Goal: Task Accomplishment & Management: Use online tool/utility

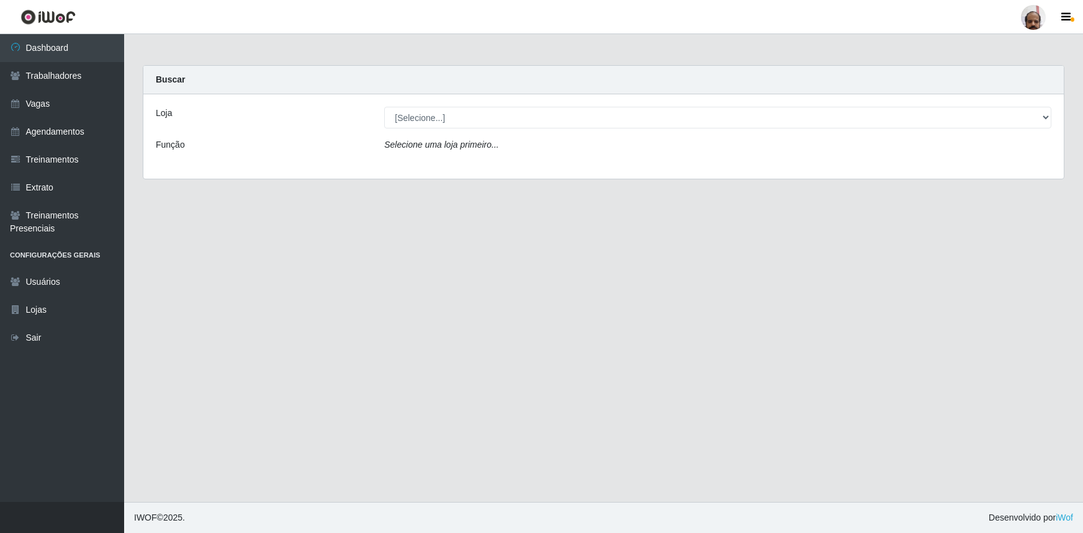
click at [417, 114] on select "[Selecione...] Mar Vermelho - Loja 05" at bounding box center [717, 118] width 667 height 22
select select "252"
click at [384, 107] on select "[Selecione...] Mar Vermelho - Loja 05" at bounding box center [717, 118] width 667 height 22
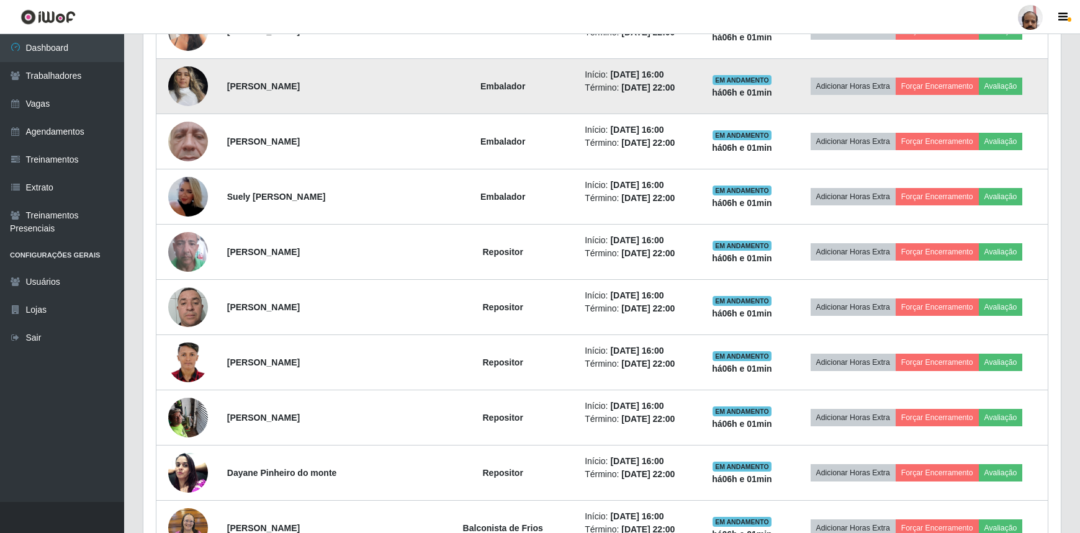
scroll to position [1185, 0]
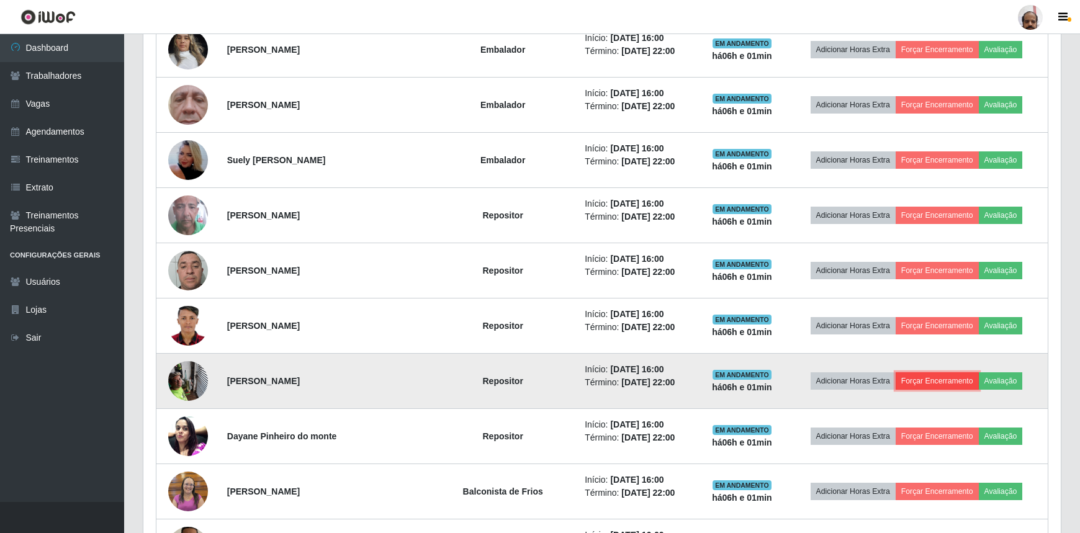
click at [933, 376] on button "Forçar Encerramento" at bounding box center [937, 381] width 83 height 17
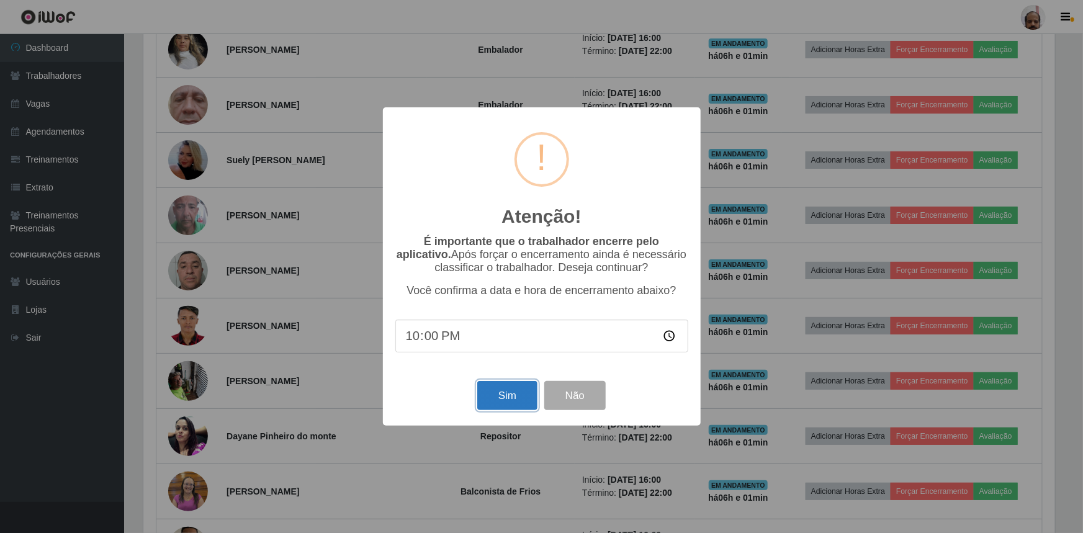
click at [502, 397] on button "Sim" at bounding box center [507, 395] width 60 height 29
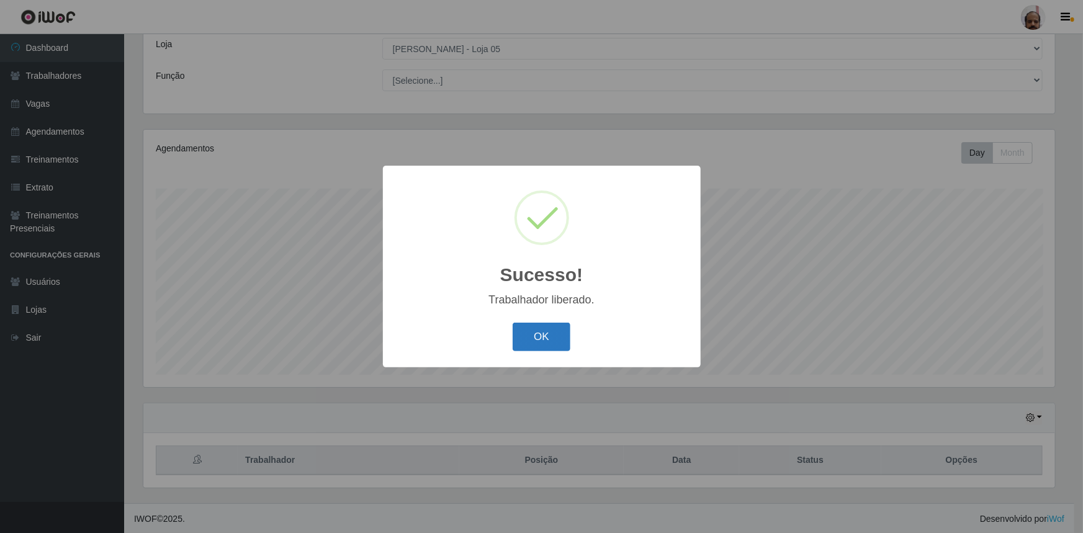
click at [540, 328] on button "OK" at bounding box center [542, 337] width 58 height 29
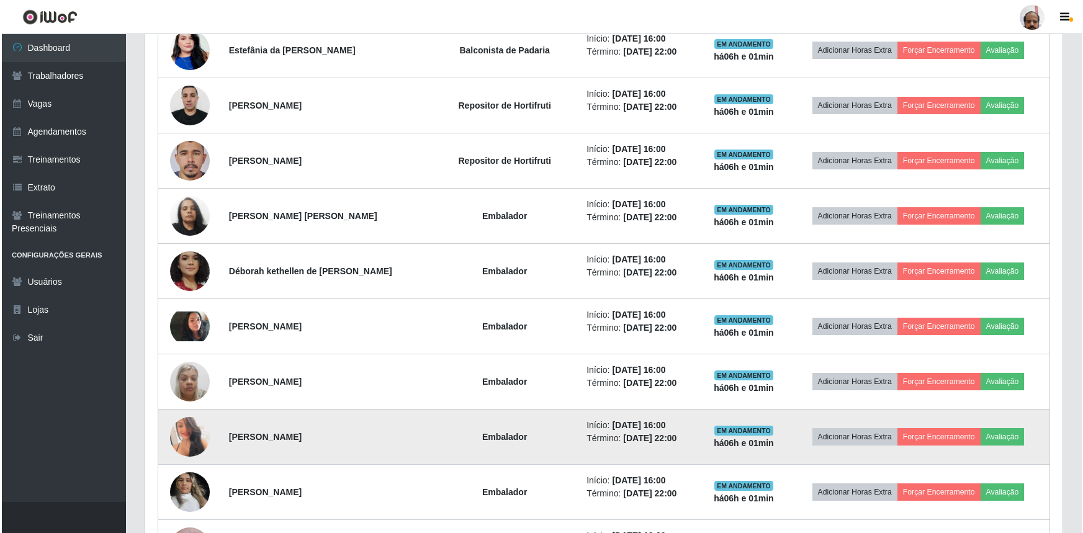
scroll to position [746, 0]
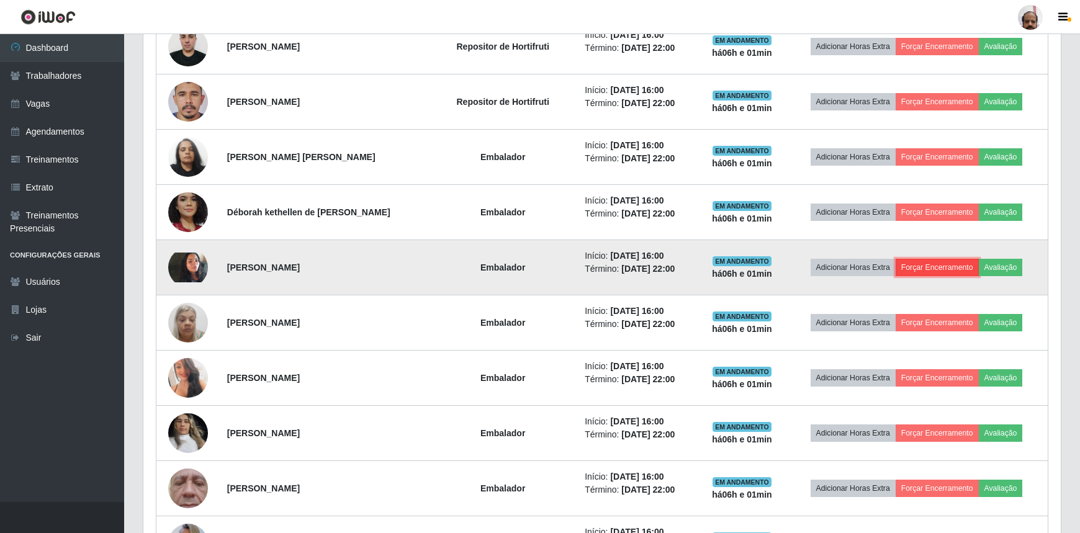
click at [933, 261] on button "Forçar Encerramento" at bounding box center [937, 267] width 83 height 17
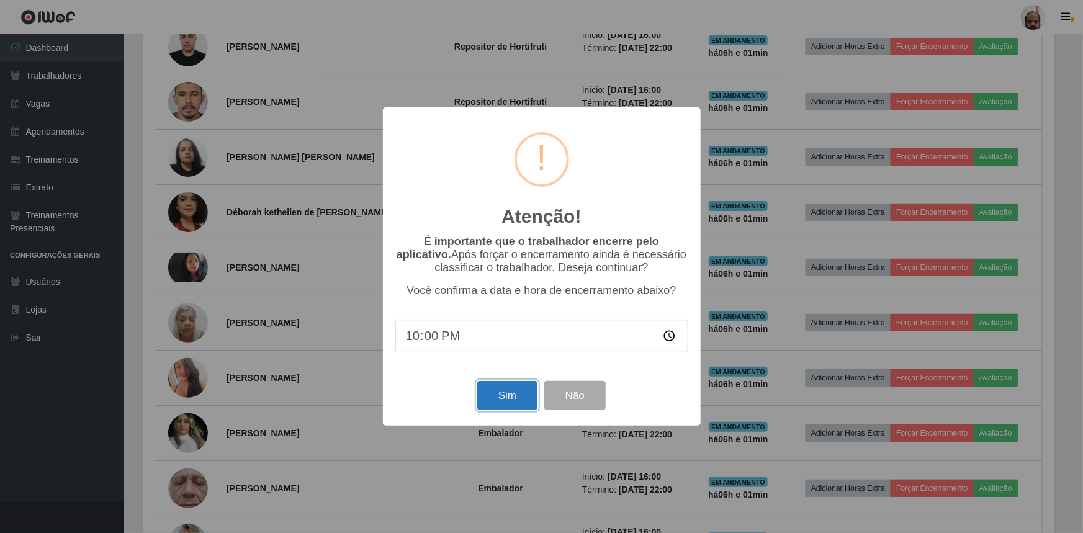
click at [492, 397] on button "Sim" at bounding box center [507, 395] width 60 height 29
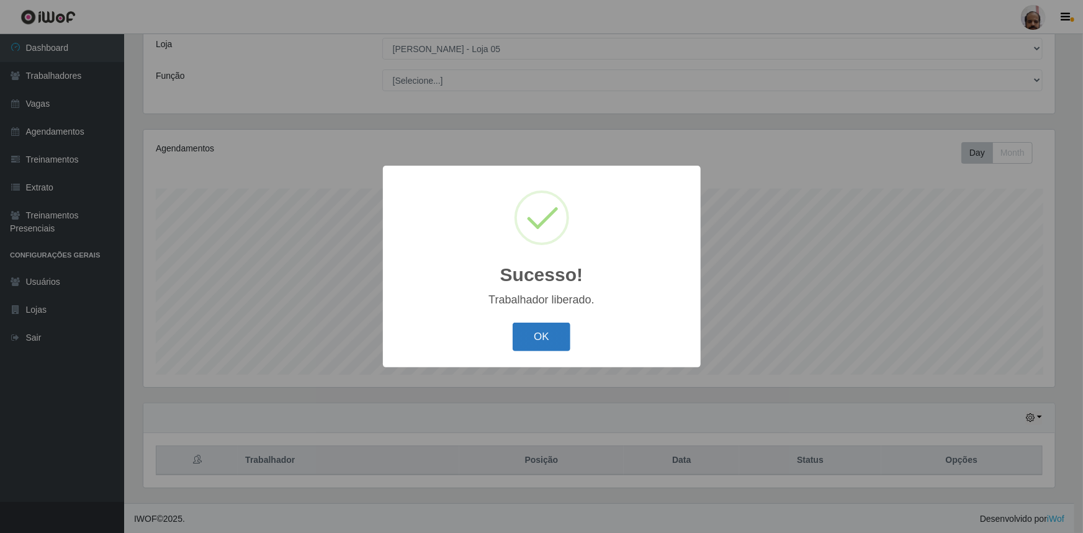
click at [540, 331] on button "OK" at bounding box center [542, 337] width 58 height 29
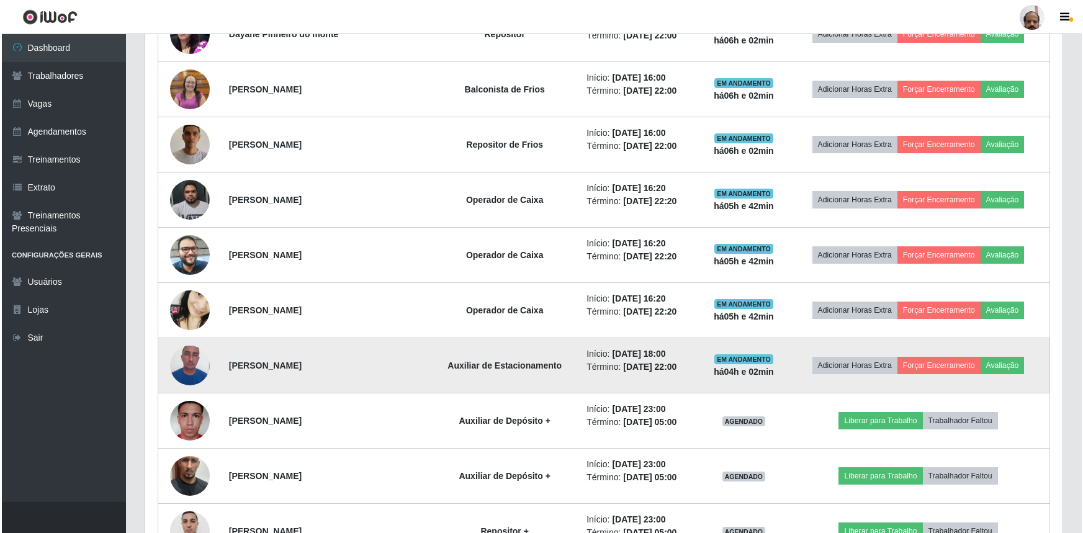
scroll to position [1424, 0]
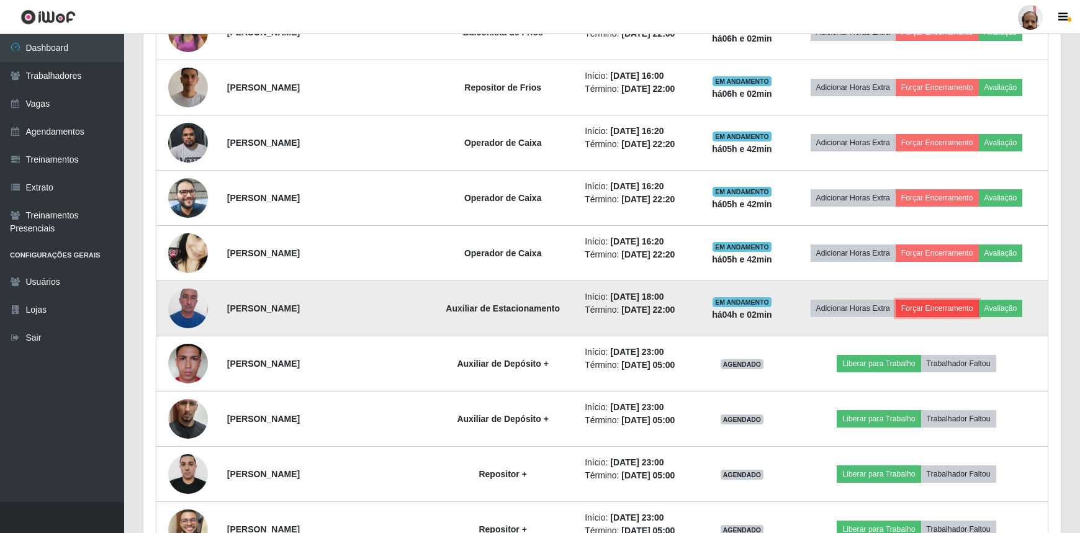
click at [930, 303] on button "Forçar Encerramento" at bounding box center [937, 308] width 83 height 17
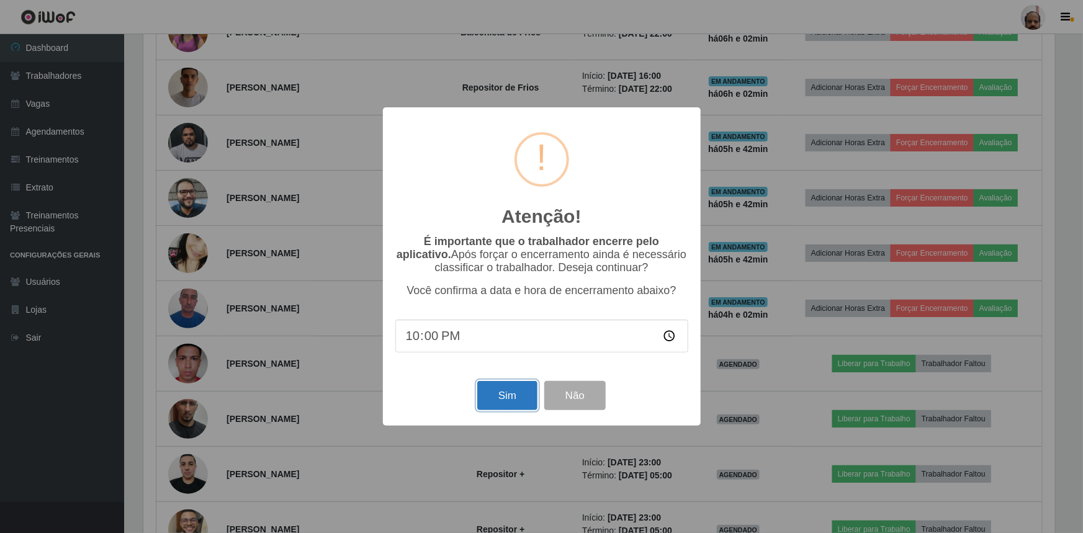
click at [501, 404] on button "Sim" at bounding box center [507, 395] width 60 height 29
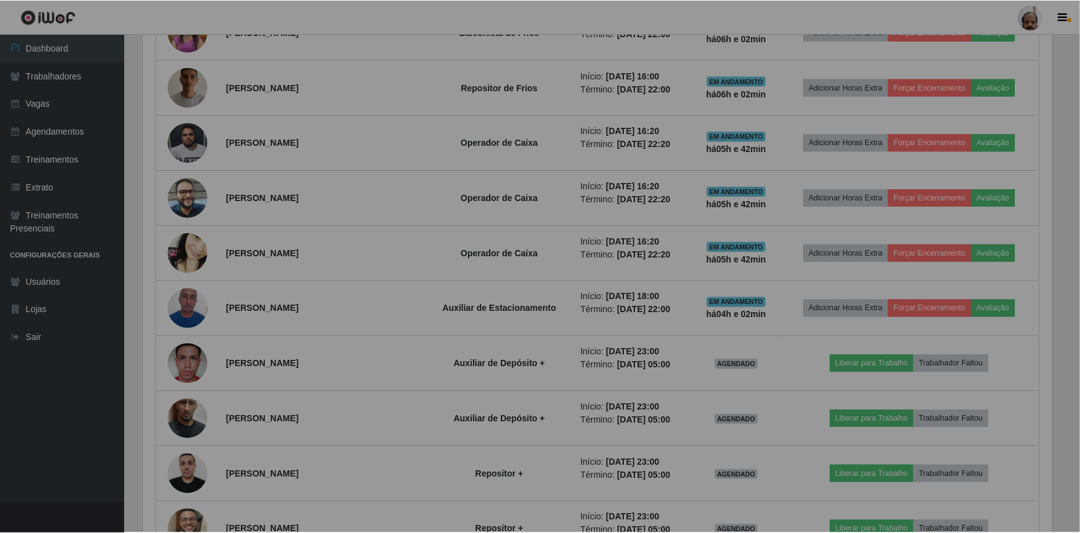
scroll to position [0, 0]
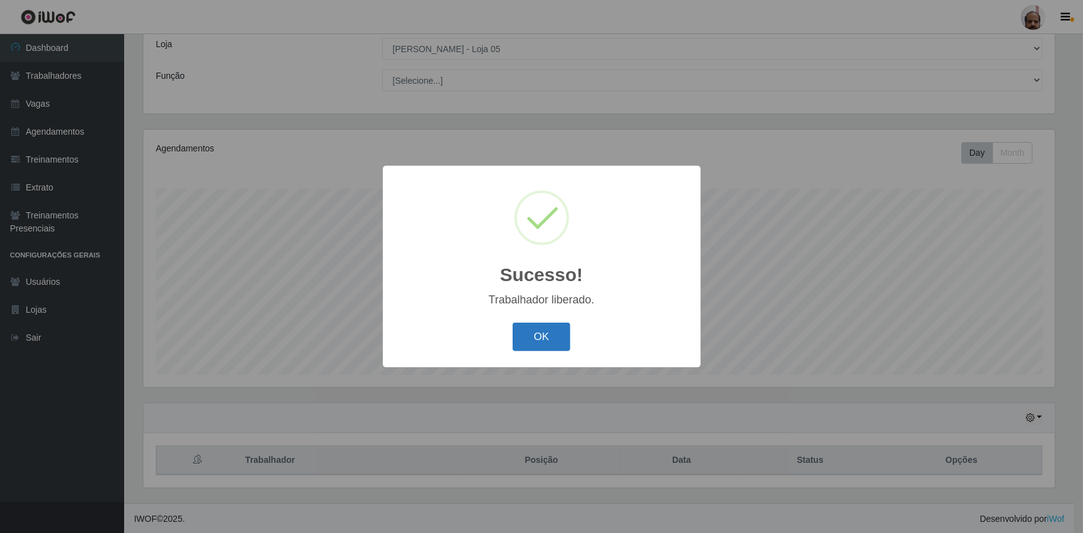
click at [549, 337] on button "OK" at bounding box center [542, 337] width 58 height 29
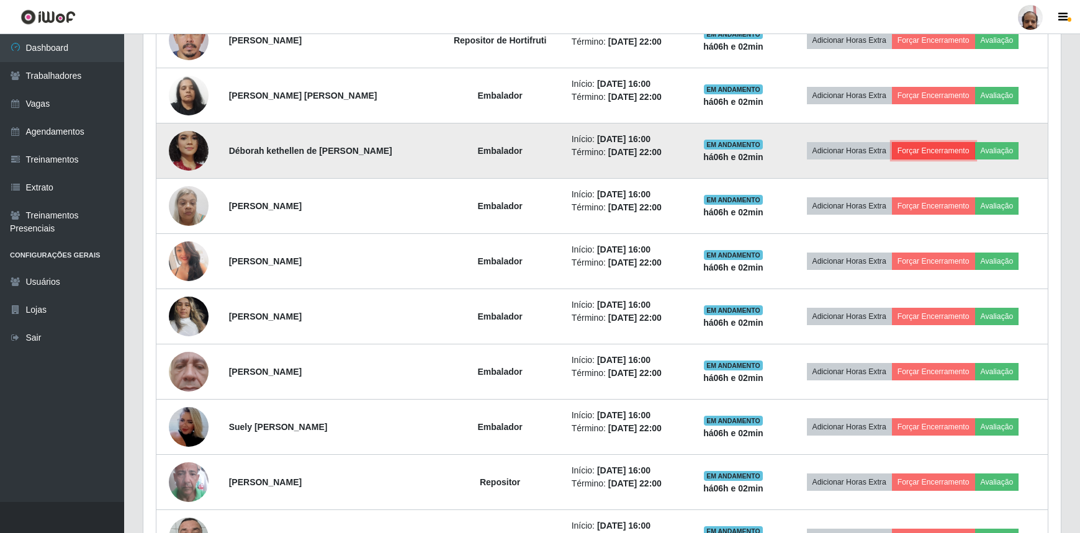
click at [939, 143] on button "Forçar Encerramento" at bounding box center [933, 150] width 83 height 17
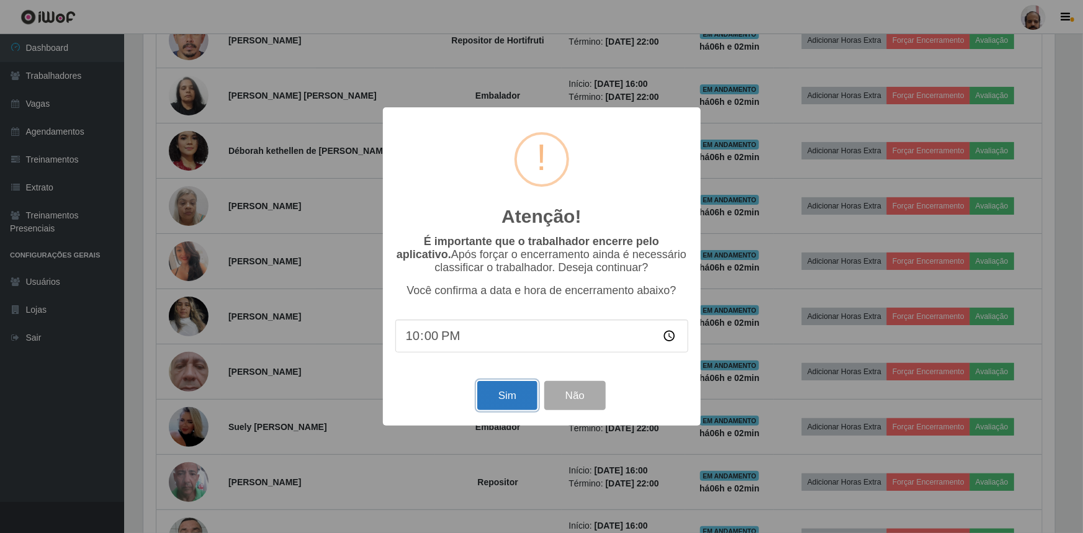
click at [501, 404] on button "Sim" at bounding box center [507, 395] width 60 height 29
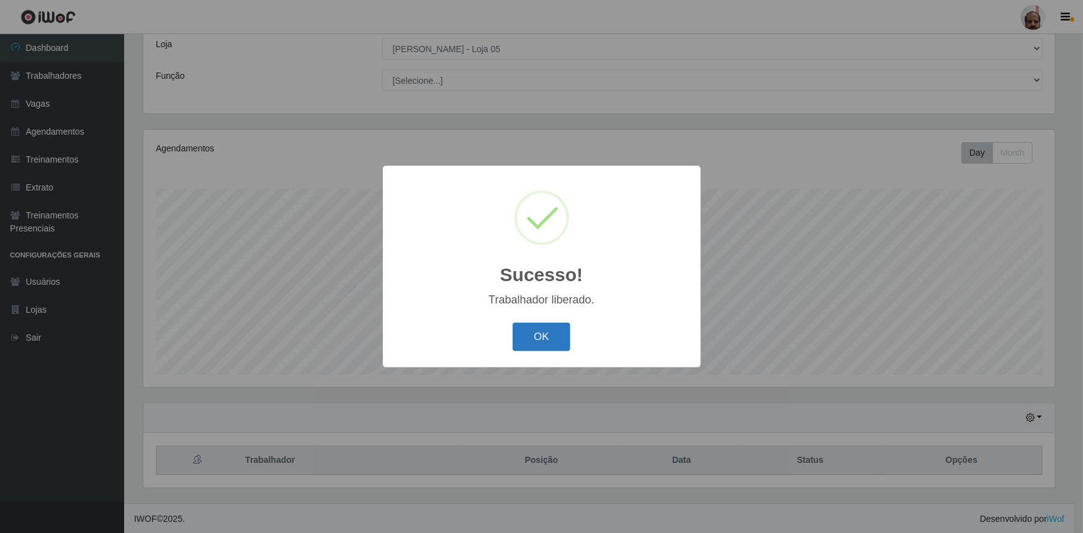
click at [536, 332] on button "OK" at bounding box center [542, 337] width 58 height 29
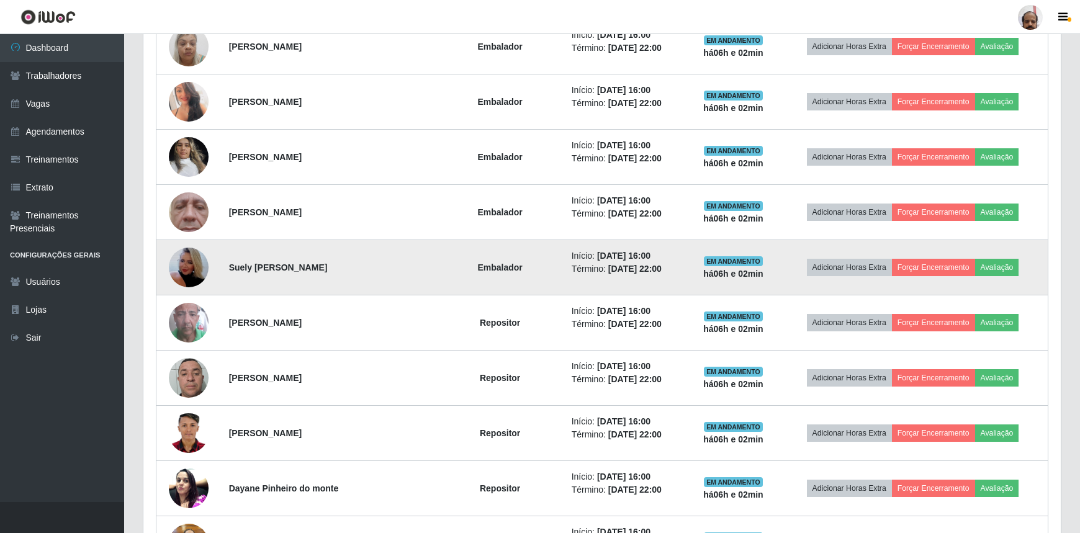
click at [192, 266] on img at bounding box center [189, 267] width 40 height 71
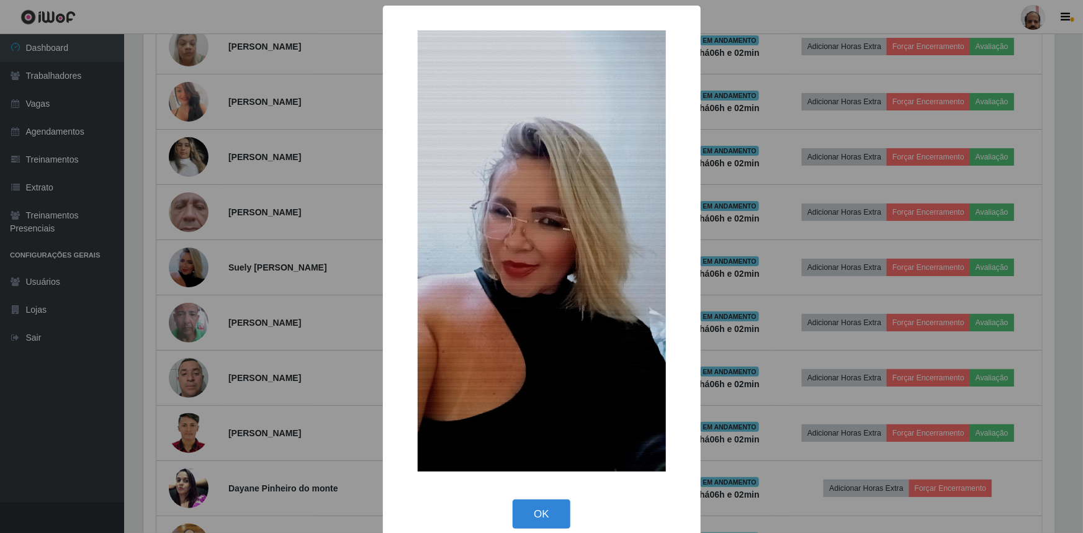
drag, startPoint x: 540, startPoint y: 511, endPoint x: 341, endPoint y: 373, distance: 241.8
click at [538, 512] on button "OK" at bounding box center [542, 514] width 58 height 29
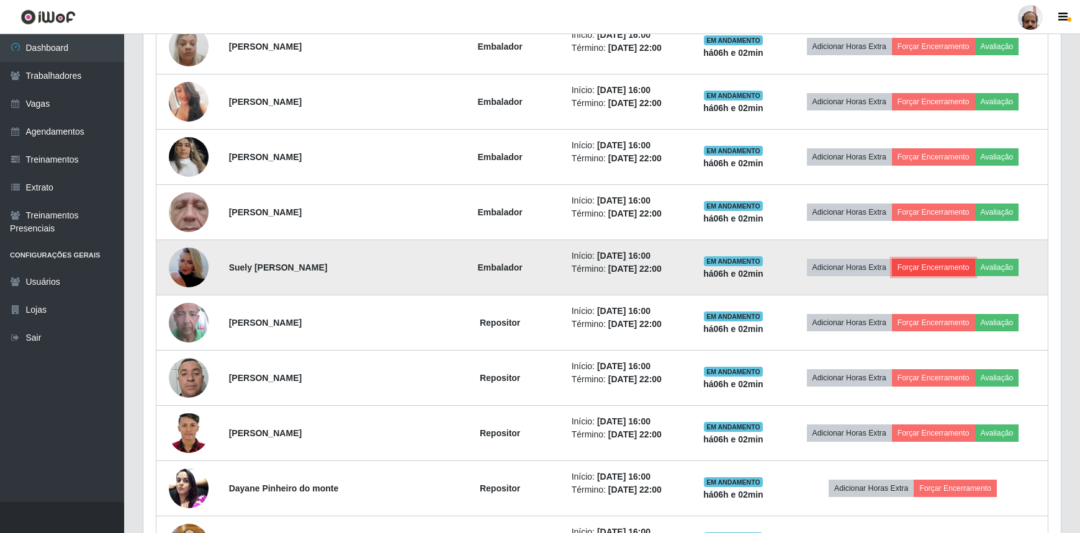
click at [944, 268] on button "Forçar Encerramento" at bounding box center [933, 267] width 83 height 17
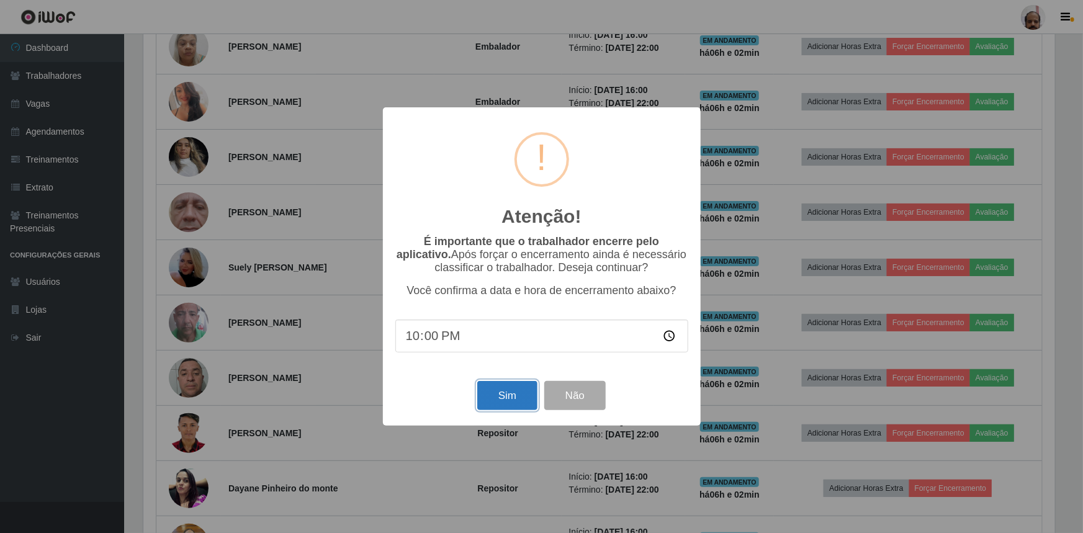
click at [497, 400] on button "Sim" at bounding box center [507, 395] width 60 height 29
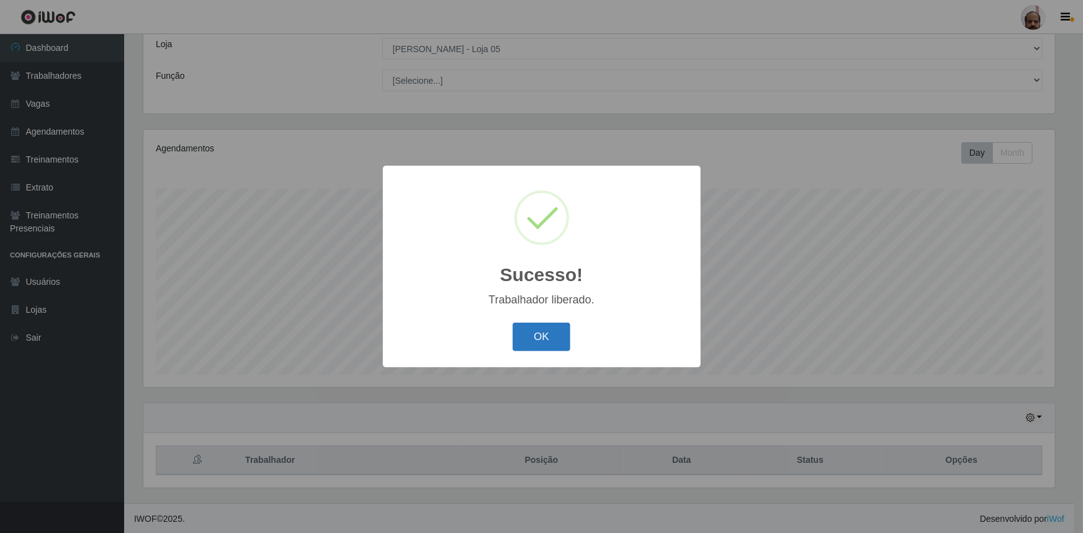
click at [547, 337] on button "OK" at bounding box center [542, 337] width 58 height 29
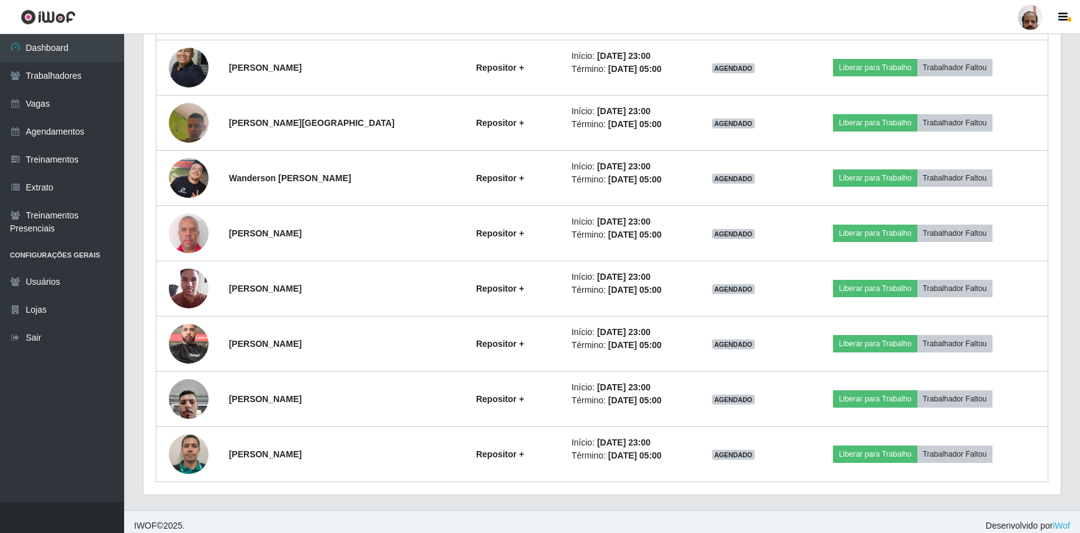
scroll to position [1504, 0]
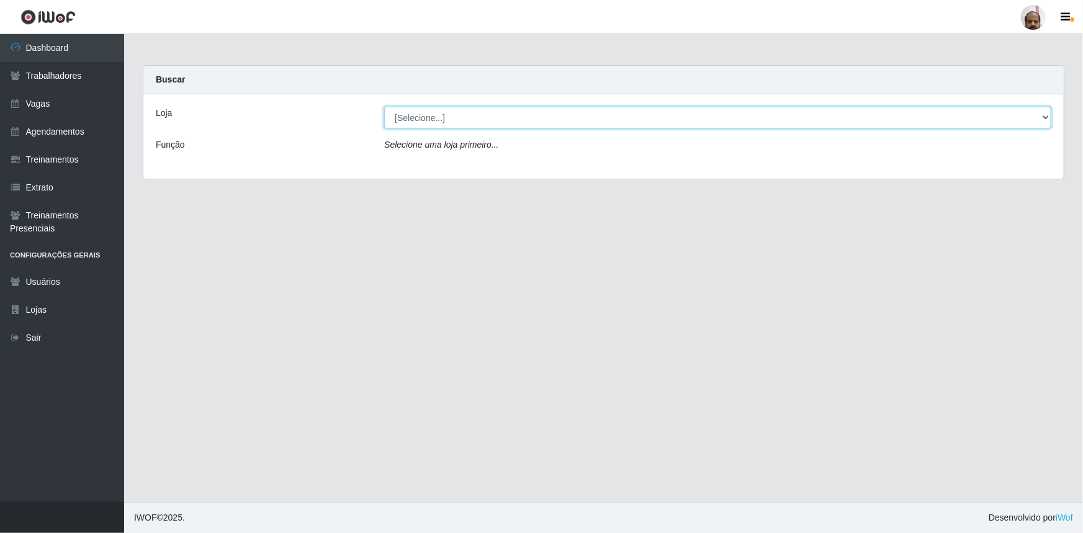
click at [451, 124] on select "[Selecione...] Mar Vermelho - Loja 05" at bounding box center [717, 118] width 667 height 22
select select "252"
click at [384, 107] on select "[Selecione...] Mar Vermelho - Loja 05" at bounding box center [717, 118] width 667 height 22
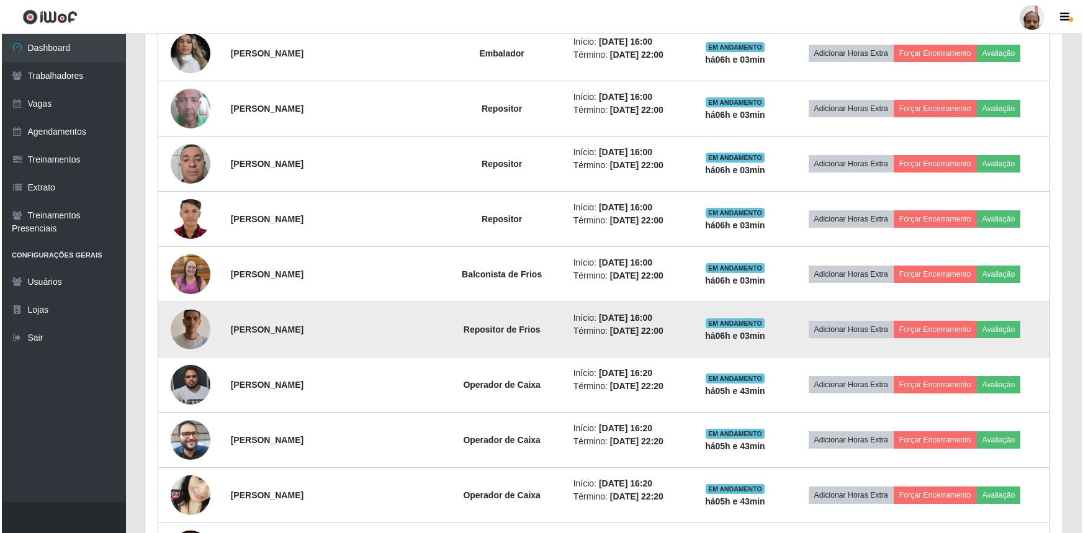
scroll to position [770, 0]
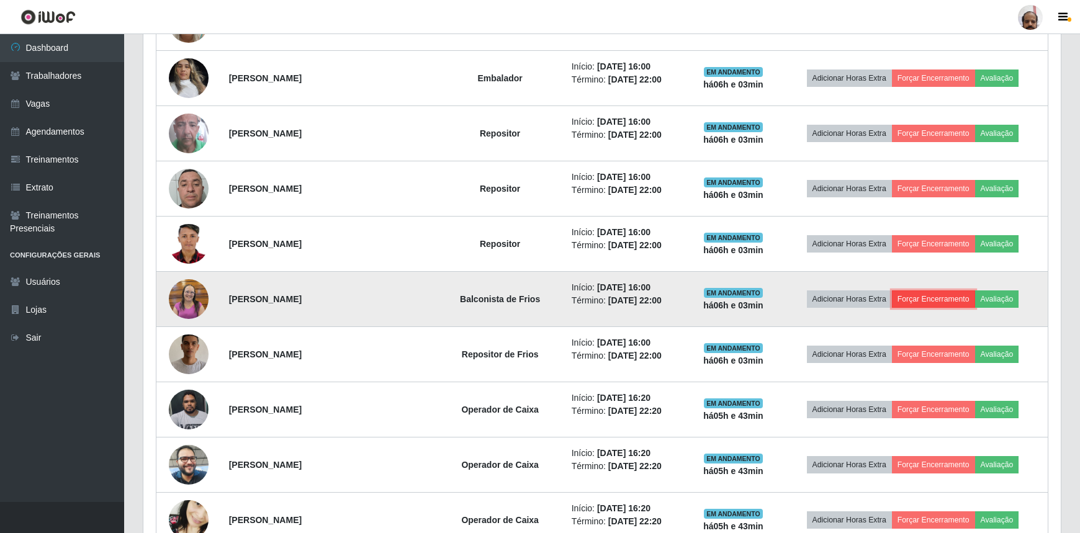
click at [925, 297] on button "Forçar Encerramento" at bounding box center [933, 299] width 83 height 17
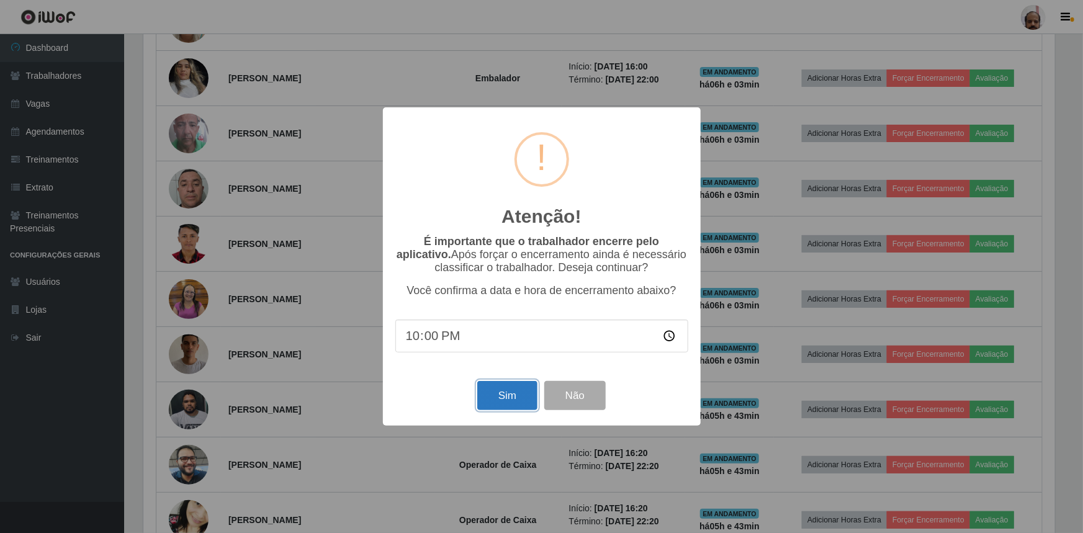
click at [509, 405] on button "Sim" at bounding box center [507, 395] width 60 height 29
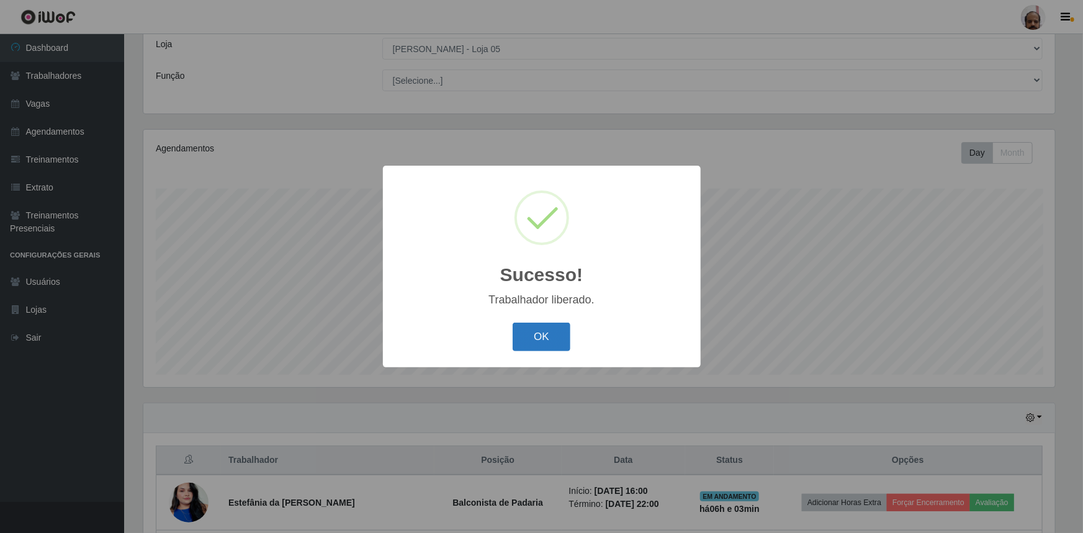
click at [527, 338] on button "OK" at bounding box center [542, 337] width 58 height 29
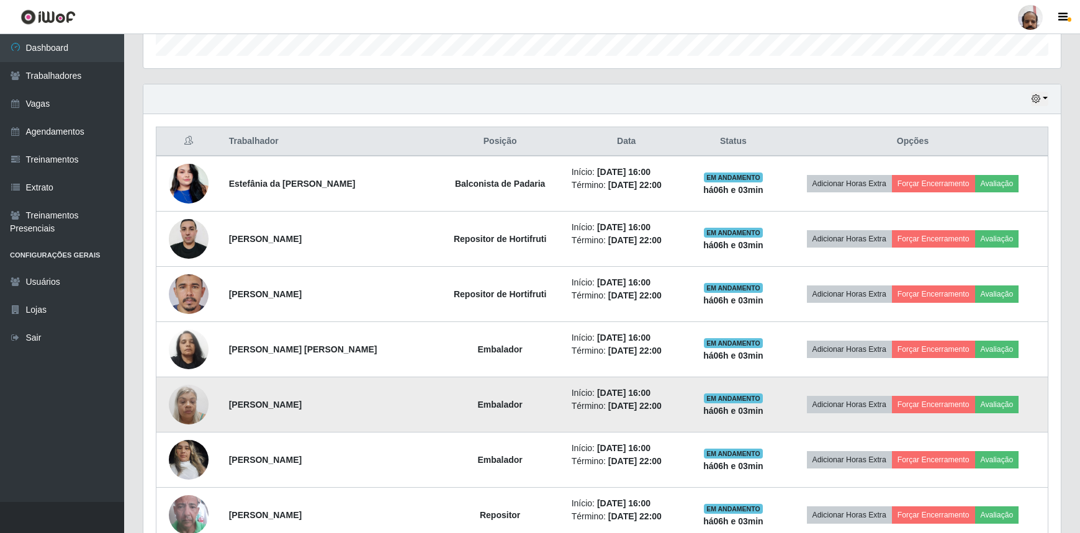
scroll to position [408, 0]
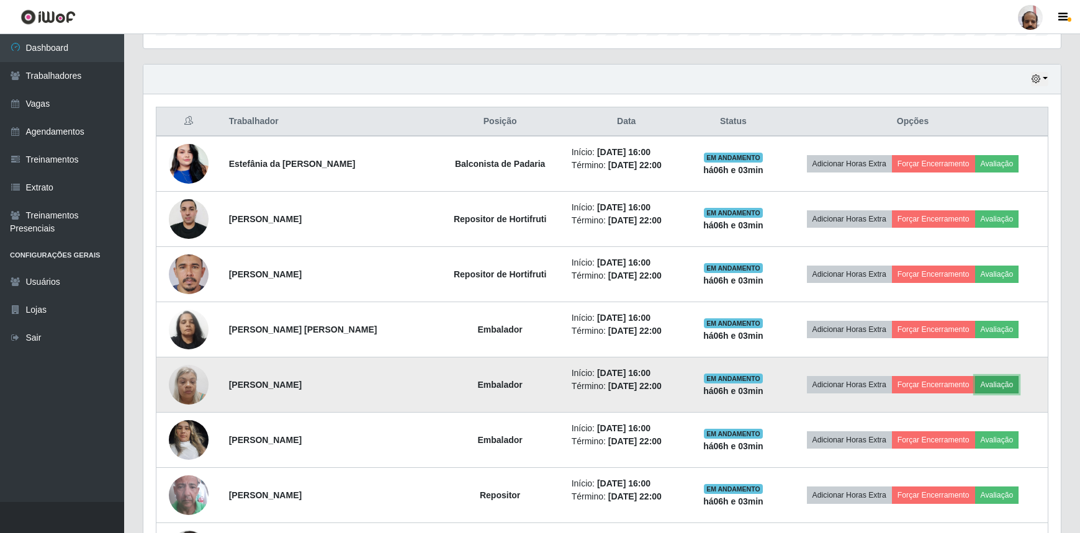
click at [1011, 385] on button "Avaliação" at bounding box center [997, 384] width 44 height 17
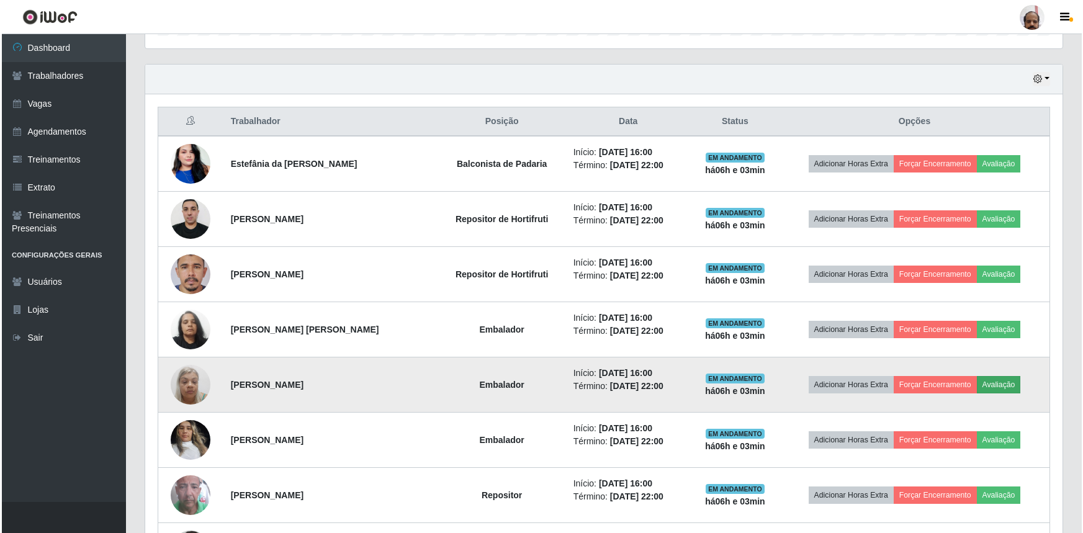
scroll to position [258, 912]
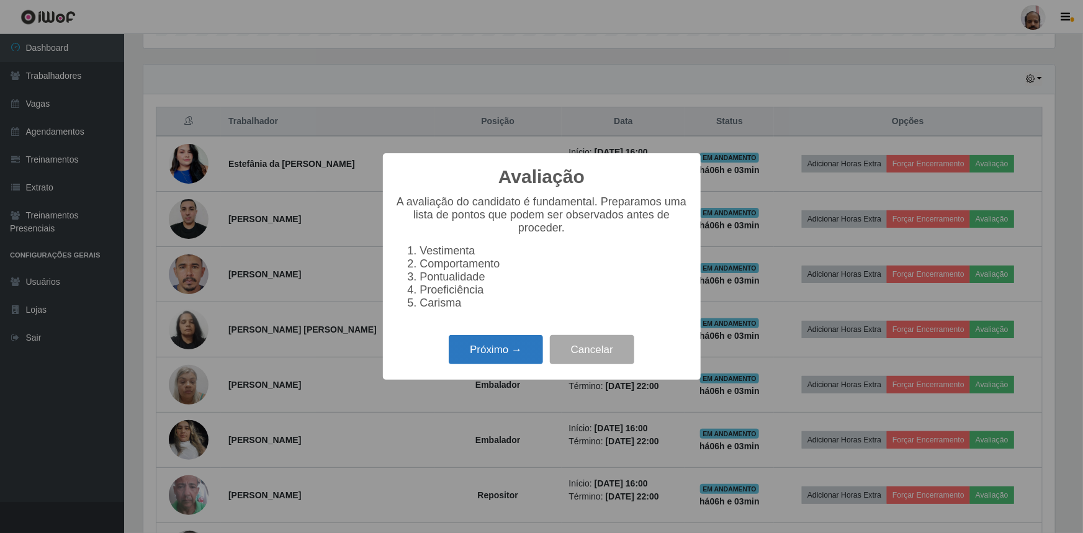
click at [495, 361] on button "Próximo →" at bounding box center [496, 349] width 94 height 29
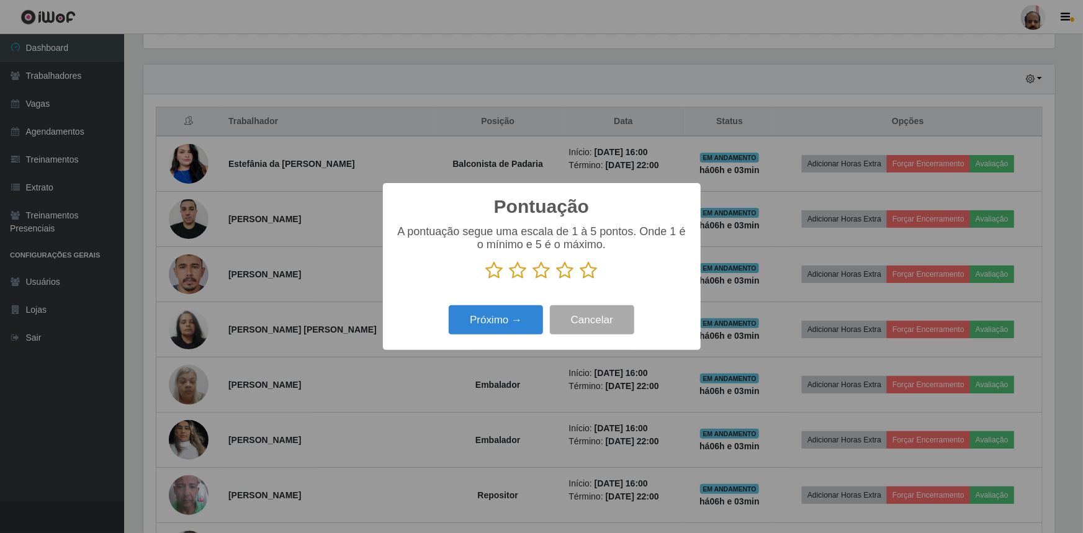
drag, startPoint x: 594, startPoint y: 276, endPoint x: 556, endPoint y: 297, distance: 43.7
click at [592, 276] on icon at bounding box center [589, 270] width 17 height 19
click at [581, 280] on input "radio" at bounding box center [581, 280] width 0 height 0
click at [501, 327] on button "Próximo →" at bounding box center [496, 319] width 94 height 29
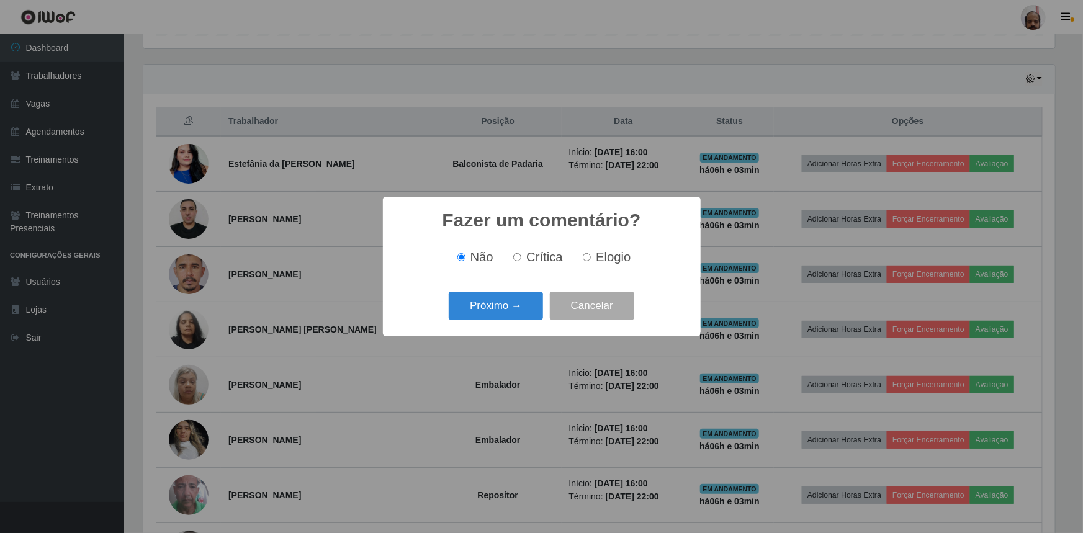
click at [588, 263] on label "Elogio" at bounding box center [604, 257] width 53 height 14
click at [588, 261] on input "Elogio" at bounding box center [587, 257] width 8 height 8
radio input "true"
click at [518, 314] on button "Próximo →" at bounding box center [496, 306] width 94 height 29
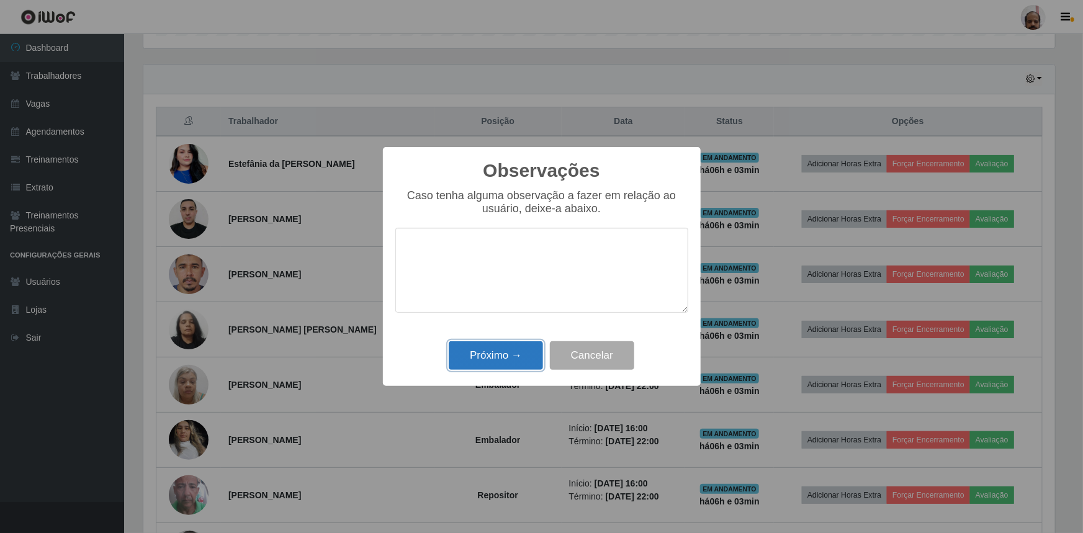
click at [489, 364] on button "Próximo →" at bounding box center [496, 355] width 94 height 29
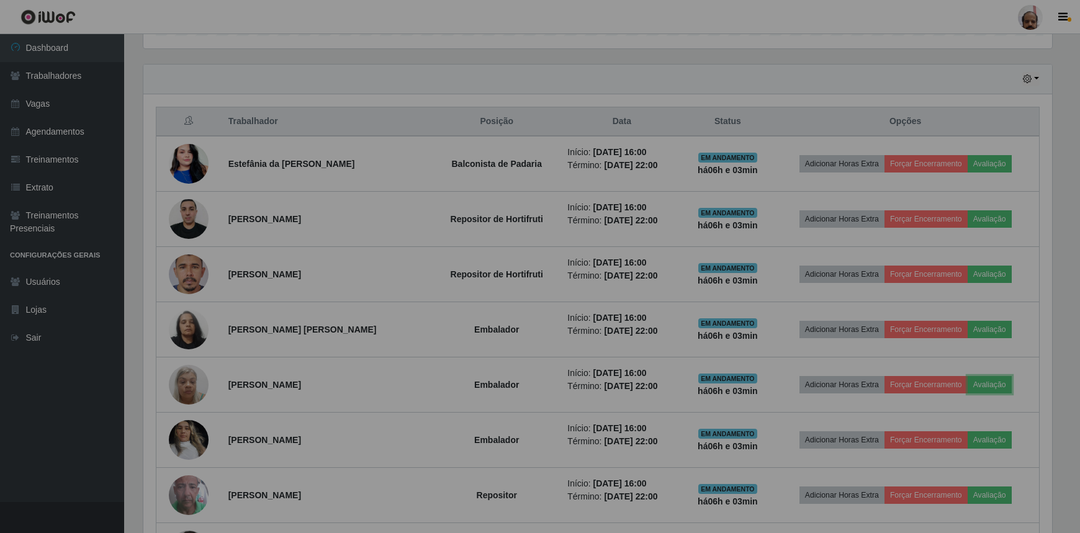
scroll to position [258, 918]
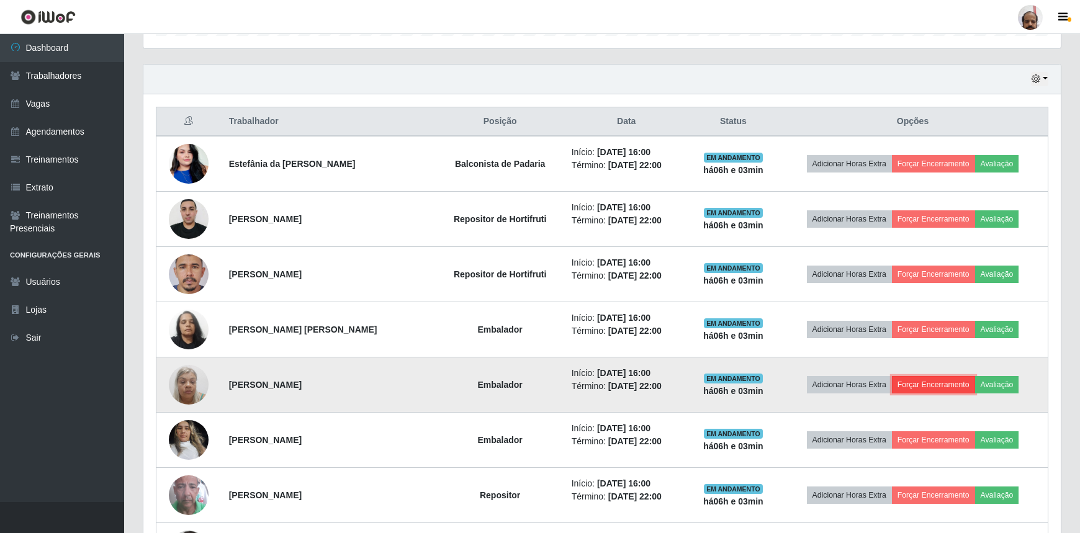
click at [926, 391] on button "Forçar Encerramento" at bounding box center [933, 384] width 83 height 17
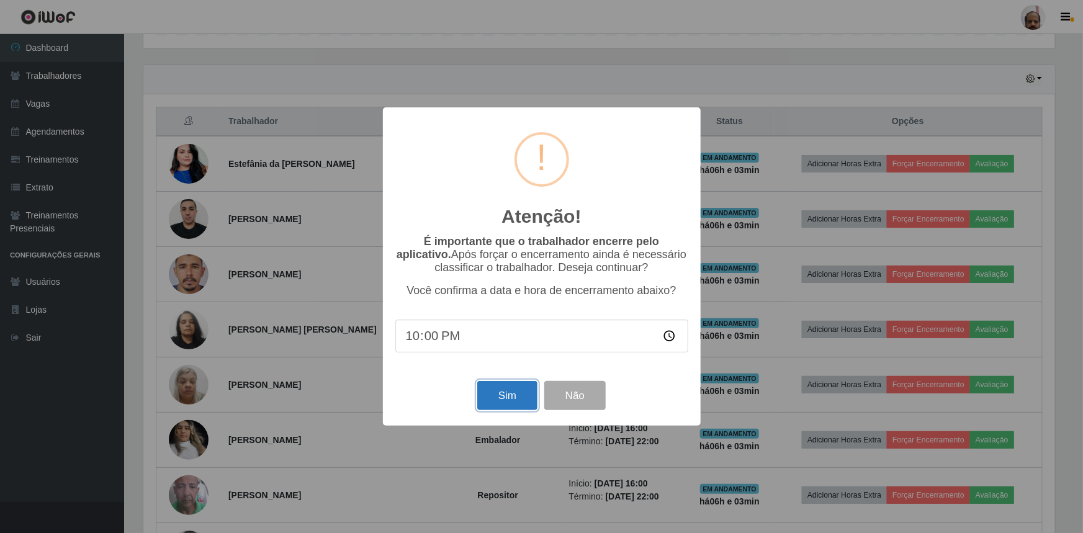
click at [503, 407] on button "Sim" at bounding box center [507, 395] width 60 height 29
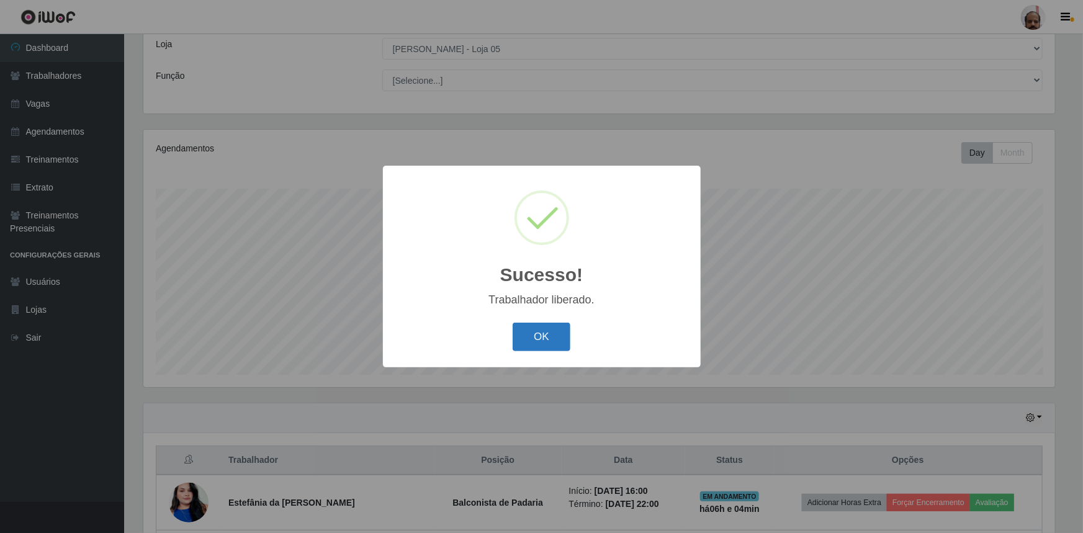
click at [550, 345] on button "OK" at bounding box center [542, 337] width 58 height 29
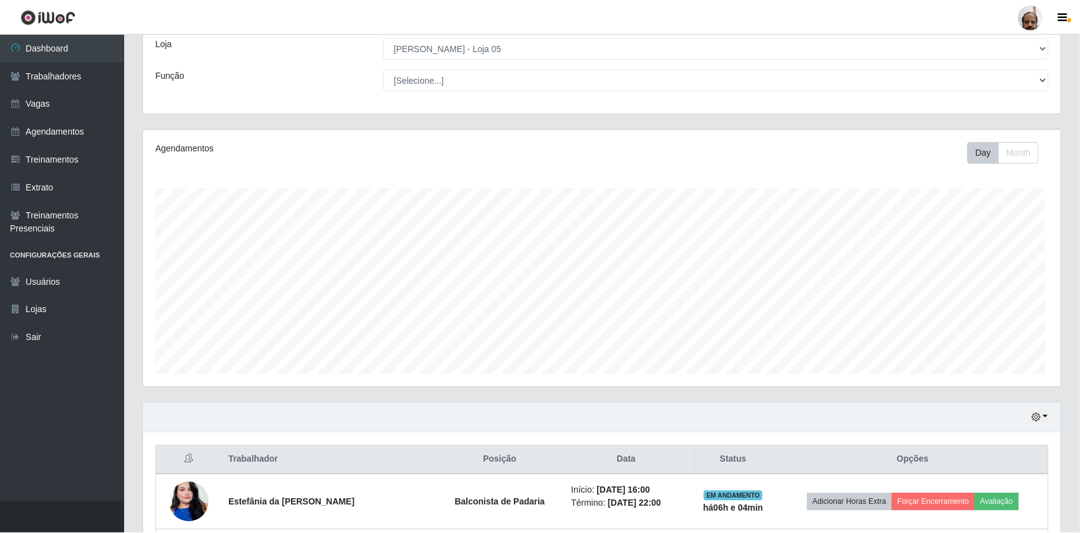
scroll to position [0, 0]
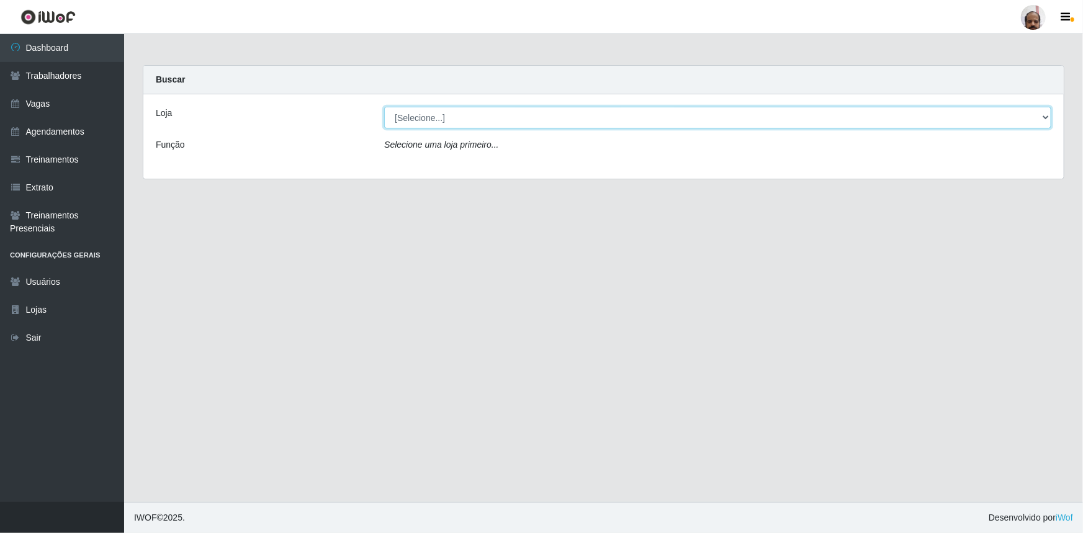
click at [456, 122] on select "[Selecione...] Mar Vermelho - Loja 05" at bounding box center [717, 118] width 667 height 22
select select "252"
click at [384, 107] on select "[Selecione...] Mar Vermelho - Loja 05" at bounding box center [717, 118] width 667 height 22
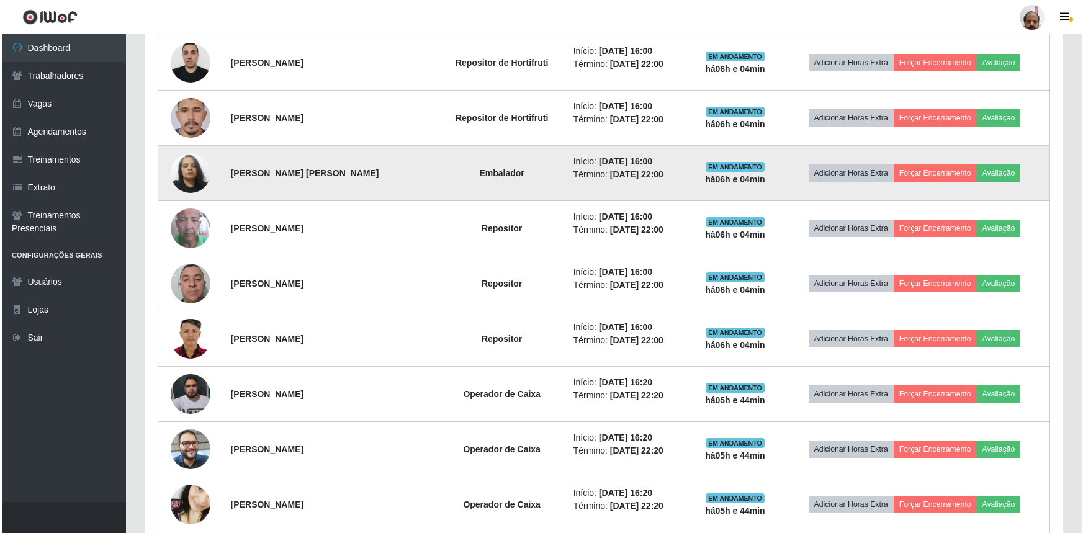
scroll to position [621, 0]
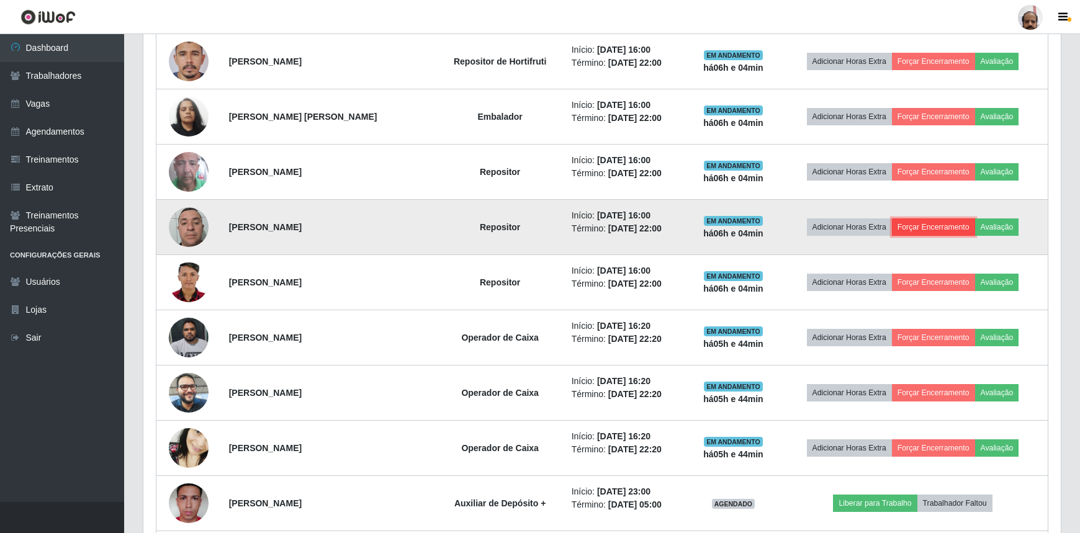
click at [939, 228] on button "Forçar Encerramento" at bounding box center [933, 227] width 83 height 17
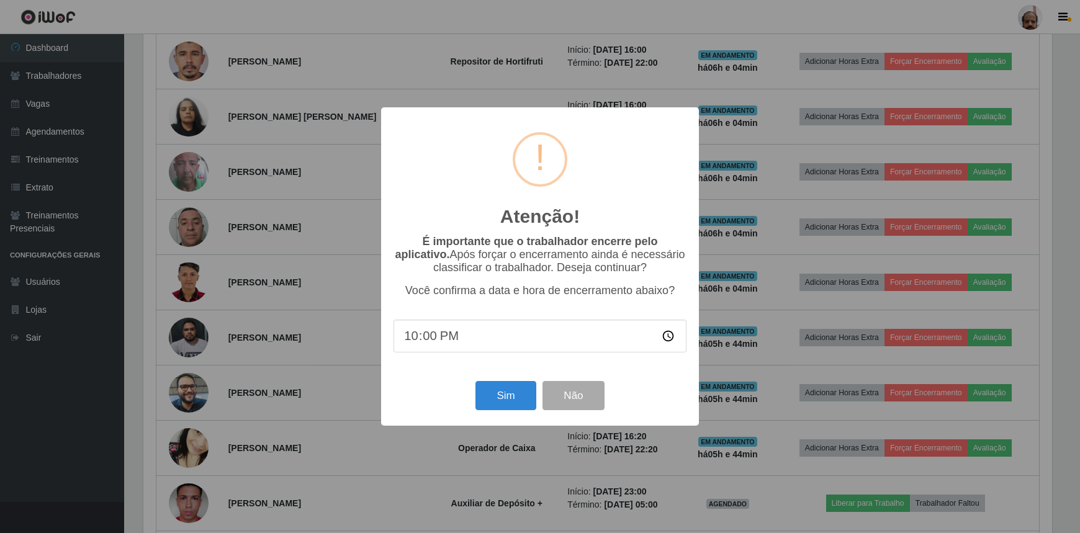
scroll to position [258, 912]
click at [501, 404] on button "Sim" at bounding box center [507, 395] width 60 height 29
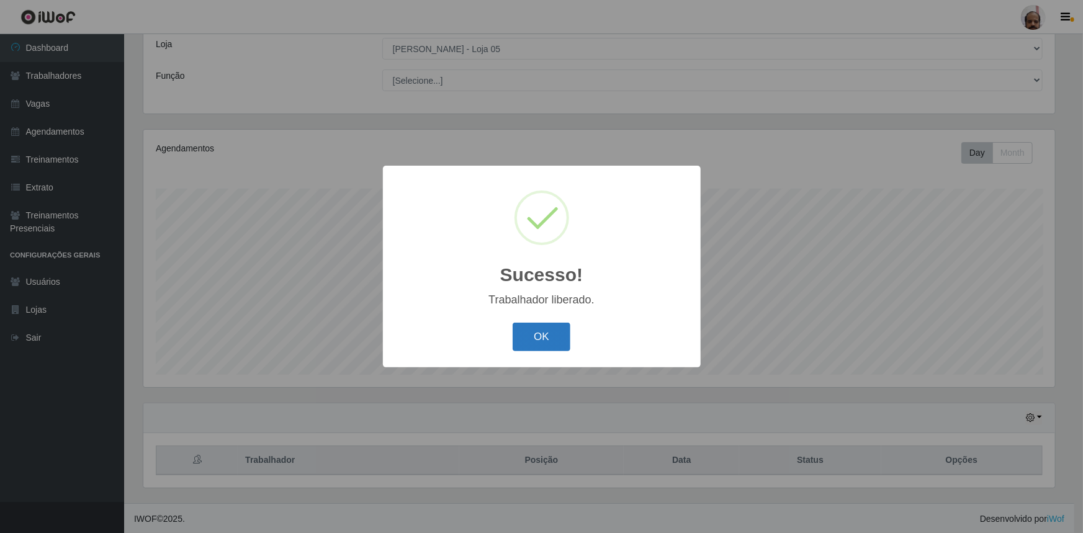
click at [545, 345] on button "OK" at bounding box center [542, 337] width 58 height 29
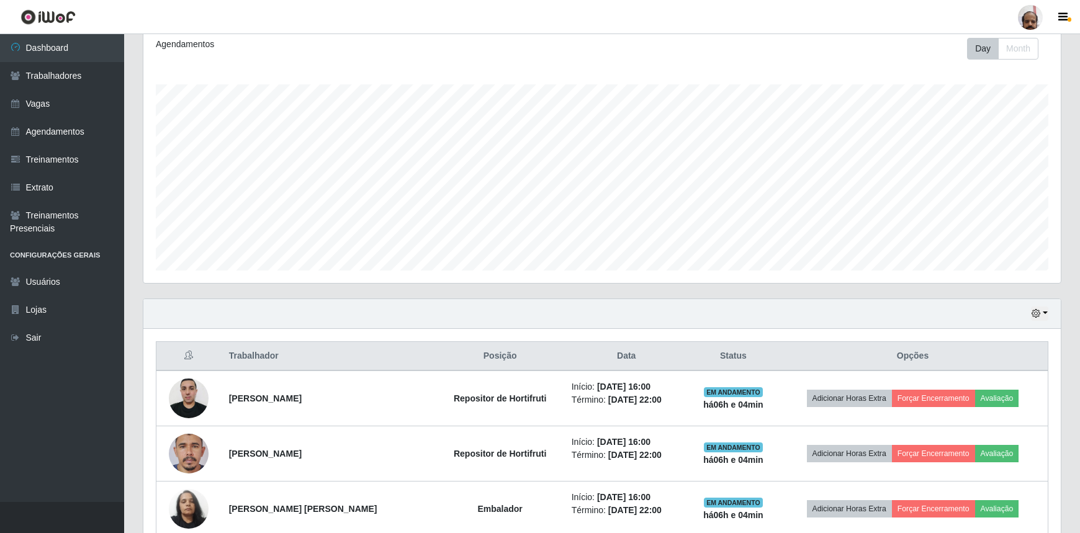
scroll to position [182, 0]
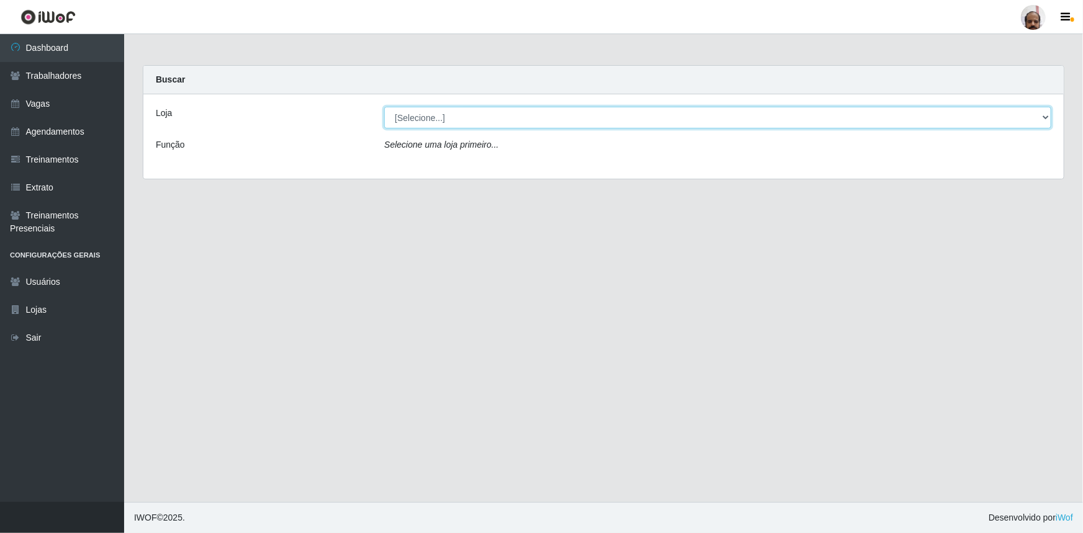
click at [418, 115] on select "[Selecione...] Mar Vermelho - Loja 05" at bounding box center [717, 118] width 667 height 22
select select "252"
click at [384, 107] on select "[Selecione...] Mar Vermelho - Loja 05" at bounding box center [717, 118] width 667 height 22
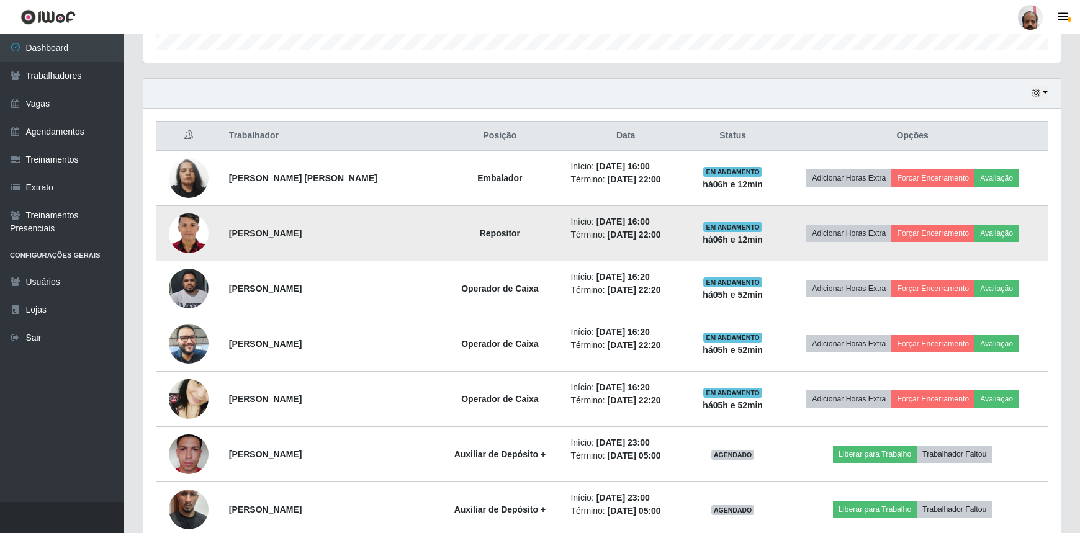
scroll to position [395, 0]
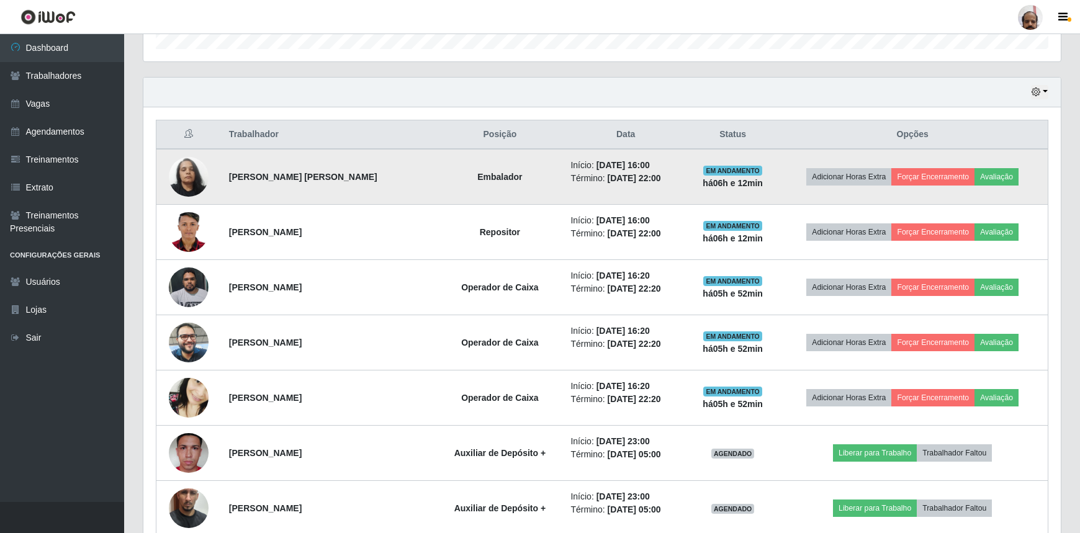
click at [188, 178] on img at bounding box center [189, 177] width 40 height 54
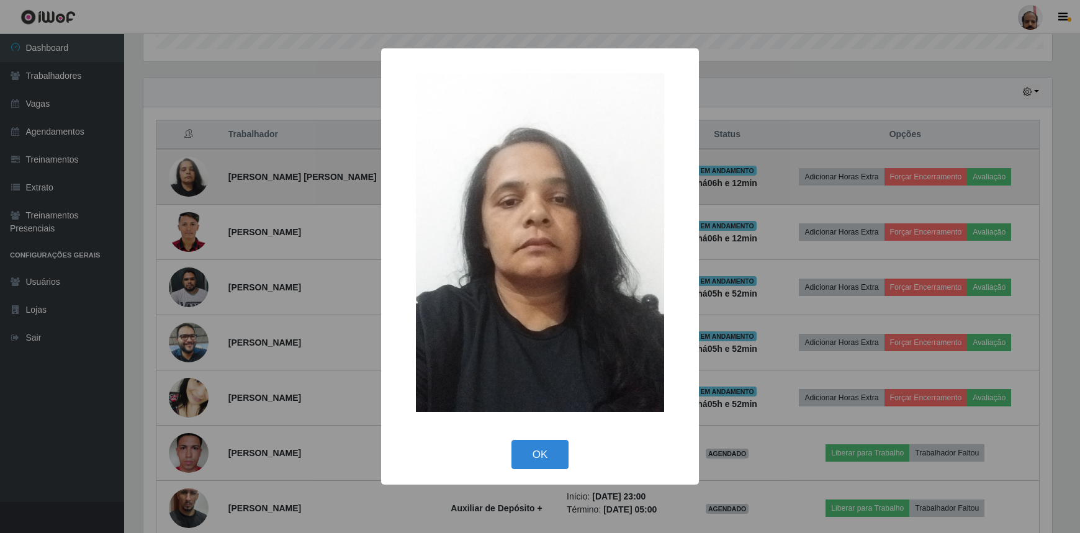
scroll to position [258, 912]
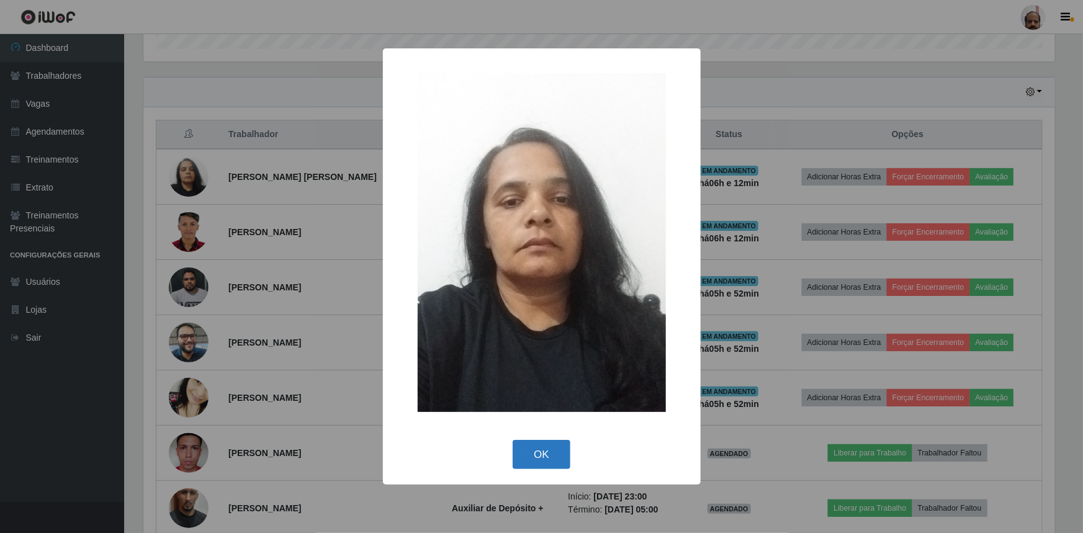
click at [558, 466] on button "OK" at bounding box center [542, 454] width 58 height 29
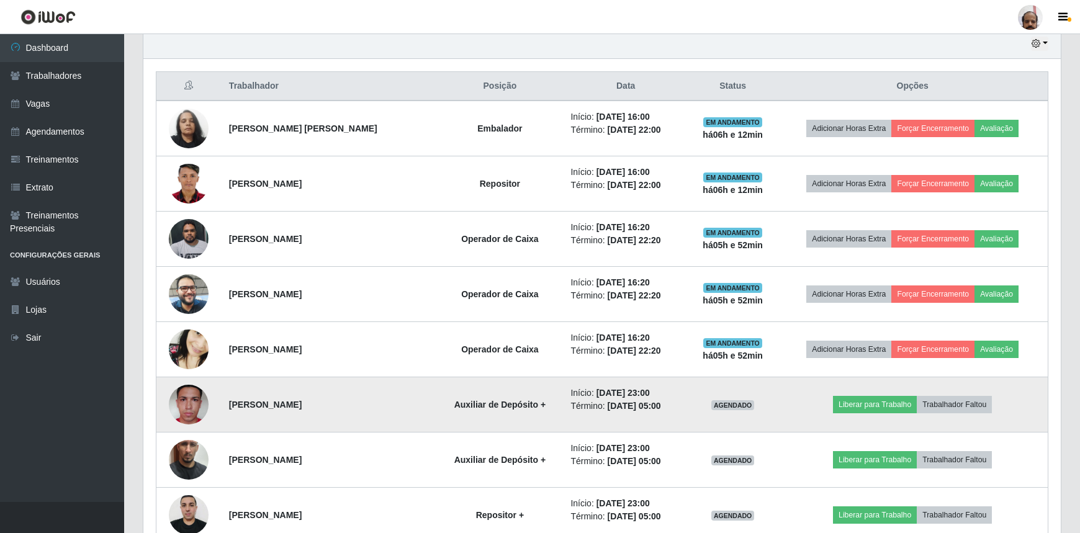
scroll to position [443, 0]
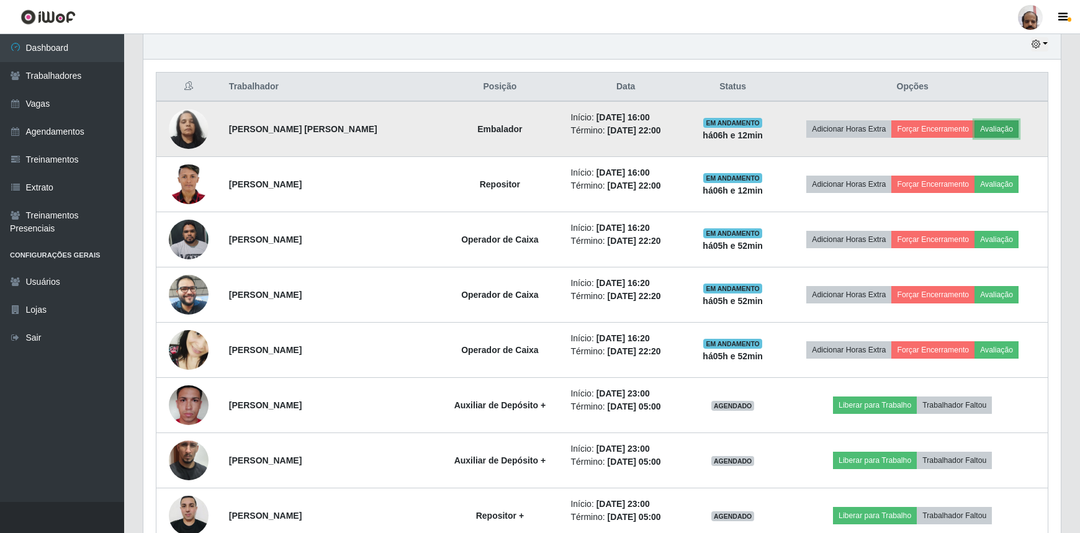
click at [1000, 130] on button "Avaliação" at bounding box center [997, 128] width 44 height 17
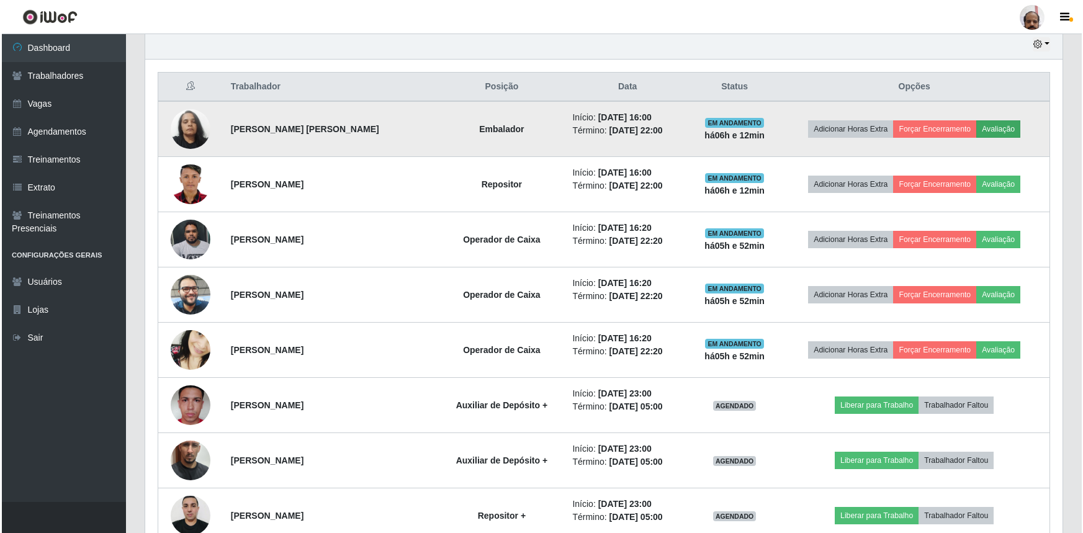
scroll to position [258, 912]
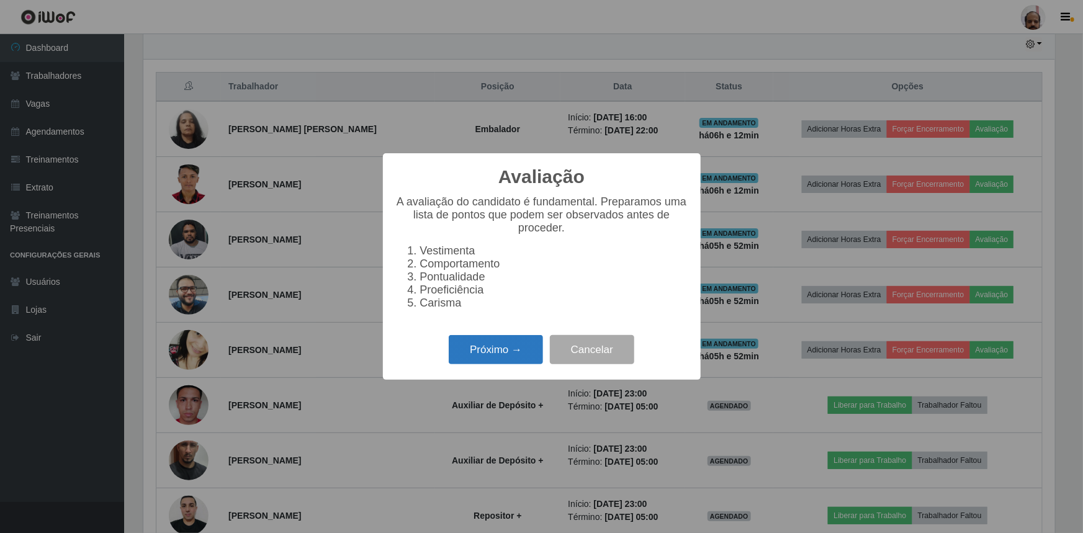
click at [505, 360] on button "Próximo →" at bounding box center [496, 349] width 94 height 29
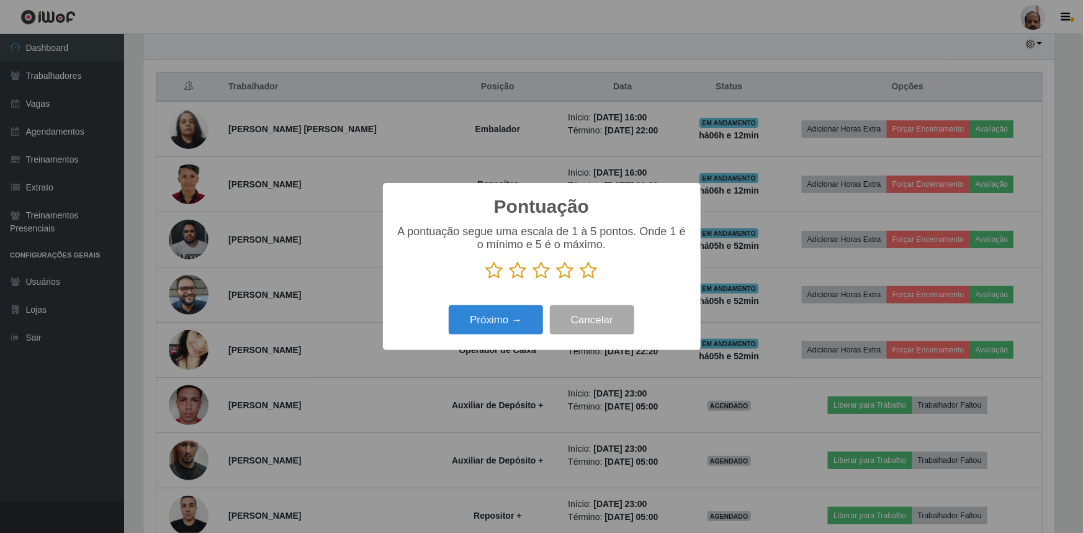
click at [592, 279] on icon at bounding box center [589, 270] width 17 height 19
click at [581, 280] on input "radio" at bounding box center [581, 280] width 0 height 0
click at [513, 327] on button "Próximo →" at bounding box center [496, 319] width 94 height 29
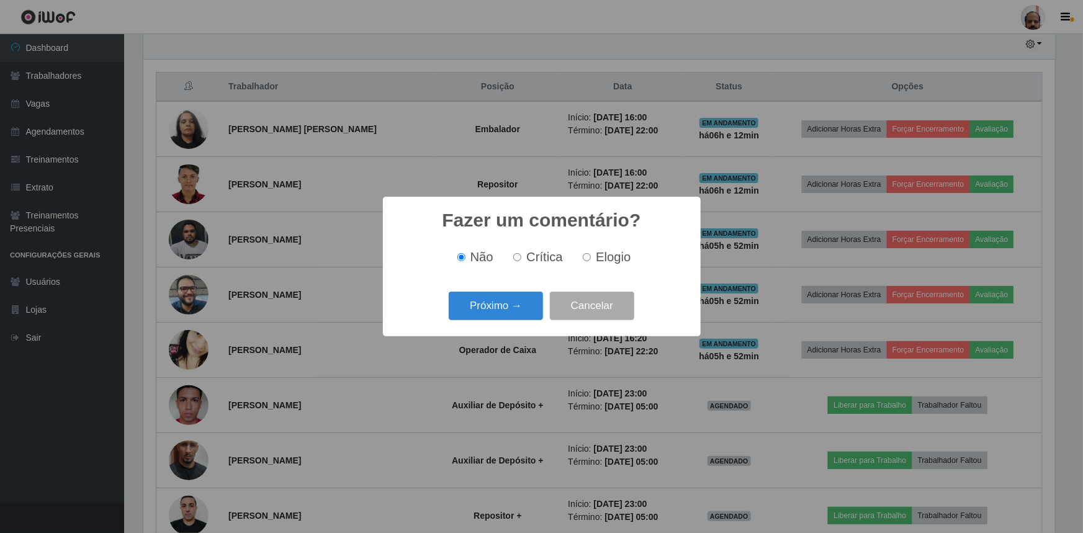
click at [611, 264] on span "Elogio" at bounding box center [613, 257] width 35 height 14
click at [591, 261] on input "Elogio" at bounding box center [587, 257] width 8 height 8
radio input "true"
click at [504, 314] on button "Próximo →" at bounding box center [496, 306] width 94 height 29
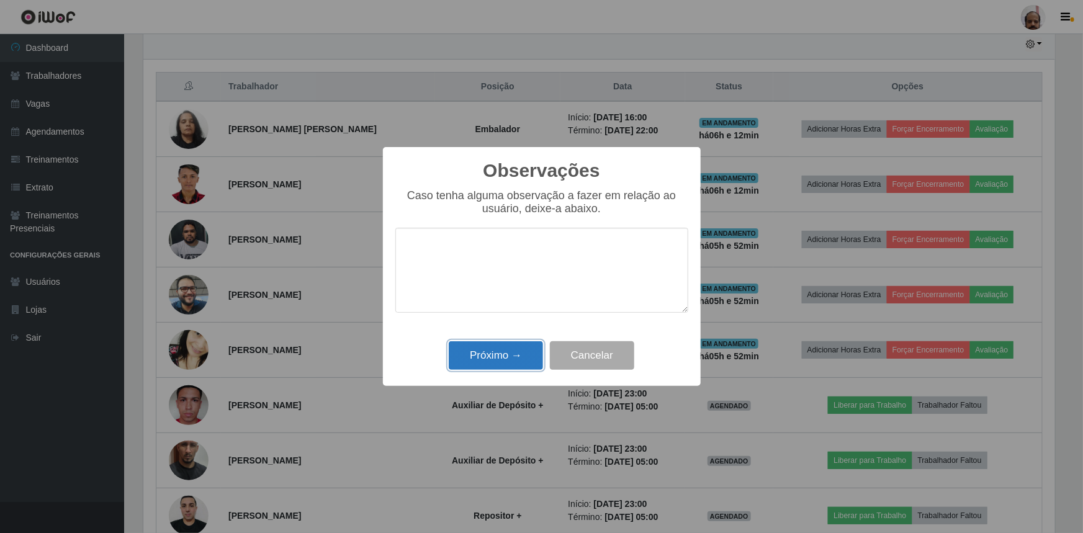
click at [502, 356] on button "Próximo →" at bounding box center [496, 355] width 94 height 29
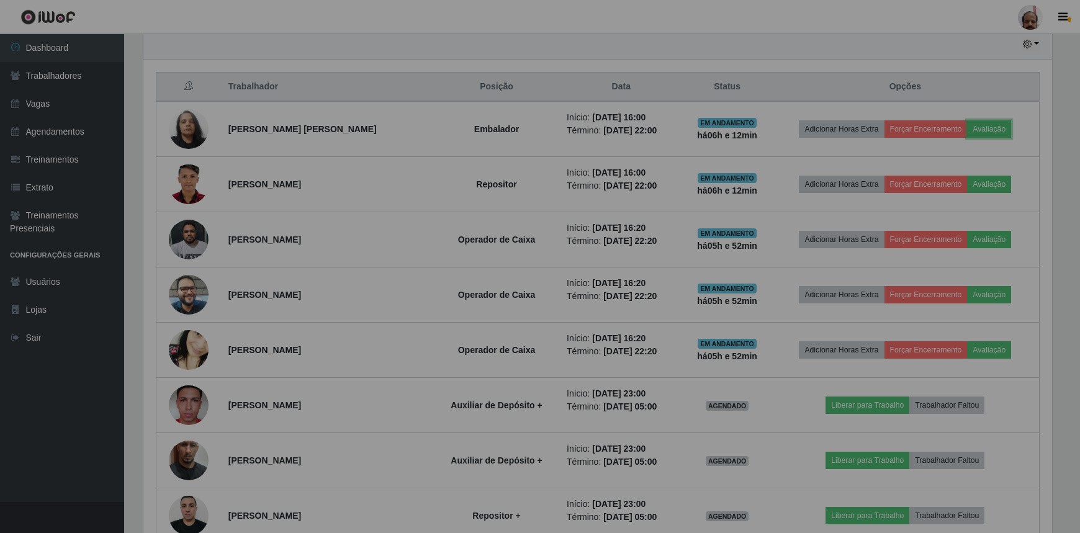
scroll to position [258, 918]
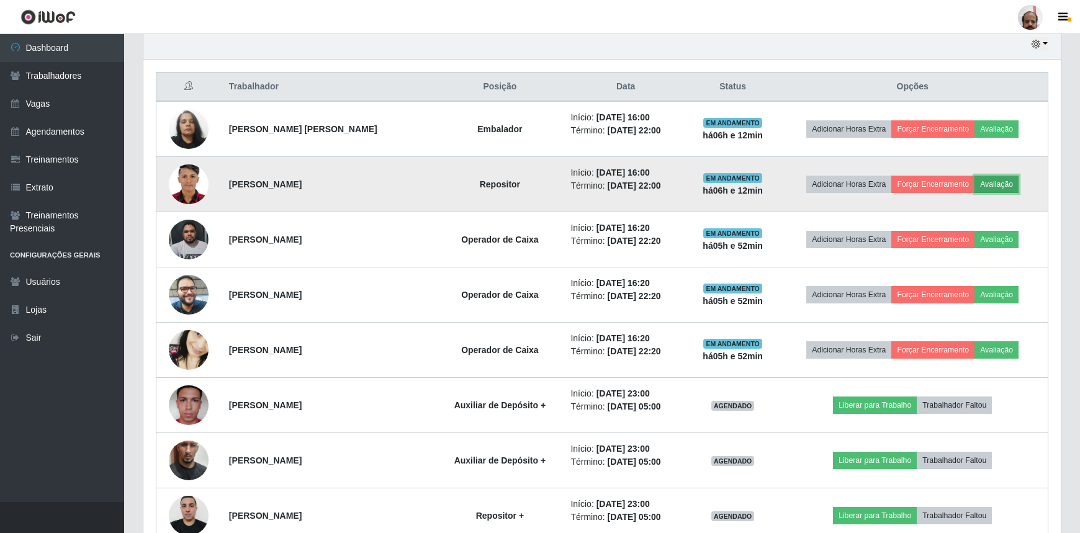
click at [1001, 185] on button "Avaliação" at bounding box center [997, 184] width 44 height 17
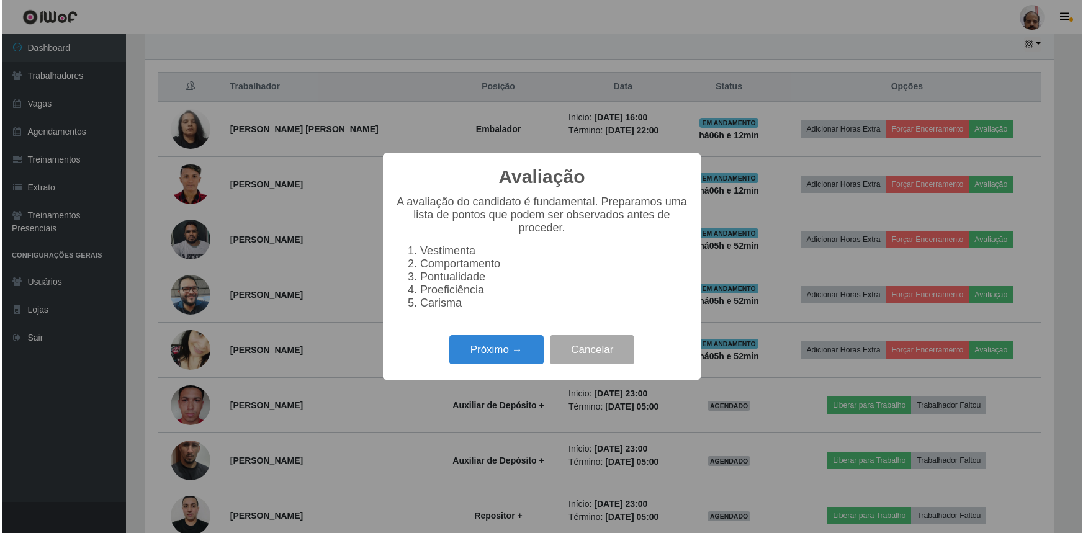
scroll to position [258, 912]
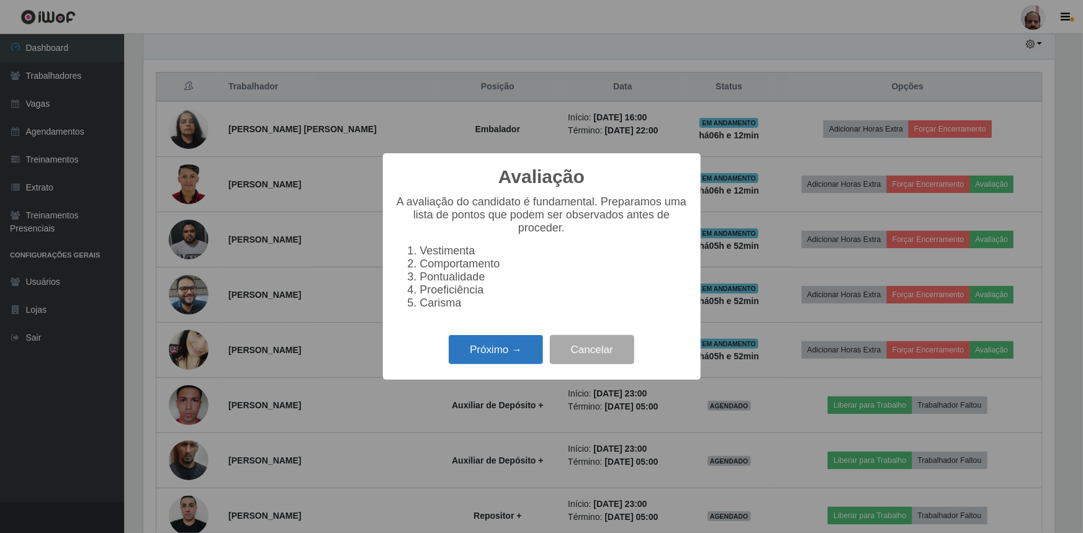
click at [496, 360] on button "Próximo →" at bounding box center [496, 349] width 94 height 29
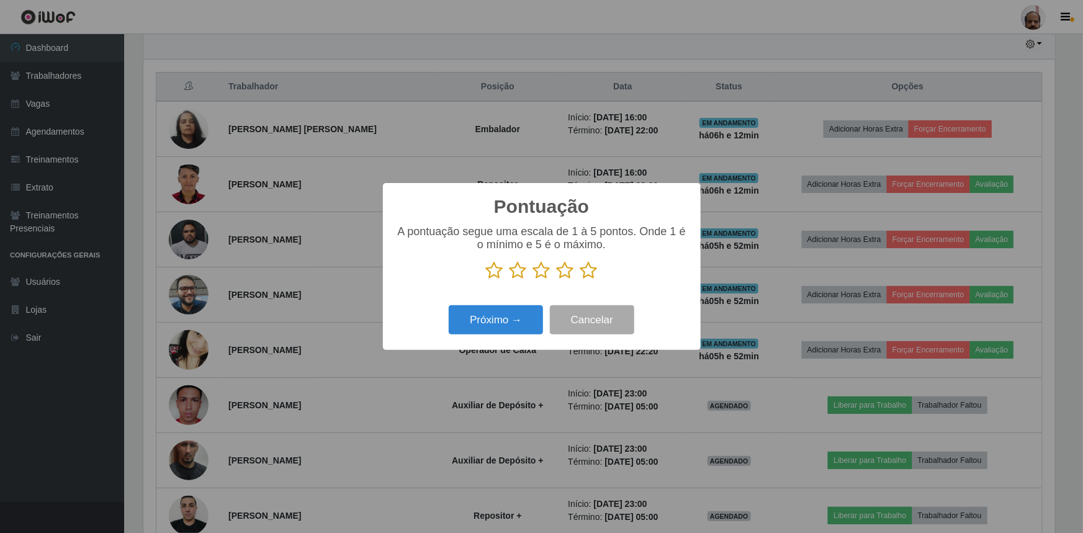
scroll to position [620636, 619981]
drag, startPoint x: 597, startPoint y: 278, endPoint x: 584, endPoint y: 279, distance: 13.1
click at [596, 277] on icon at bounding box center [589, 270] width 17 height 19
click at [581, 280] on input "radio" at bounding box center [581, 280] width 0 height 0
click at [496, 330] on button "Próximo →" at bounding box center [496, 319] width 94 height 29
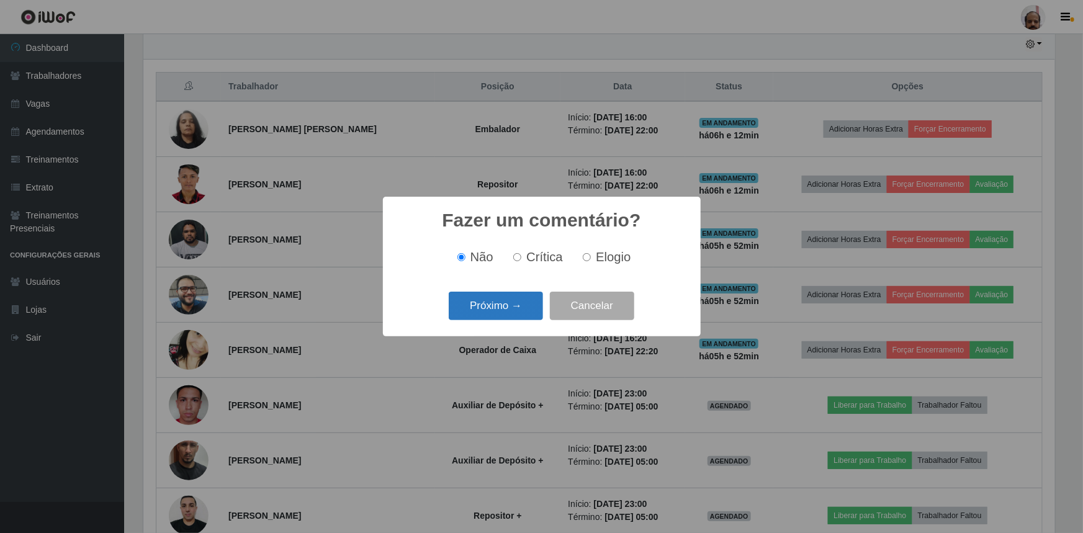
drag, startPoint x: 604, startPoint y: 261, endPoint x: 497, endPoint y: 308, distance: 116.2
click at [598, 263] on span "Elogio" at bounding box center [613, 257] width 35 height 14
click at [483, 314] on button "Próximo →" at bounding box center [496, 306] width 94 height 29
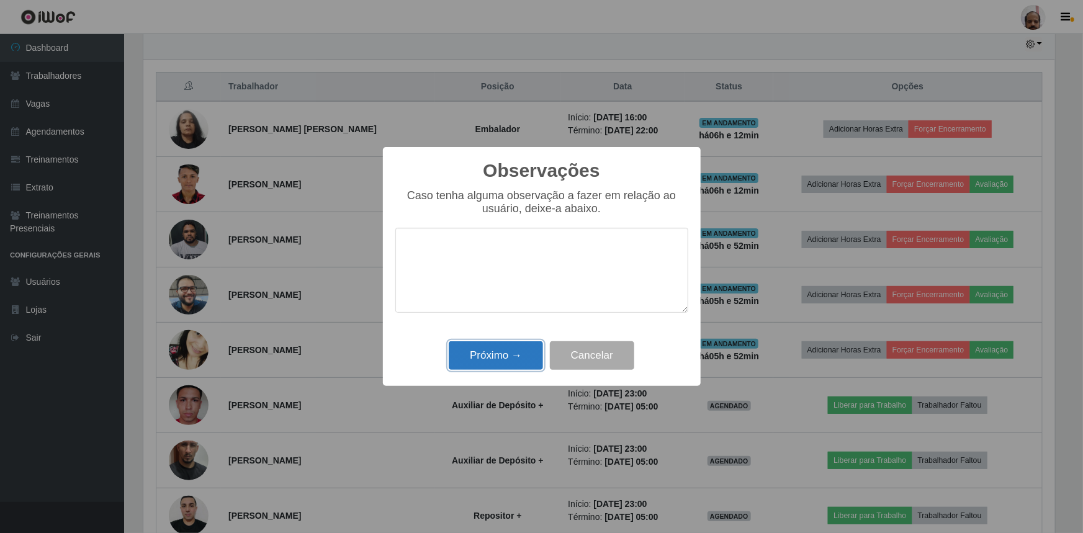
click at [482, 365] on button "Próximo →" at bounding box center [496, 355] width 94 height 29
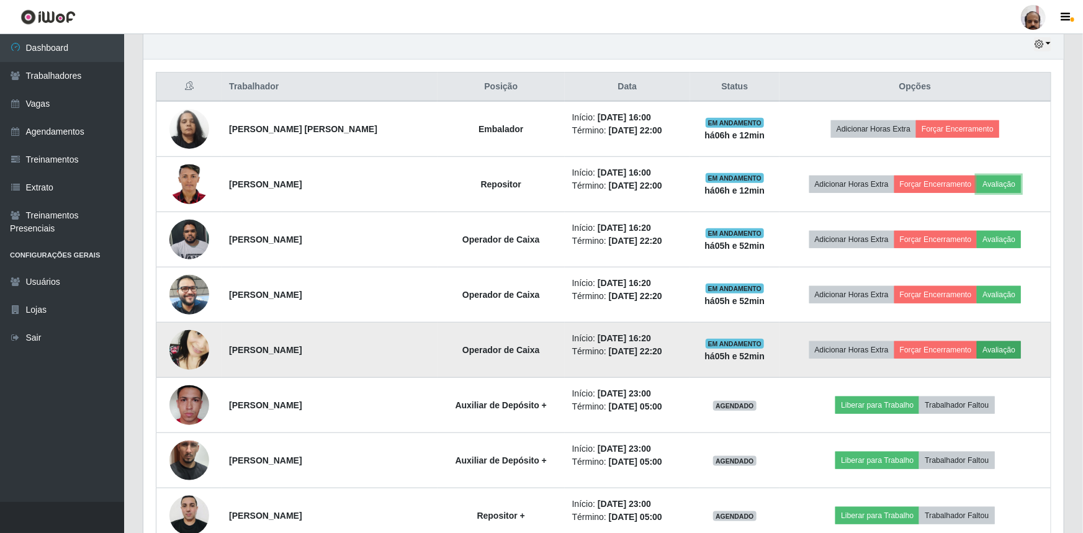
scroll to position [258, 918]
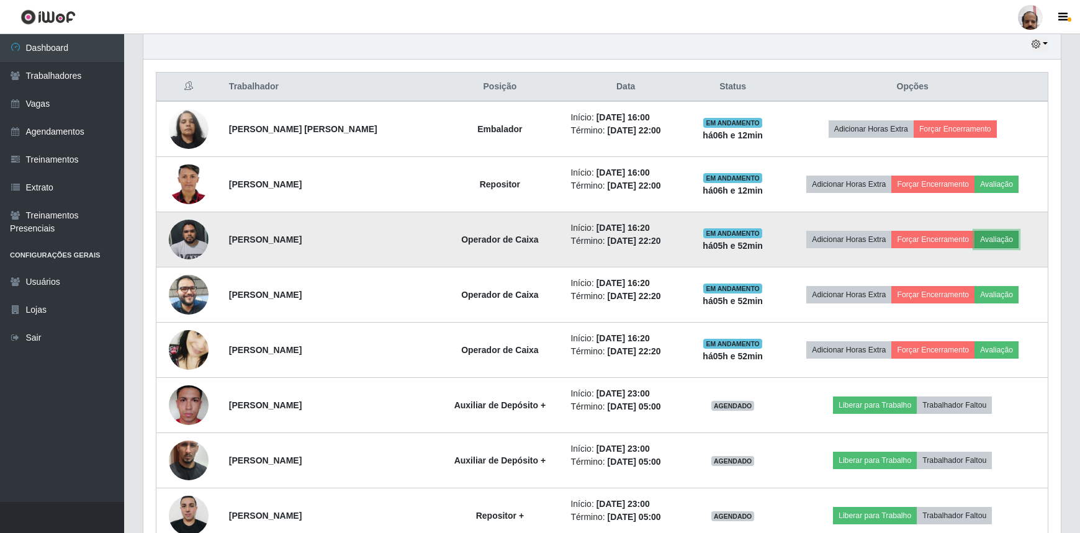
click at [1006, 242] on button "Avaliação" at bounding box center [997, 239] width 44 height 17
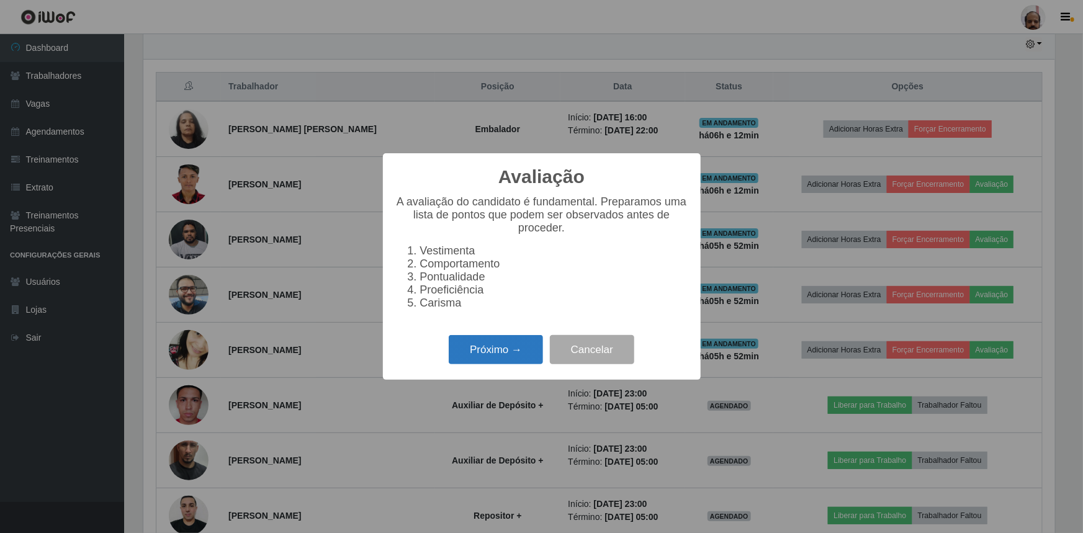
click at [516, 360] on button "Próximo →" at bounding box center [496, 349] width 94 height 29
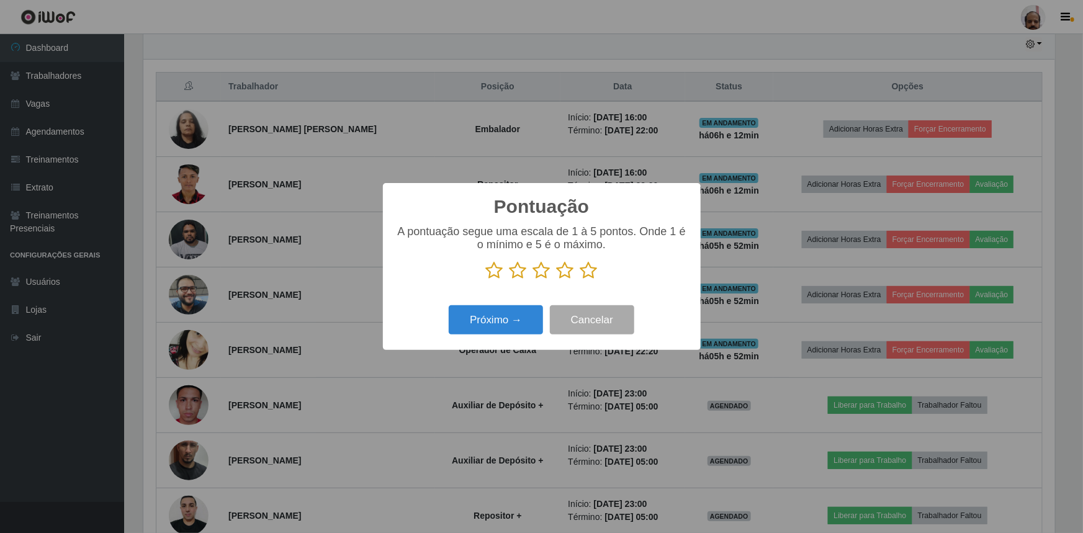
scroll to position [620636, 619981]
click at [590, 273] on icon at bounding box center [589, 270] width 17 height 19
click at [581, 280] on input "radio" at bounding box center [581, 280] width 0 height 0
click at [497, 328] on button "Próximo →" at bounding box center [496, 319] width 94 height 29
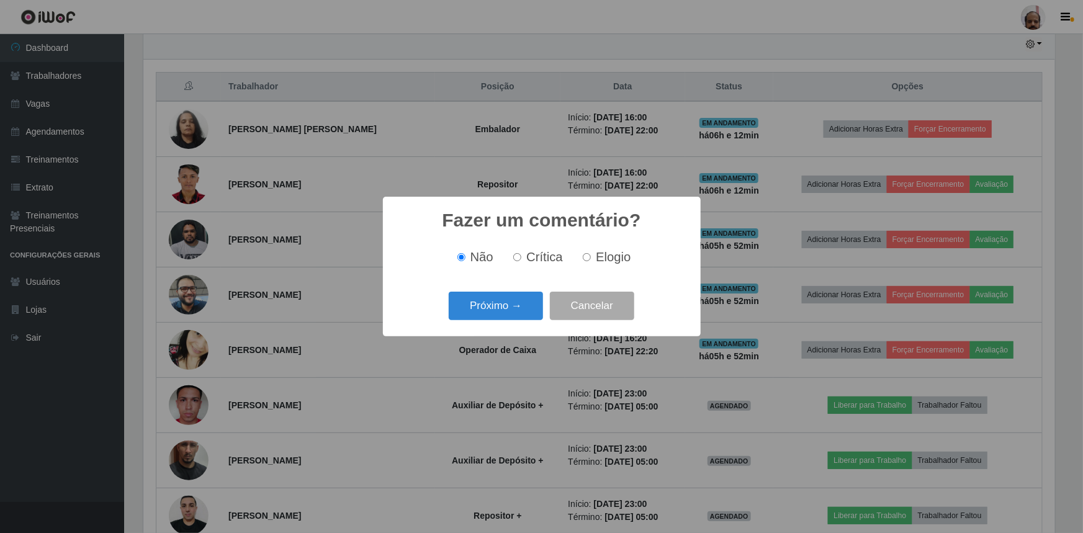
click at [596, 260] on span "Elogio" at bounding box center [613, 257] width 35 height 14
click at [591, 260] on input "Elogio" at bounding box center [587, 257] width 8 height 8
radio input "true"
click at [476, 318] on button "Próximo →" at bounding box center [496, 306] width 94 height 29
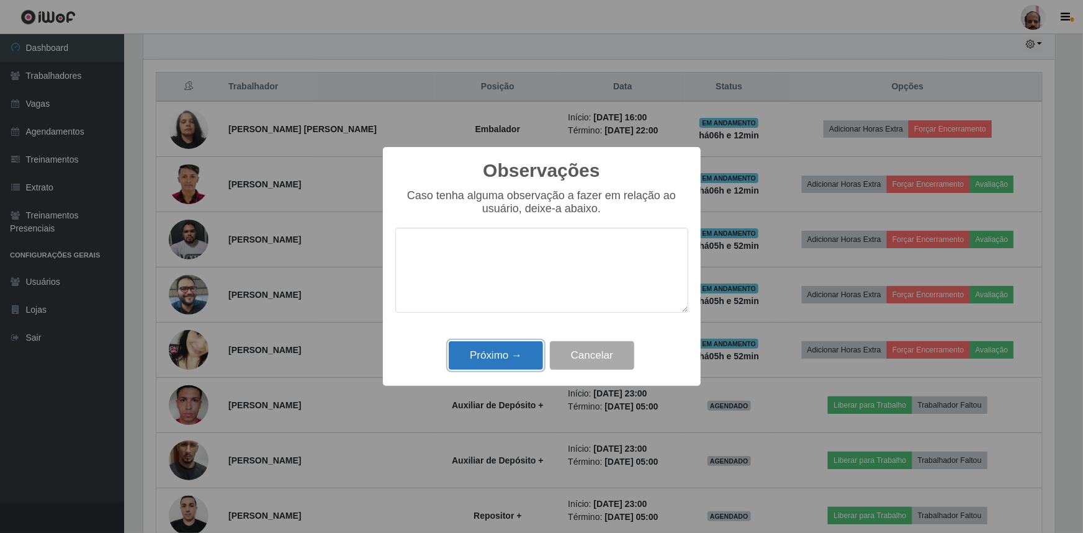
click at [495, 369] on button "Próximo →" at bounding box center [496, 355] width 94 height 29
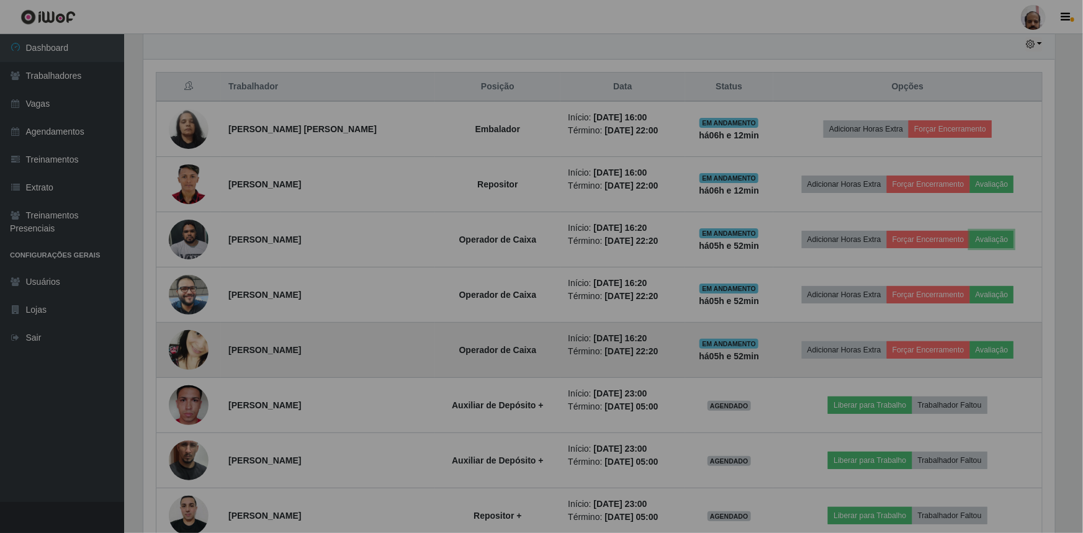
scroll to position [258, 918]
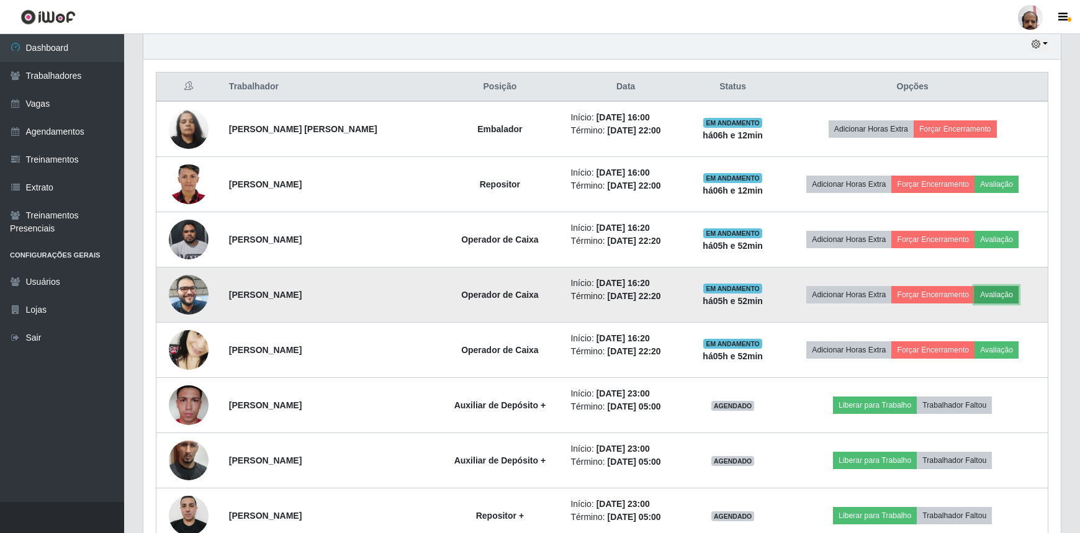
click at [1011, 301] on button "Avaliação" at bounding box center [997, 294] width 44 height 17
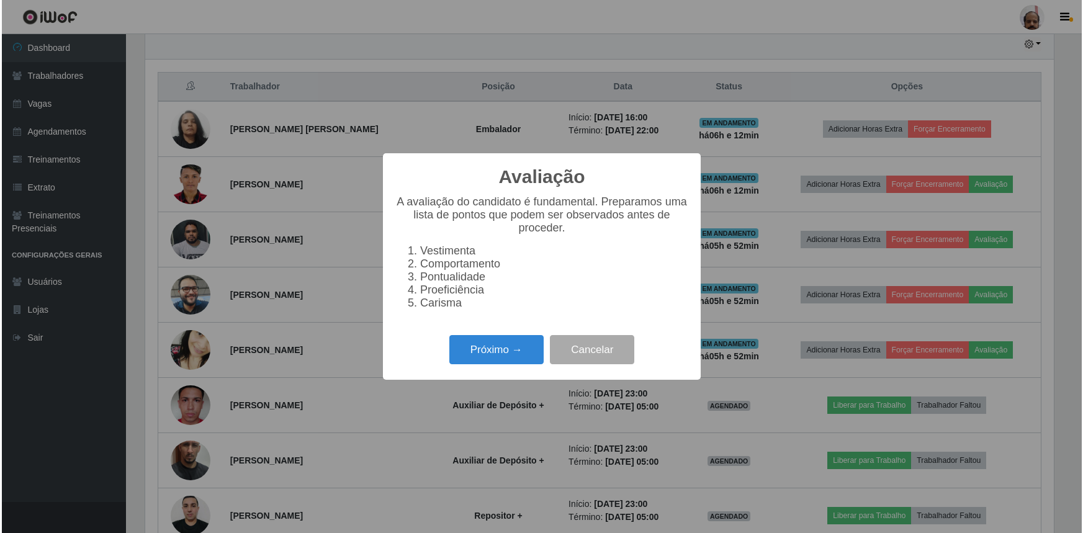
scroll to position [0, 0]
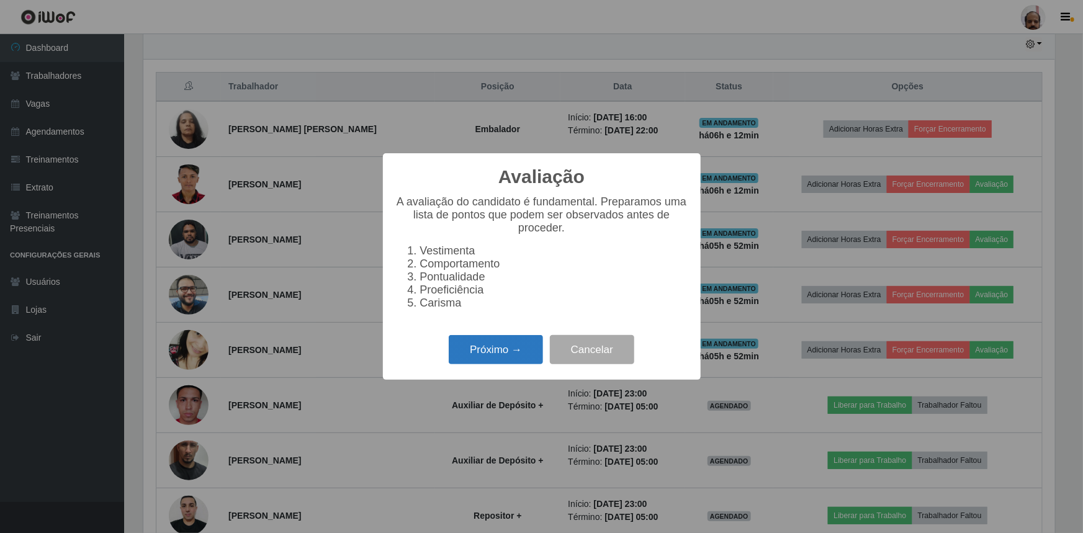
click at [508, 362] on button "Próximo →" at bounding box center [496, 349] width 94 height 29
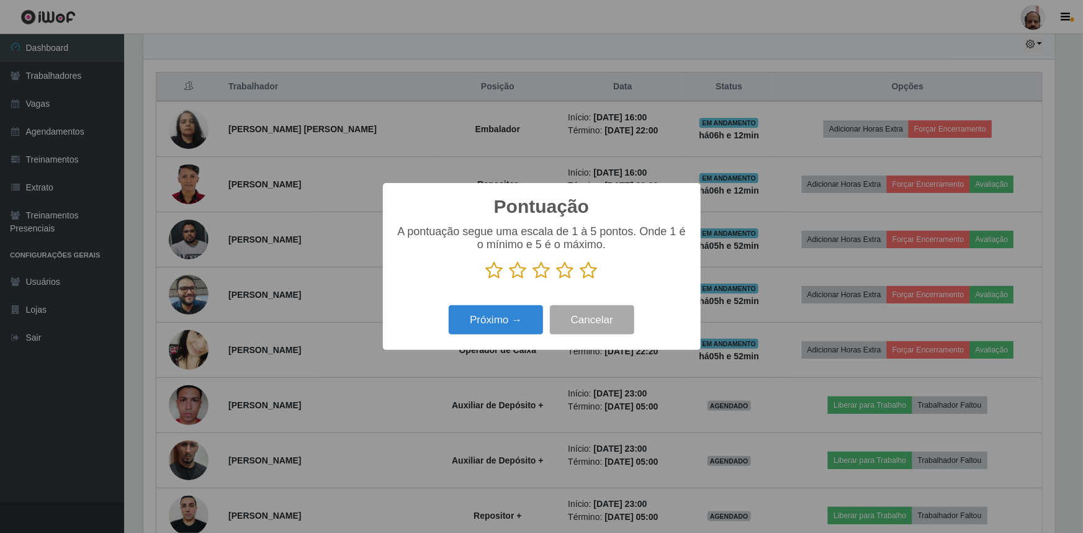
drag, startPoint x: 589, startPoint y: 271, endPoint x: 572, endPoint y: 286, distance: 23.3
click at [589, 271] on icon at bounding box center [589, 270] width 17 height 19
click at [581, 280] on input "radio" at bounding box center [581, 280] width 0 height 0
click at [502, 321] on button "Próximo →" at bounding box center [496, 319] width 94 height 29
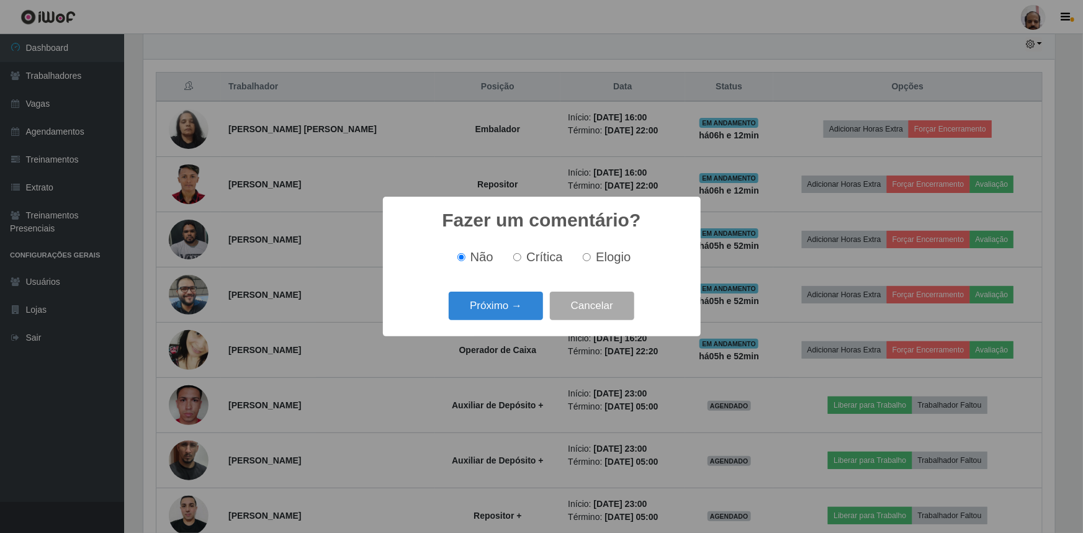
drag, startPoint x: 615, startPoint y: 263, endPoint x: 591, endPoint y: 271, distance: 25.7
click at [615, 262] on span "Elogio" at bounding box center [613, 257] width 35 height 14
click at [591, 261] on input "Elogio" at bounding box center [587, 257] width 8 height 8
radio input "true"
click at [507, 312] on button "Próximo →" at bounding box center [496, 306] width 94 height 29
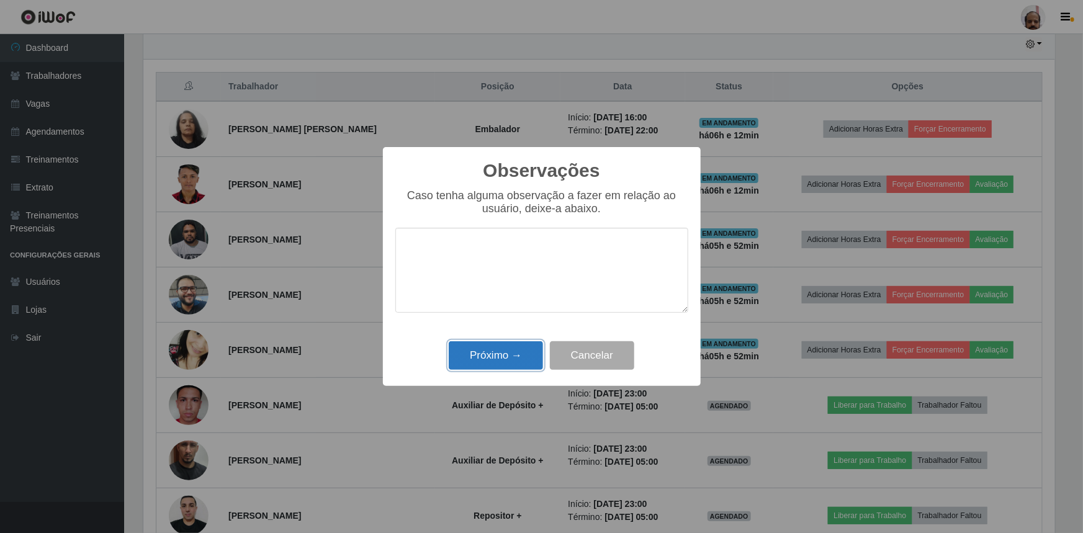
click at [497, 347] on button "Próximo →" at bounding box center [496, 355] width 94 height 29
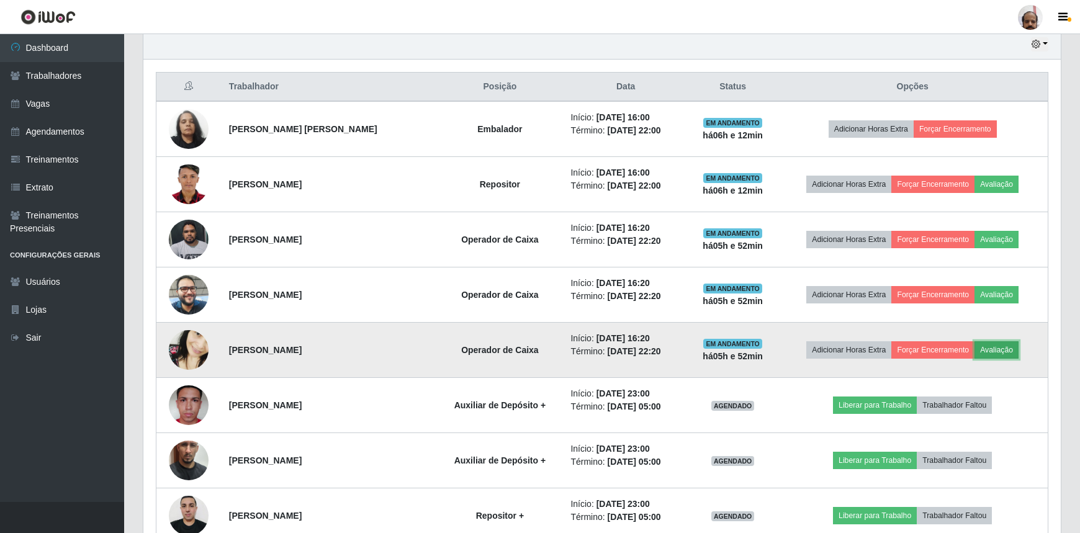
click at [1001, 352] on button "Avaliação" at bounding box center [997, 349] width 44 height 17
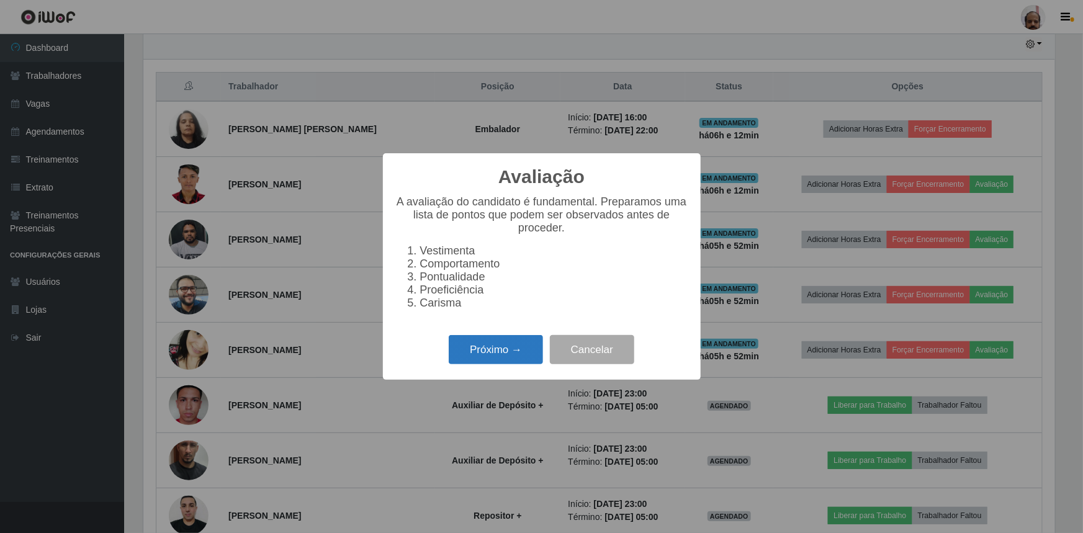
click at [499, 355] on button "Próximo →" at bounding box center [496, 349] width 94 height 29
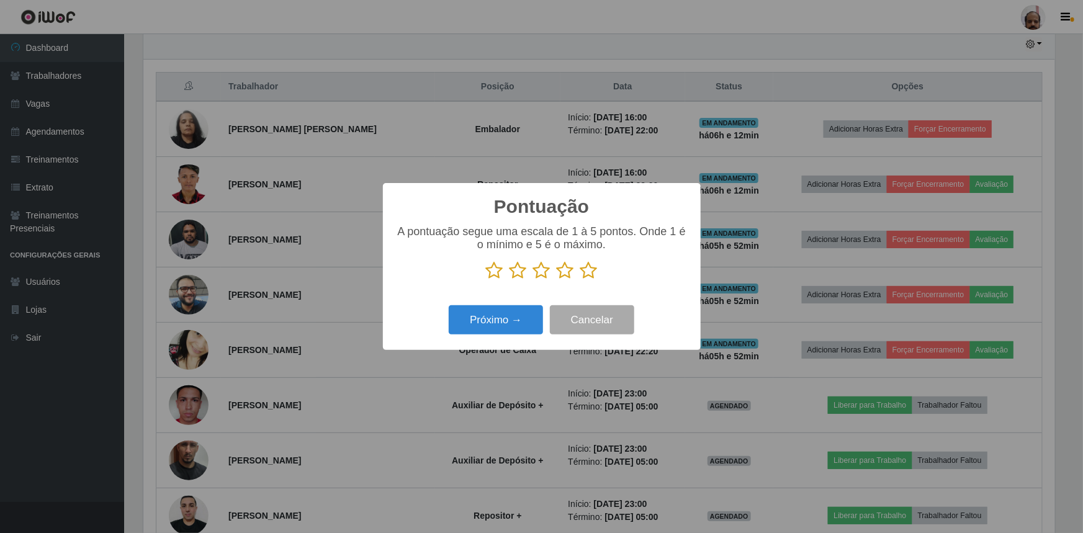
drag, startPoint x: 592, startPoint y: 274, endPoint x: 577, endPoint y: 284, distance: 17.9
click at [590, 279] on icon at bounding box center [589, 270] width 17 height 19
click at [581, 280] on input "radio" at bounding box center [581, 280] width 0 height 0
click at [511, 323] on button "Próximo →" at bounding box center [496, 319] width 94 height 29
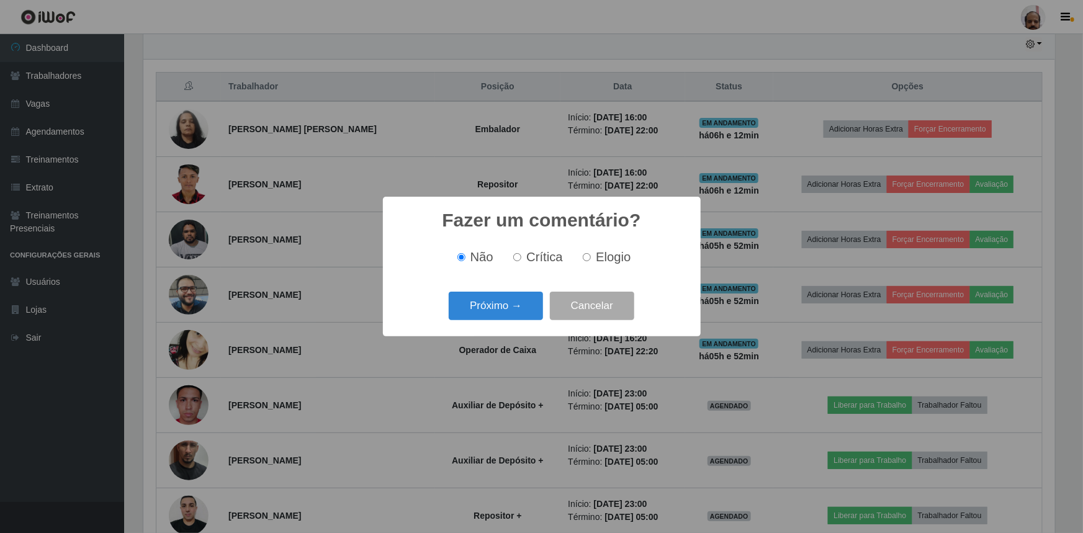
click at [609, 263] on span "Elogio" at bounding box center [613, 257] width 35 height 14
click at [591, 261] on input "Elogio" at bounding box center [587, 257] width 8 height 8
radio input "true"
click at [505, 312] on button "Próximo →" at bounding box center [496, 306] width 94 height 29
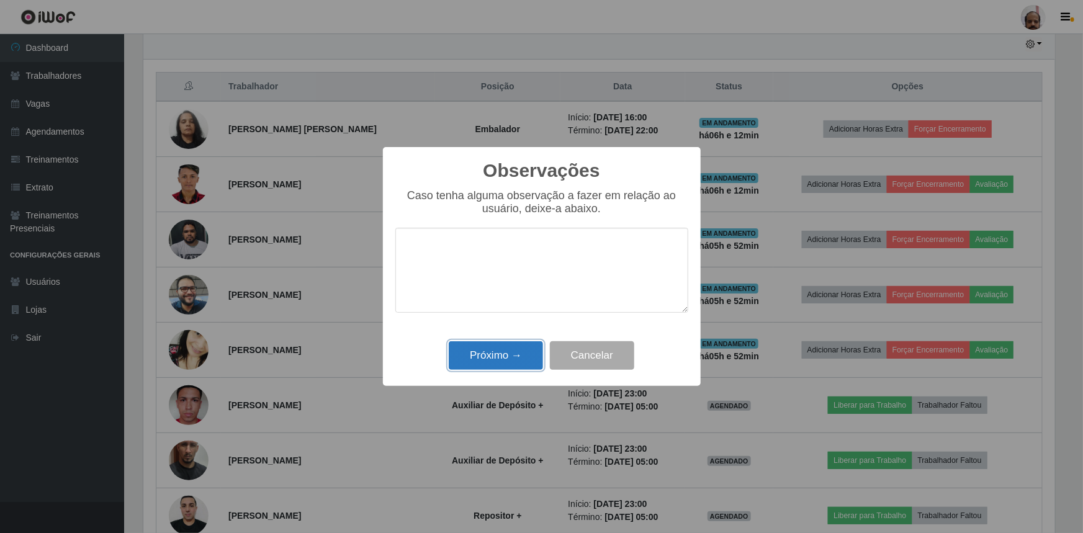
click at [503, 359] on button "Próximo →" at bounding box center [496, 355] width 94 height 29
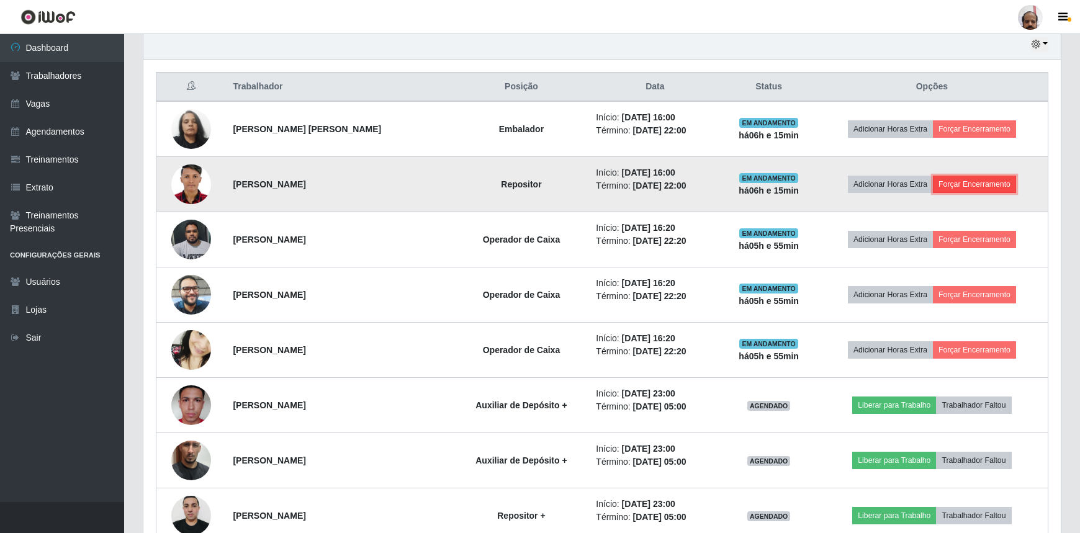
click at [997, 185] on button "Forçar Encerramento" at bounding box center [974, 184] width 83 height 17
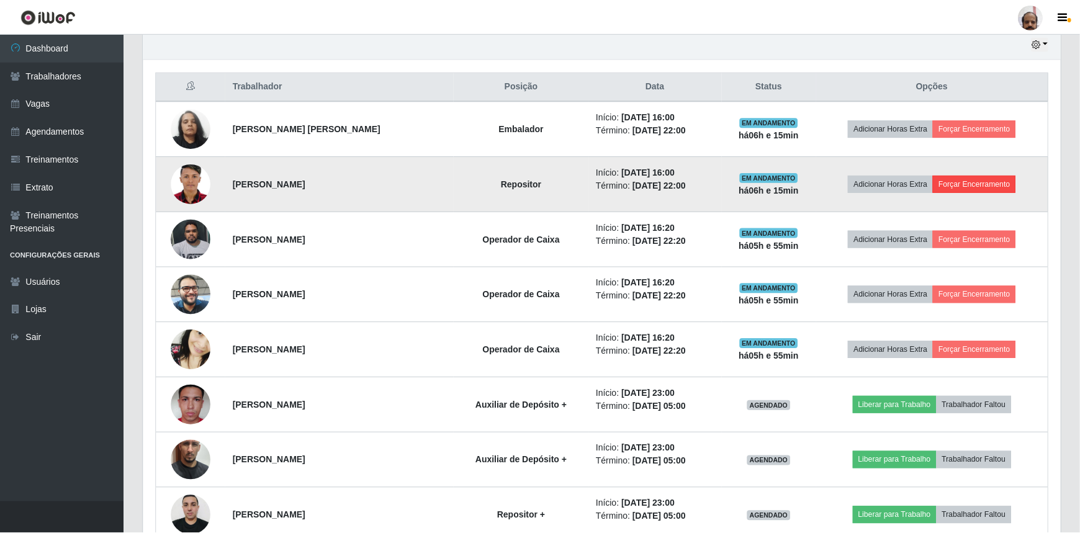
scroll to position [258, 912]
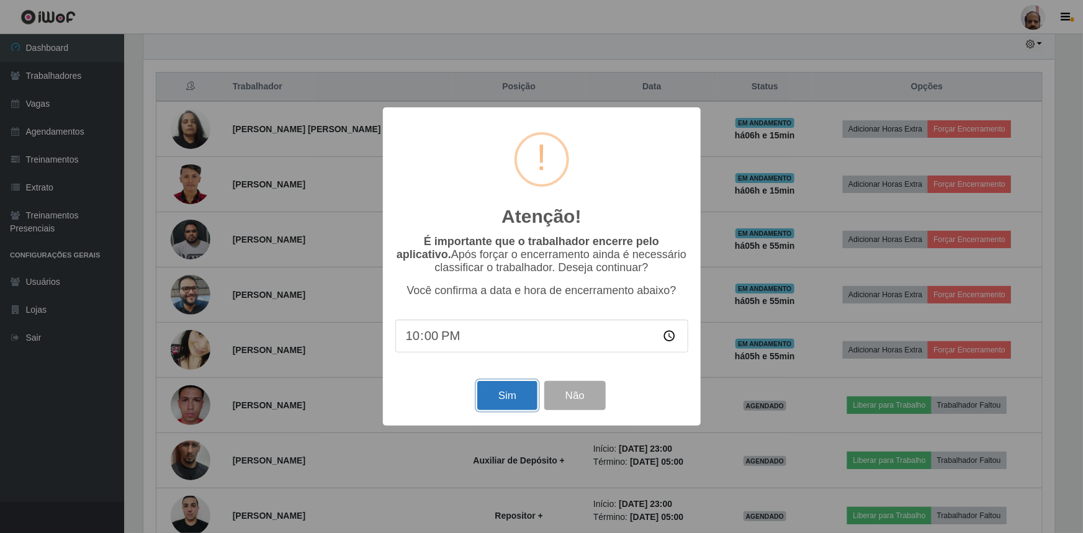
click at [502, 402] on button "Sim" at bounding box center [507, 395] width 60 height 29
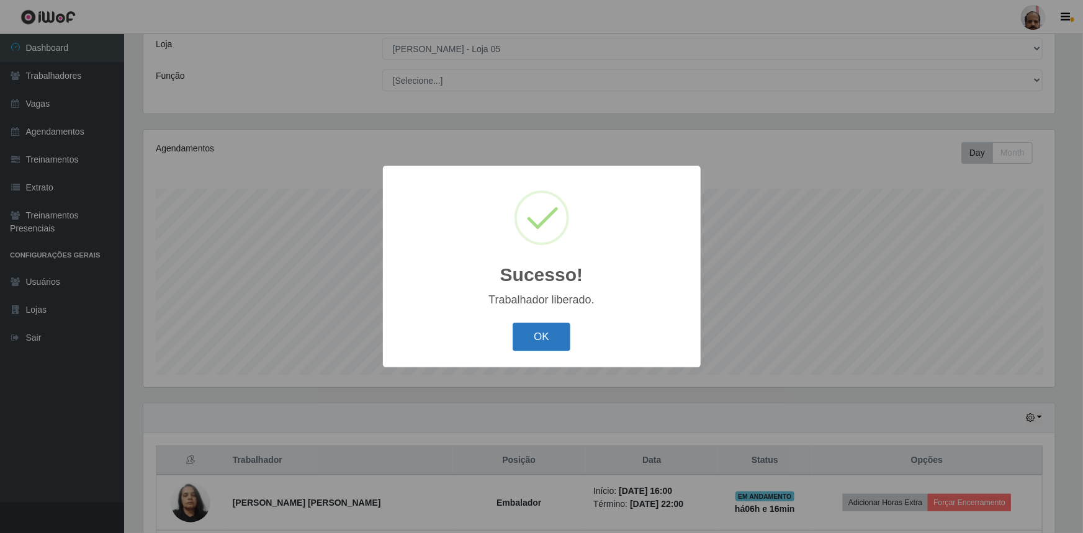
click at [558, 345] on button "OK" at bounding box center [542, 337] width 58 height 29
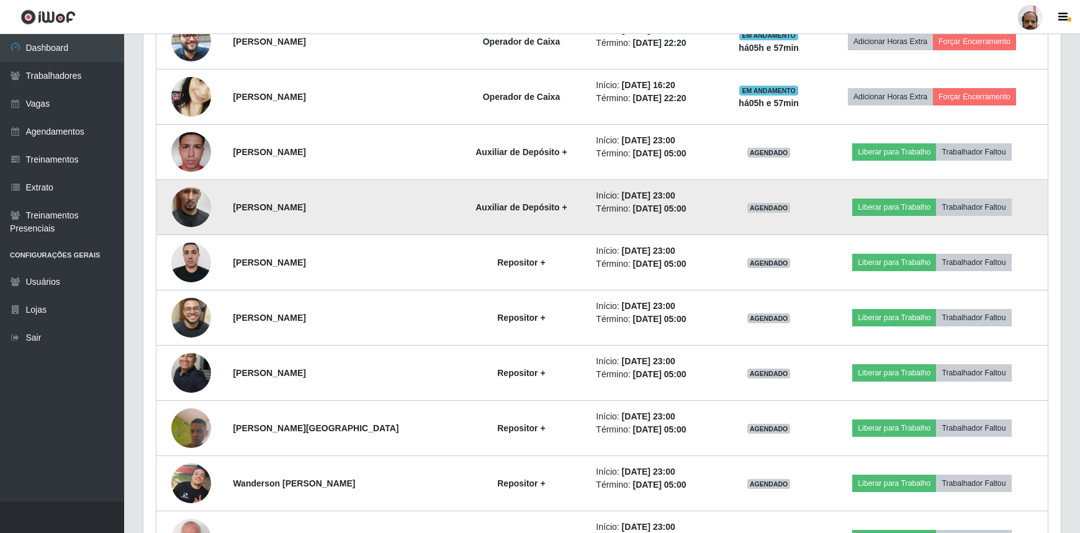
scroll to position [633, 0]
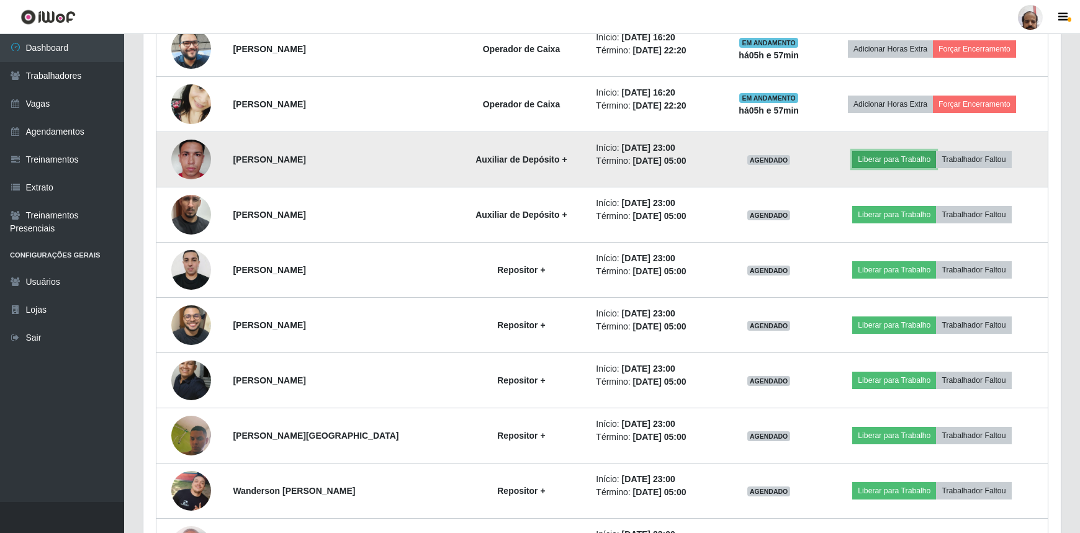
click at [913, 164] on button "Liberar para Trabalho" at bounding box center [894, 159] width 84 height 17
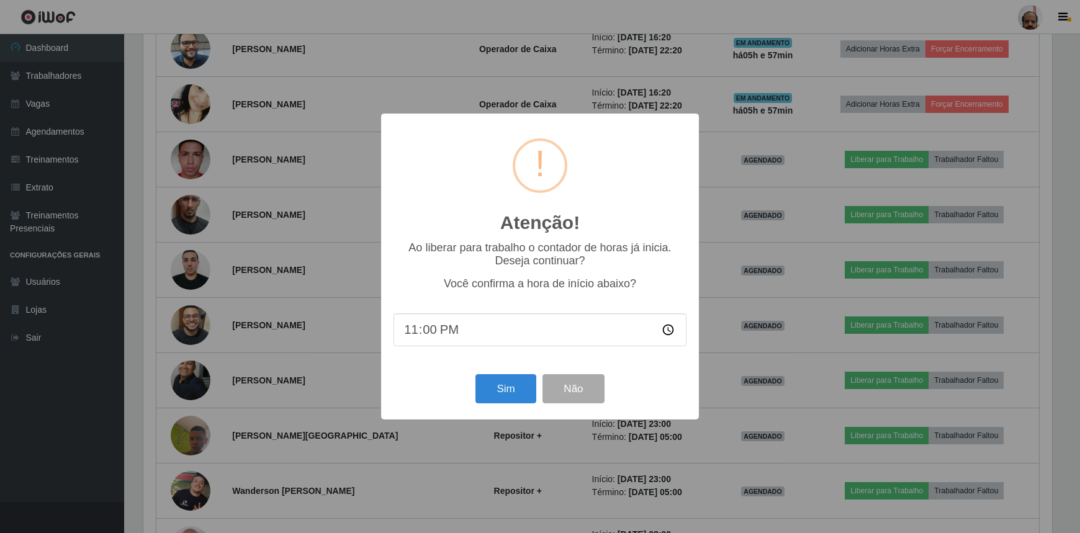
scroll to position [258, 912]
click at [503, 396] on button "Sim" at bounding box center [507, 388] width 60 height 29
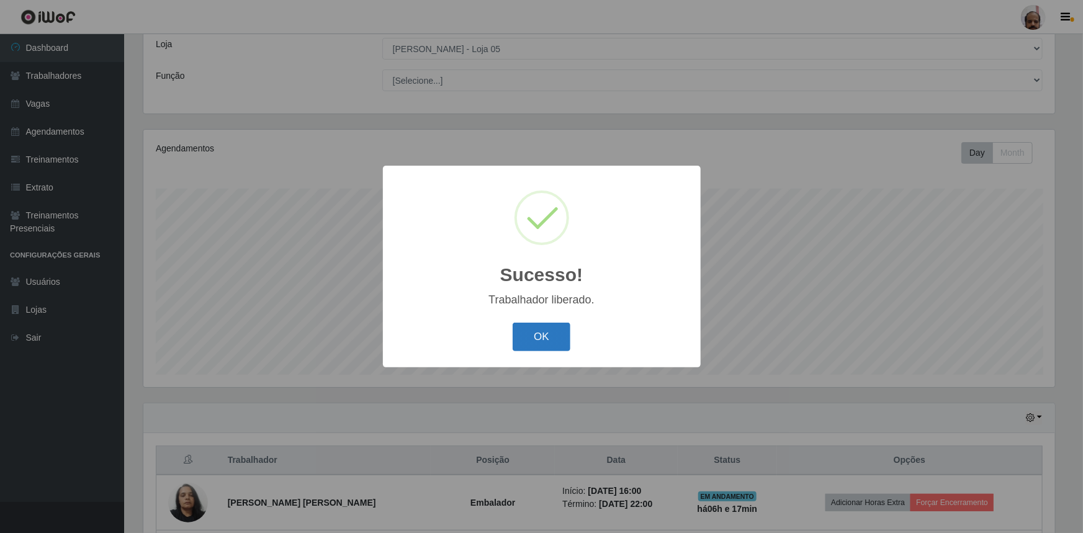
click at [538, 351] on button "OK" at bounding box center [542, 337] width 58 height 29
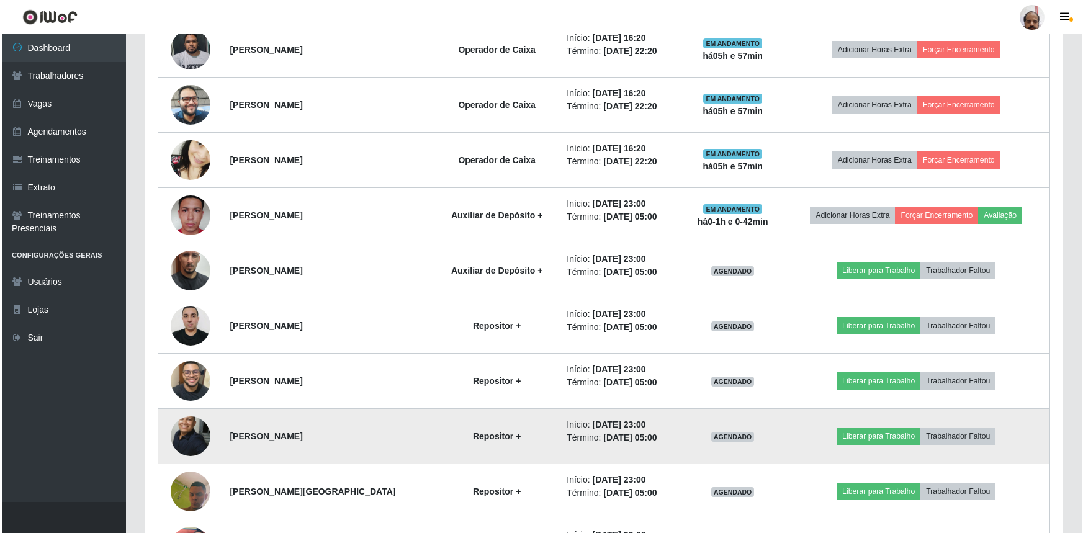
scroll to position [633, 0]
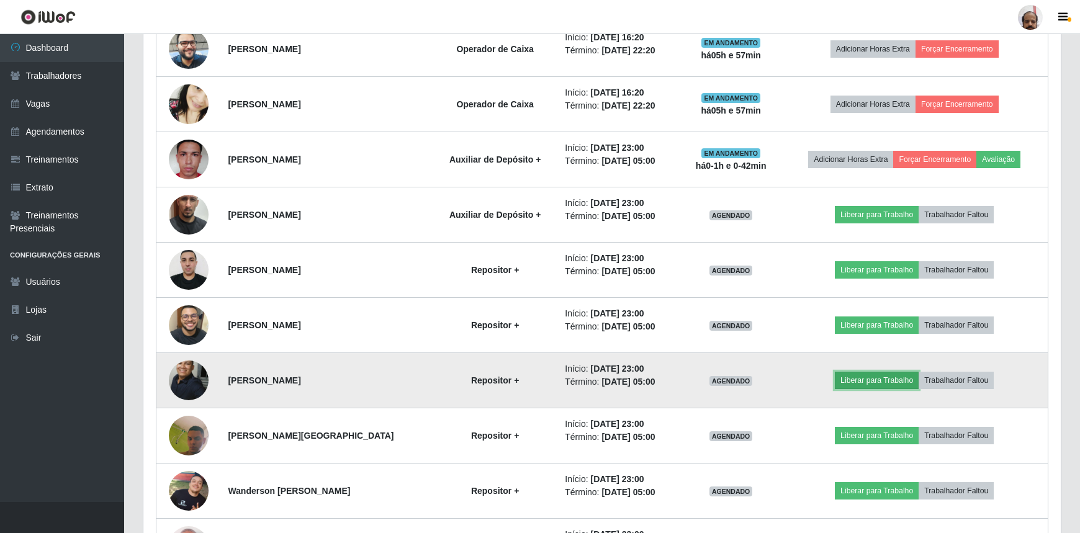
click at [888, 381] on button "Liberar para Trabalho" at bounding box center [877, 380] width 84 height 17
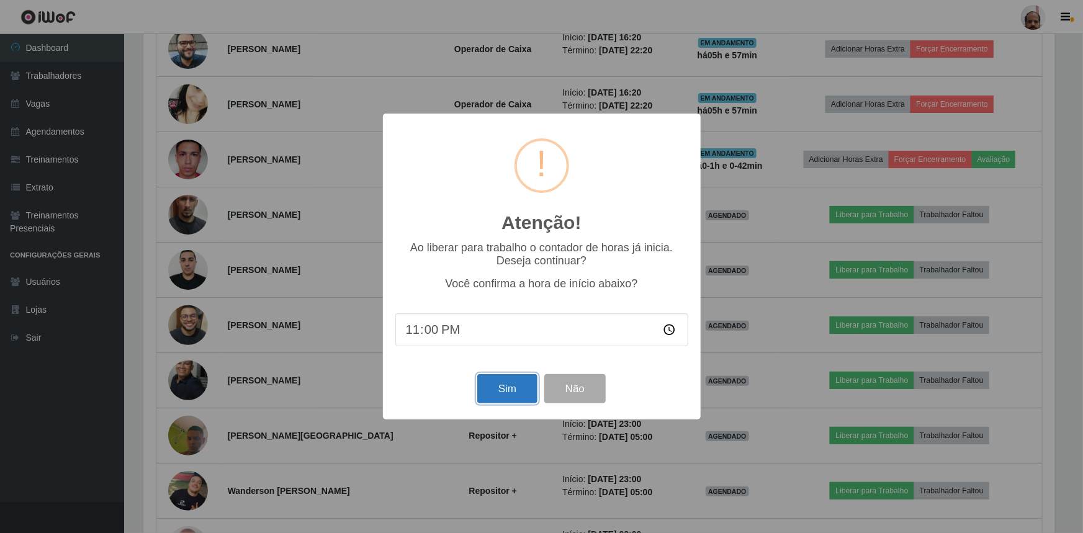
click at [510, 397] on button "Sim" at bounding box center [507, 388] width 60 height 29
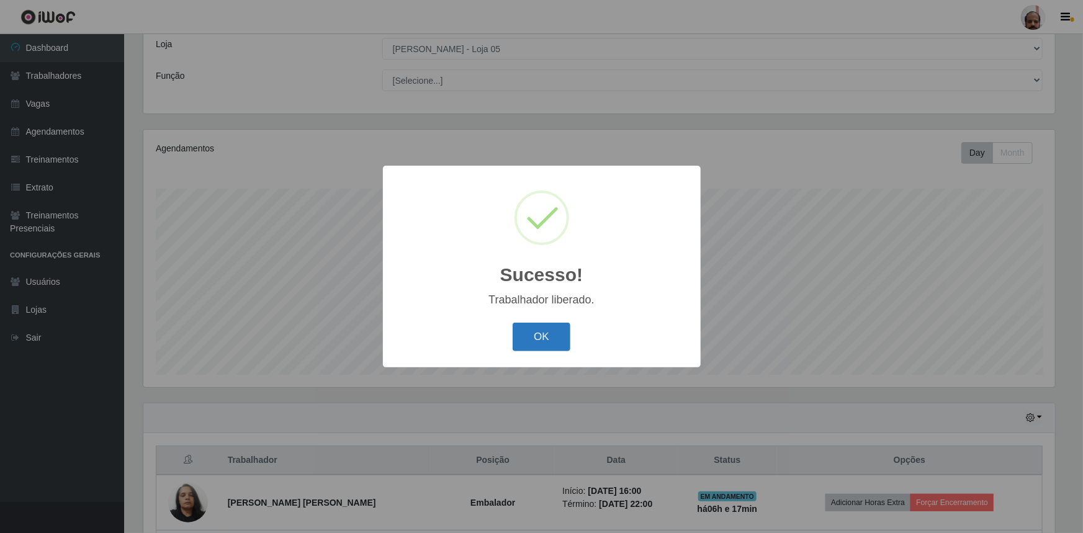
click at [548, 343] on button "OK" at bounding box center [542, 337] width 58 height 29
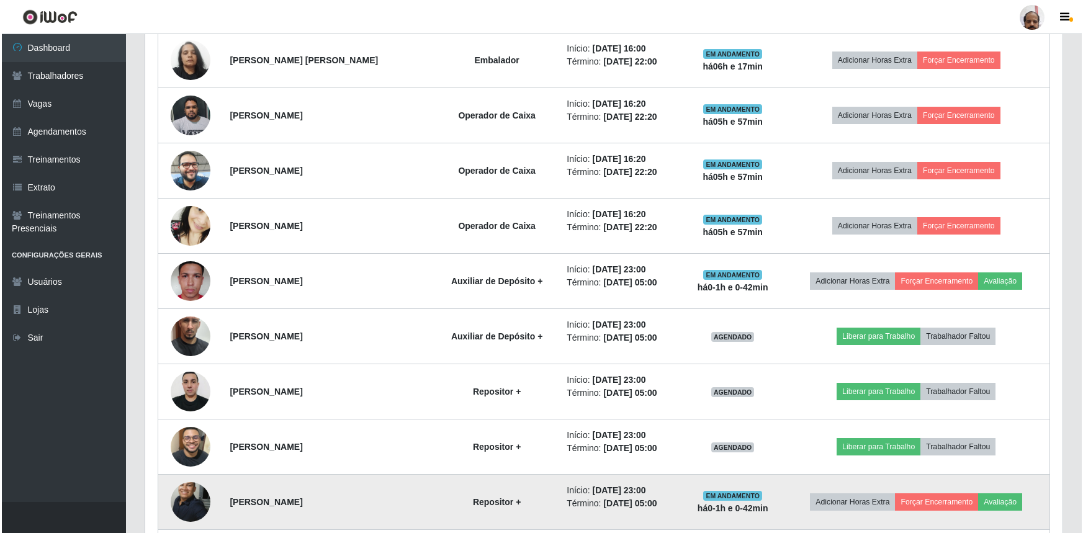
scroll to position [577, 0]
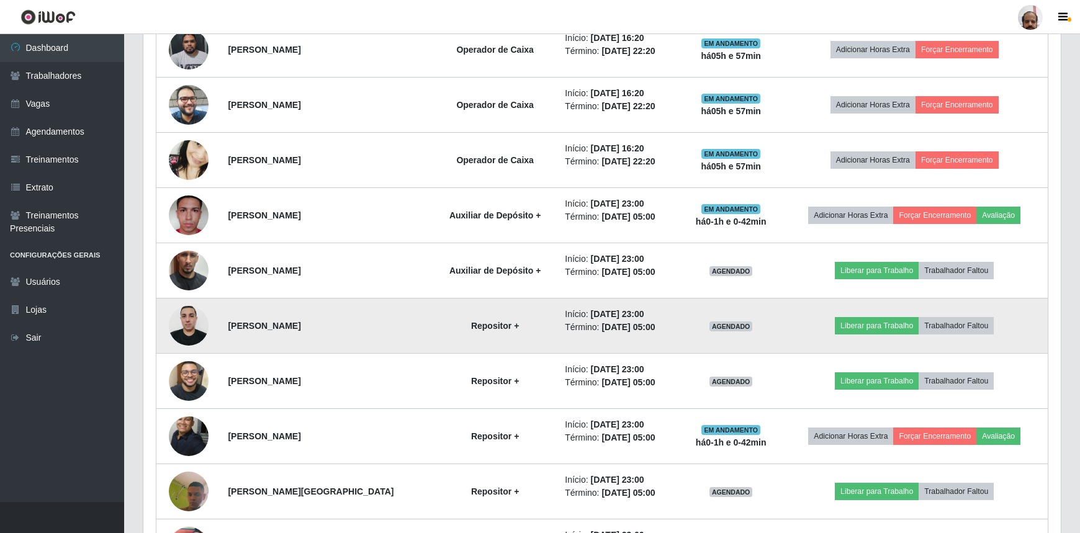
click at [869, 334] on td "Liberar para Trabalho Trabalhador Faltou" at bounding box center [914, 326] width 267 height 55
click at [884, 328] on button "Liberar para Trabalho" at bounding box center [877, 325] width 84 height 17
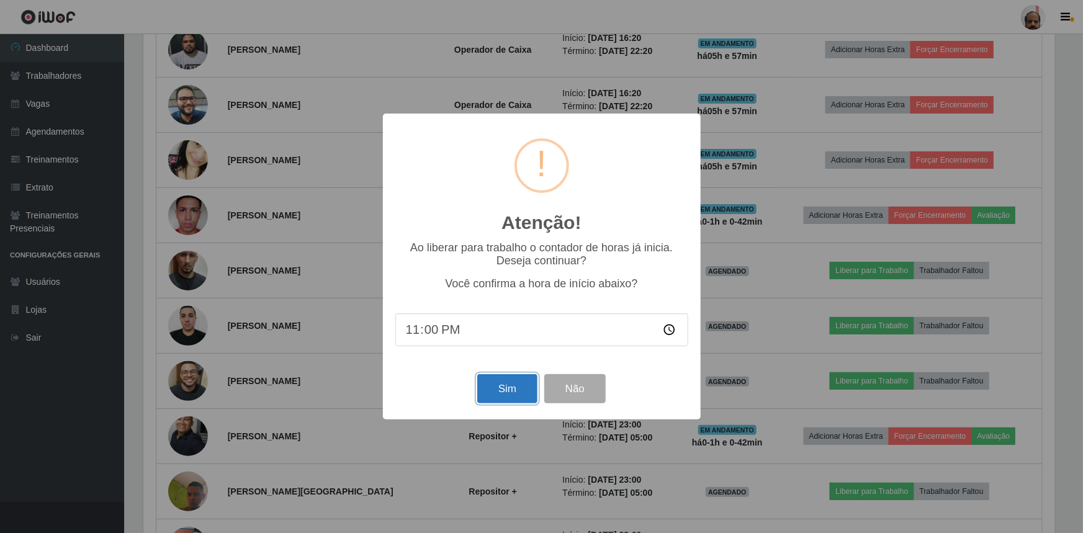
click at [511, 394] on button "Sim" at bounding box center [507, 388] width 60 height 29
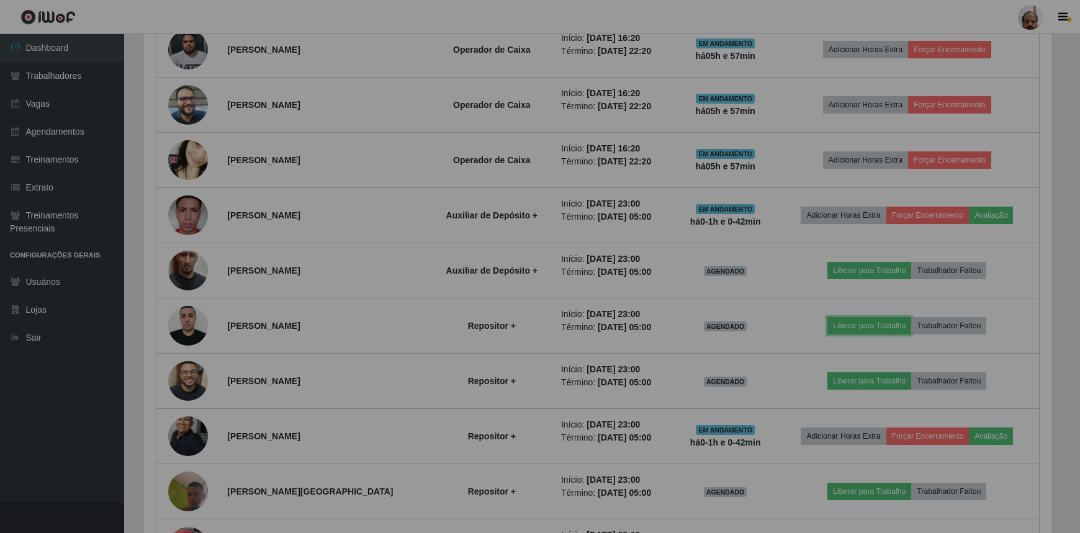
scroll to position [620636, 619976]
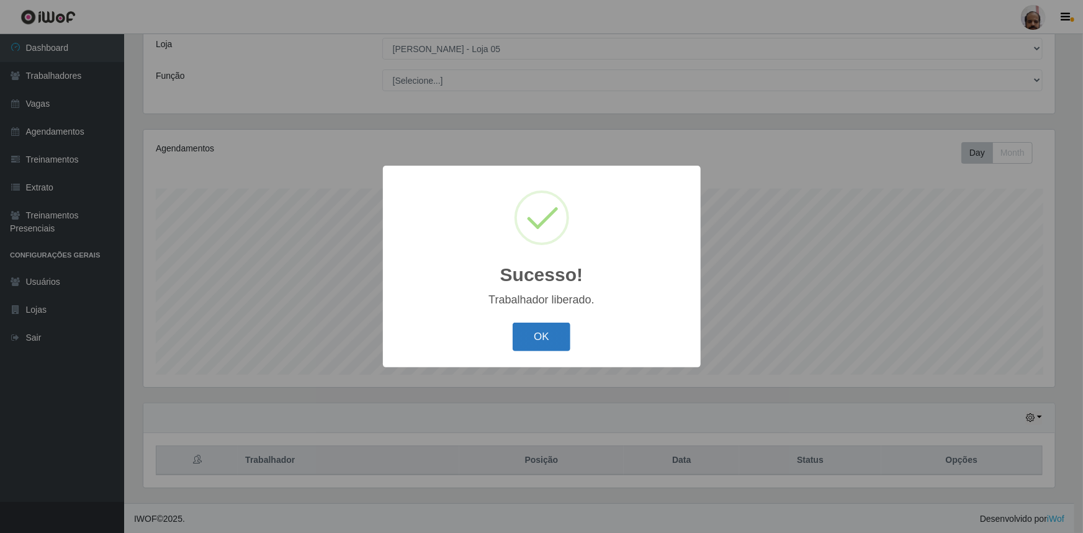
click at [540, 350] on button "OK" at bounding box center [542, 337] width 58 height 29
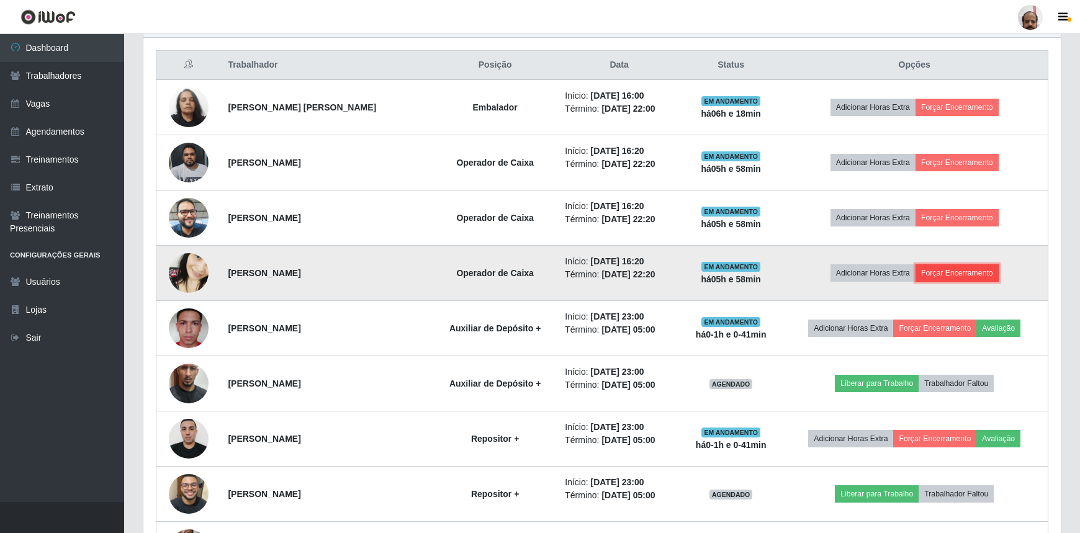
click at [956, 276] on button "Forçar Encerramento" at bounding box center [957, 273] width 83 height 17
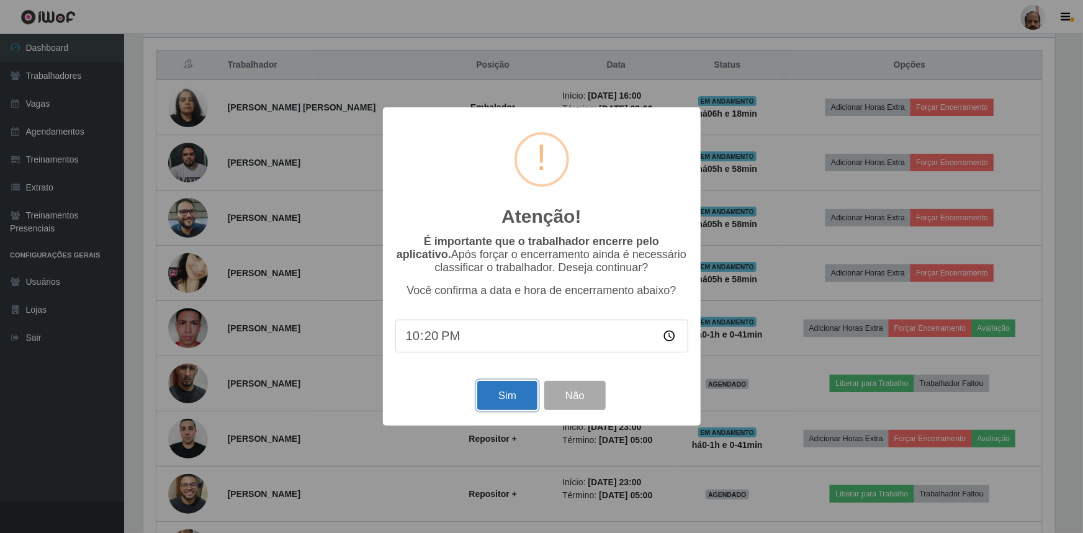
click at [502, 404] on button "Sim" at bounding box center [507, 395] width 60 height 29
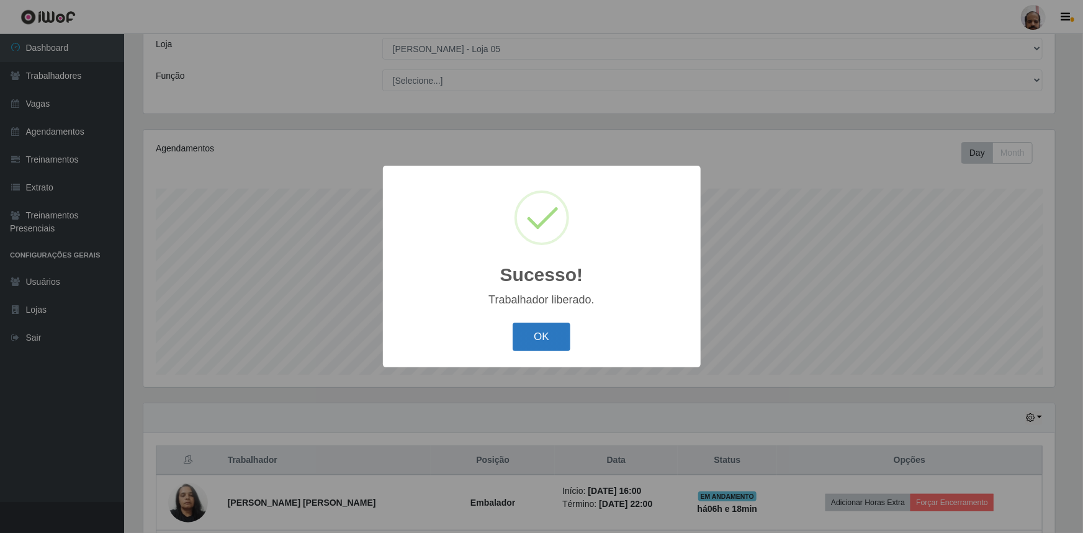
click at [533, 347] on button "OK" at bounding box center [542, 337] width 58 height 29
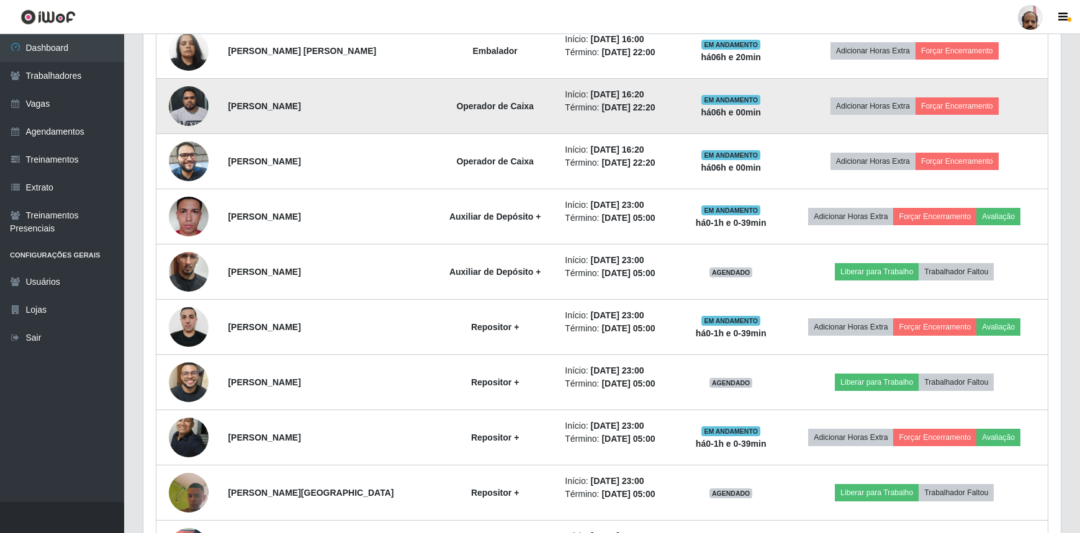
scroll to position [351, 0]
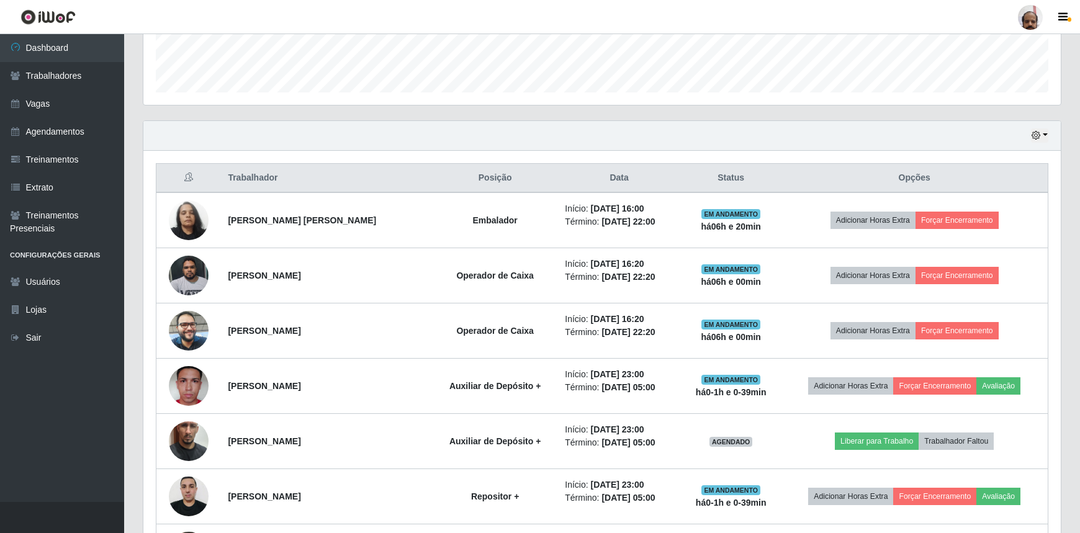
click at [589, 126] on div "Hoje 1 dia 3 dias 1 Semana Não encerrados" at bounding box center [602, 136] width 918 height 30
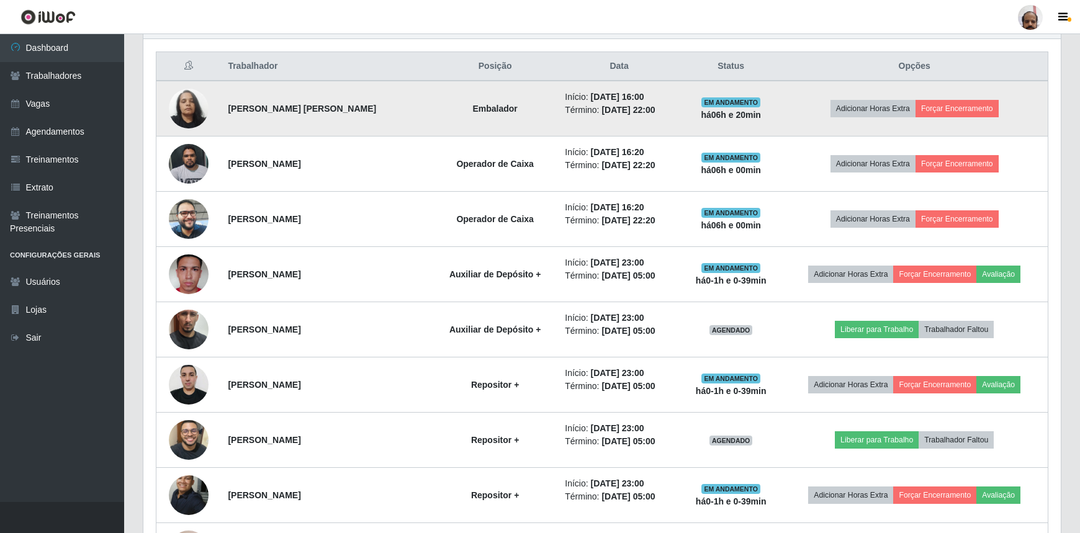
scroll to position [464, 0]
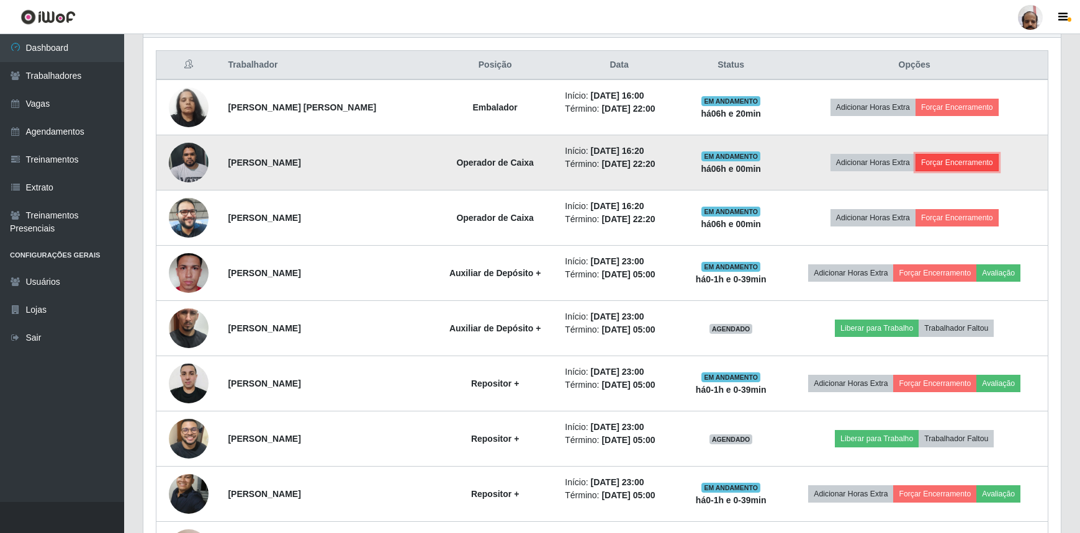
click at [971, 167] on button "Forçar Encerramento" at bounding box center [957, 162] width 83 height 17
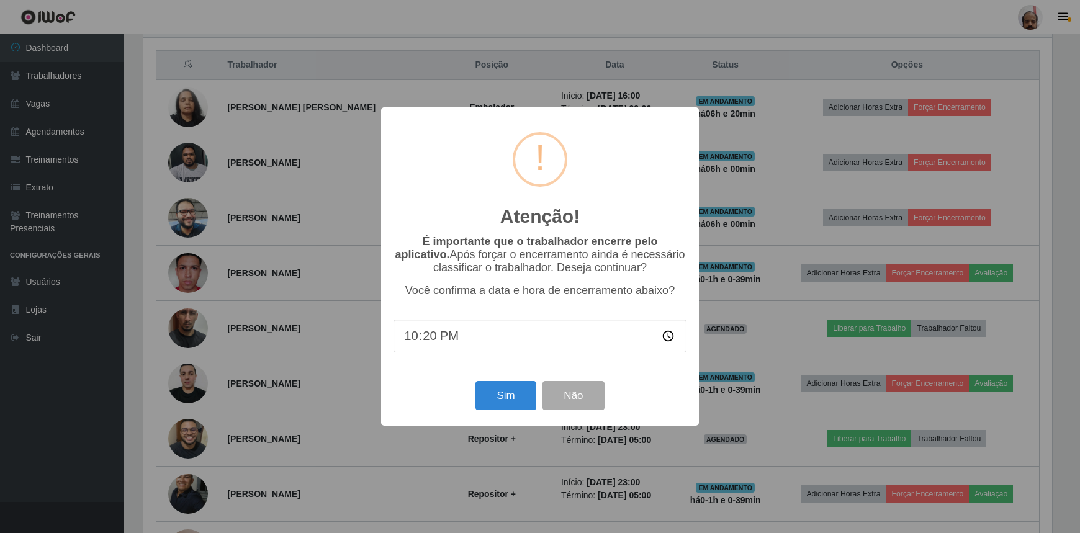
scroll to position [258, 912]
click at [514, 399] on button "Sim" at bounding box center [507, 395] width 60 height 29
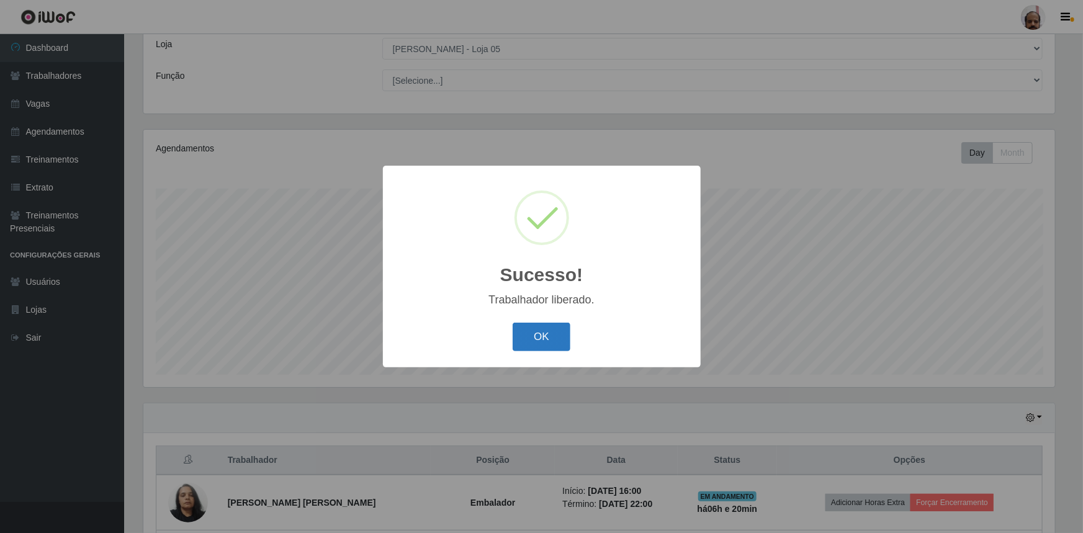
click at [544, 338] on button "OK" at bounding box center [542, 337] width 58 height 29
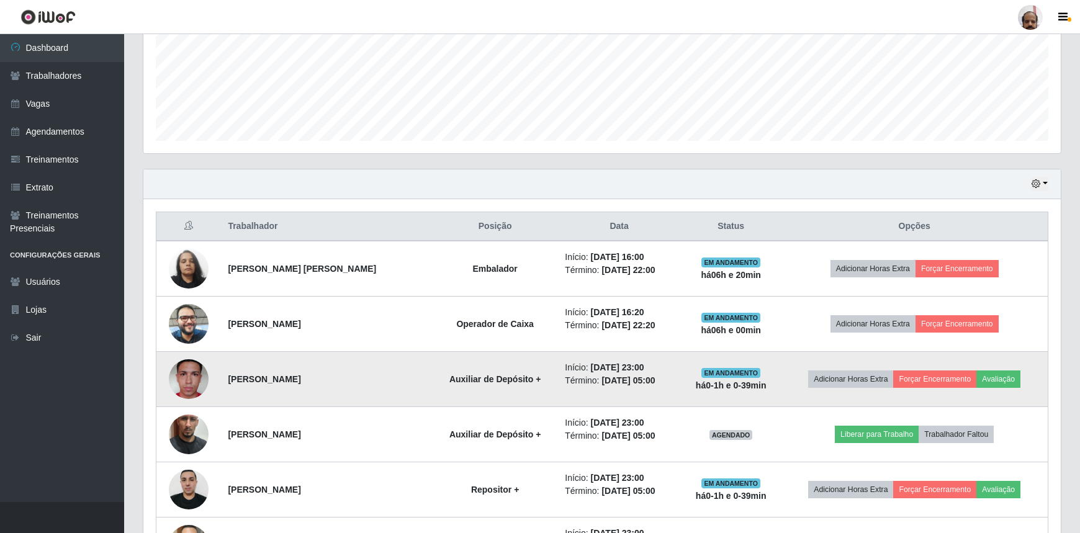
scroll to position [351, 0]
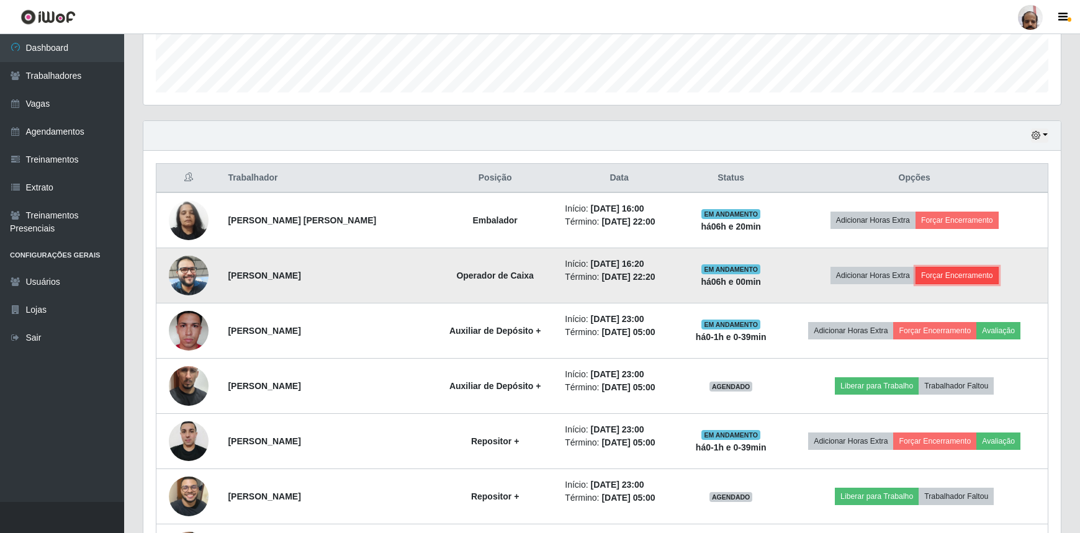
click at [945, 279] on button "Forçar Encerramento" at bounding box center [957, 275] width 83 height 17
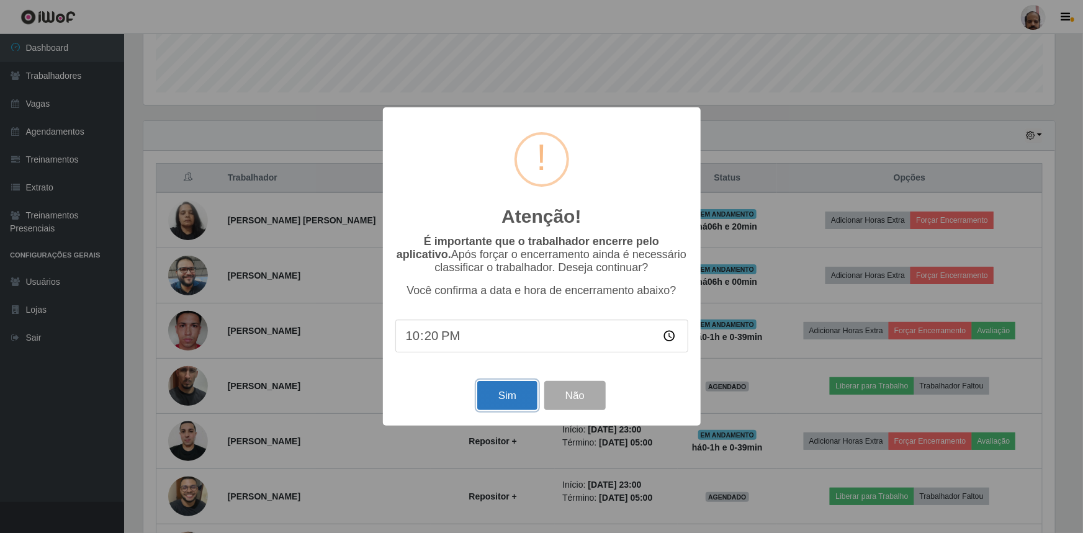
click at [496, 397] on button "Sim" at bounding box center [507, 395] width 60 height 29
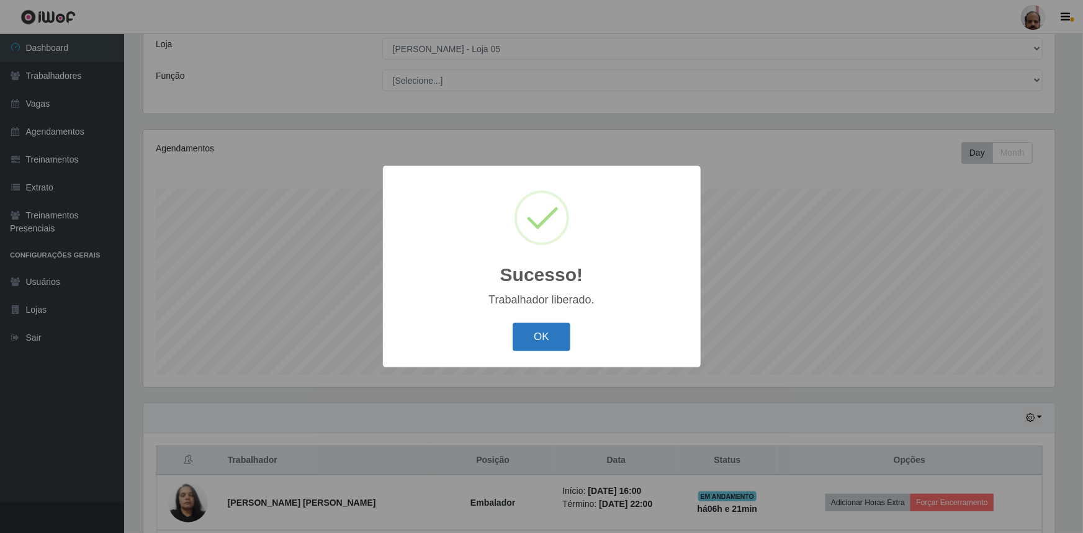
click at [549, 335] on button "OK" at bounding box center [542, 337] width 58 height 29
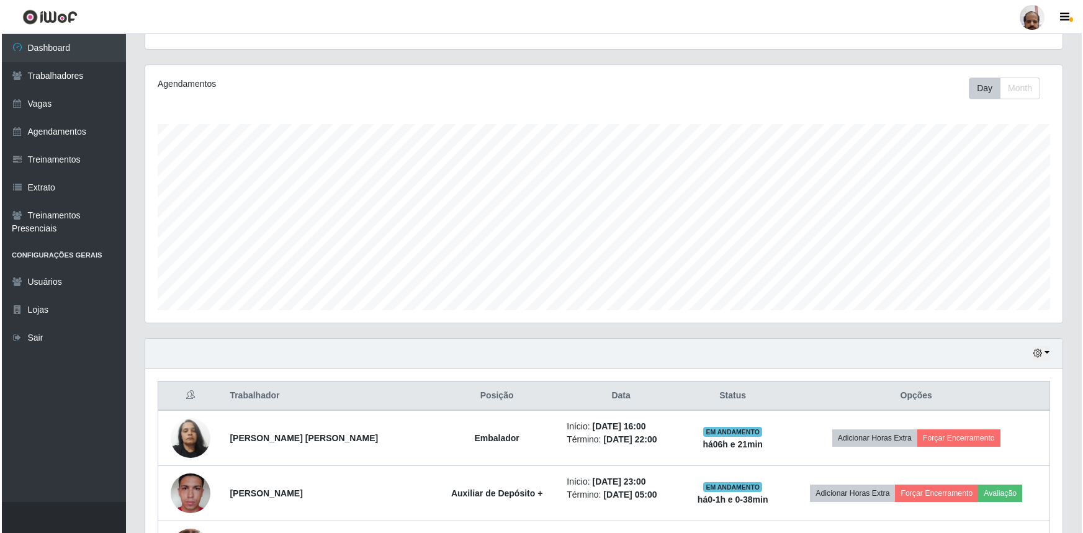
scroll to position [295, 0]
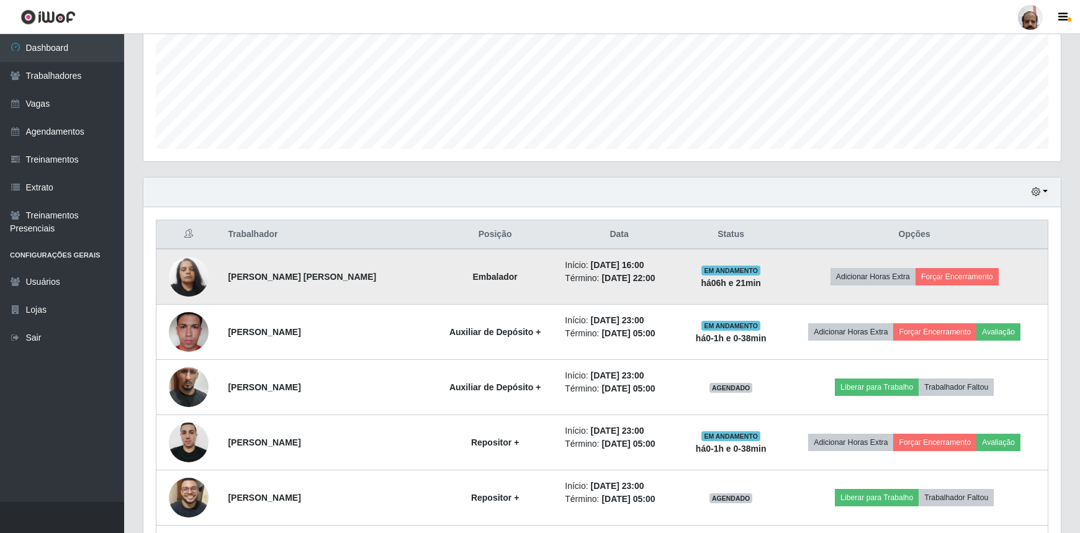
drag, startPoint x: 988, startPoint y: 286, endPoint x: 521, endPoint y: 358, distance: 473.0
click at [988, 286] on td "Adicionar Horas Extra Forçar Encerramento" at bounding box center [914, 277] width 267 height 56
click at [967, 283] on button "Forçar Encerramento" at bounding box center [957, 276] width 83 height 17
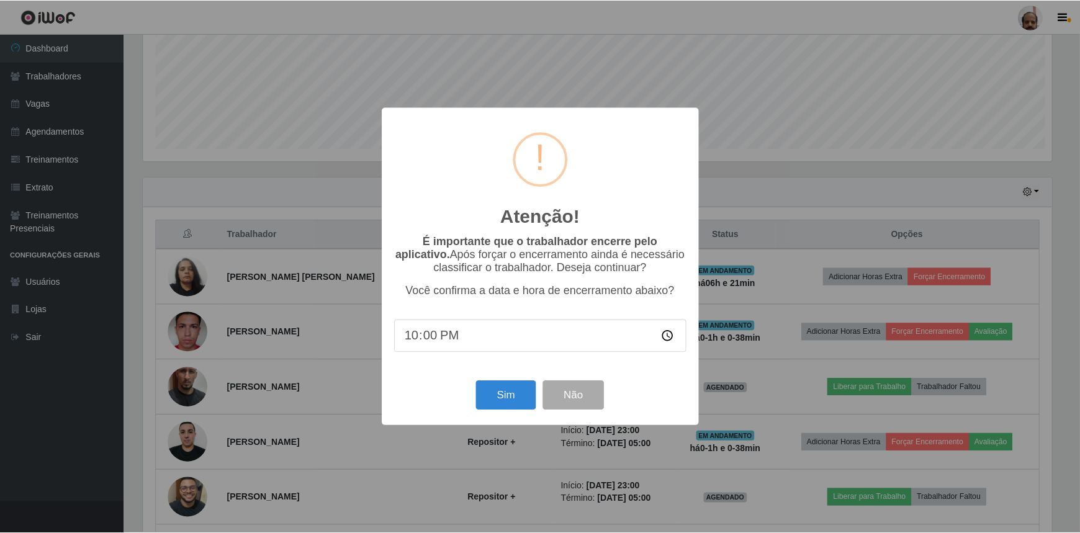
scroll to position [258, 912]
click at [514, 397] on button "Sim" at bounding box center [507, 395] width 60 height 29
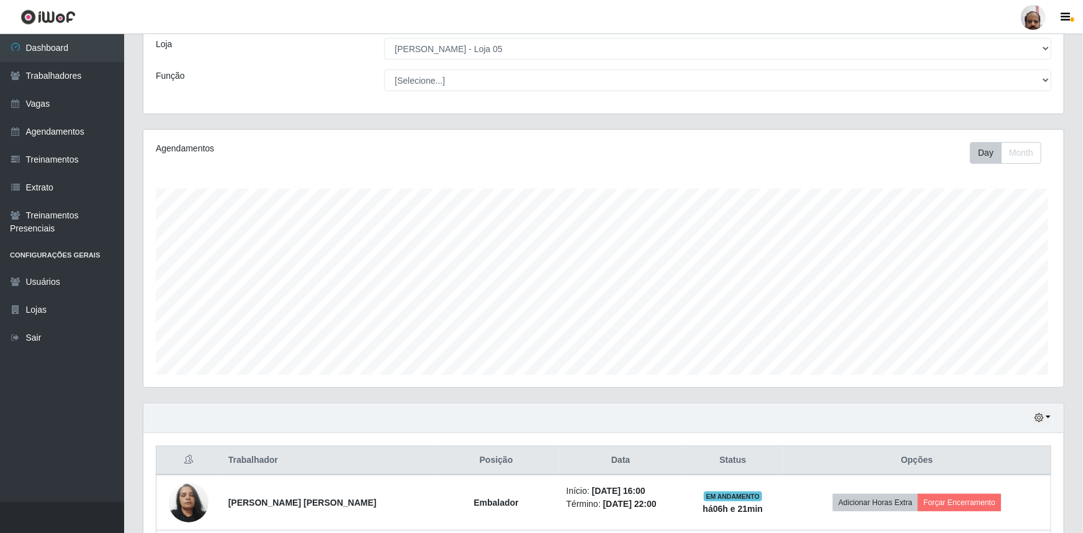
scroll to position [620636, 619981]
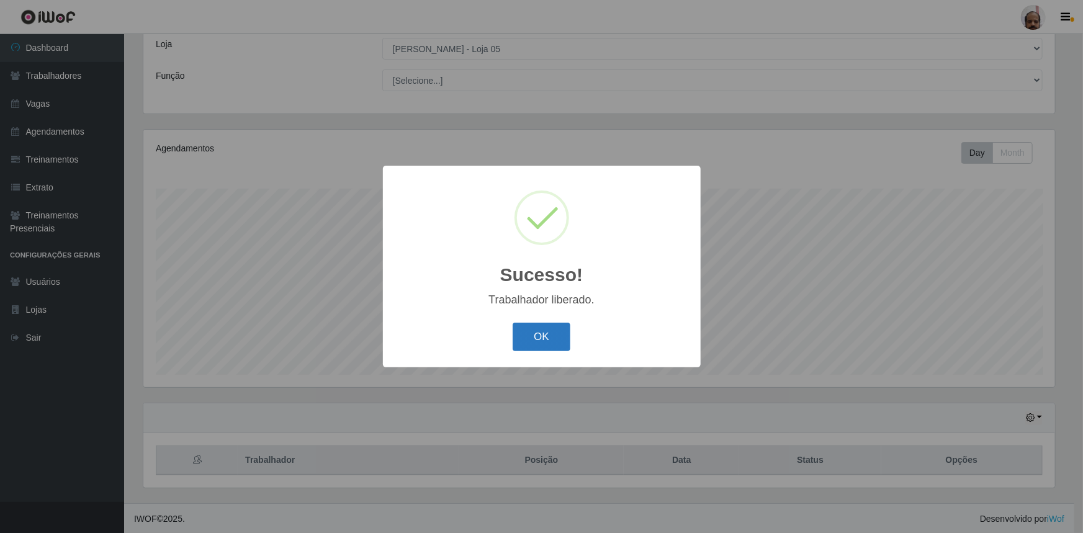
click at [540, 341] on button "OK" at bounding box center [542, 337] width 58 height 29
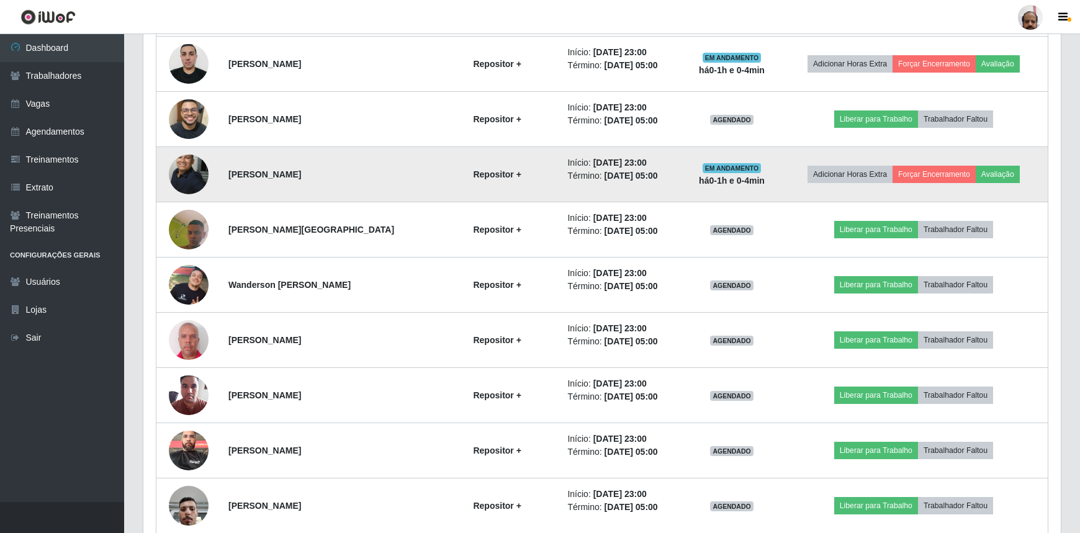
scroll to position [731, 0]
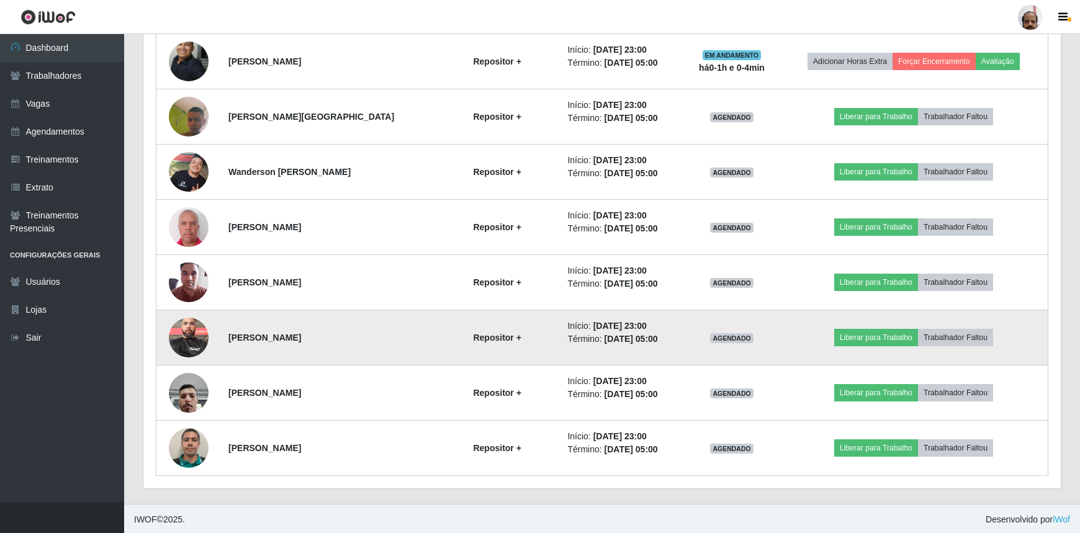
click at [194, 348] on img at bounding box center [189, 337] width 40 height 53
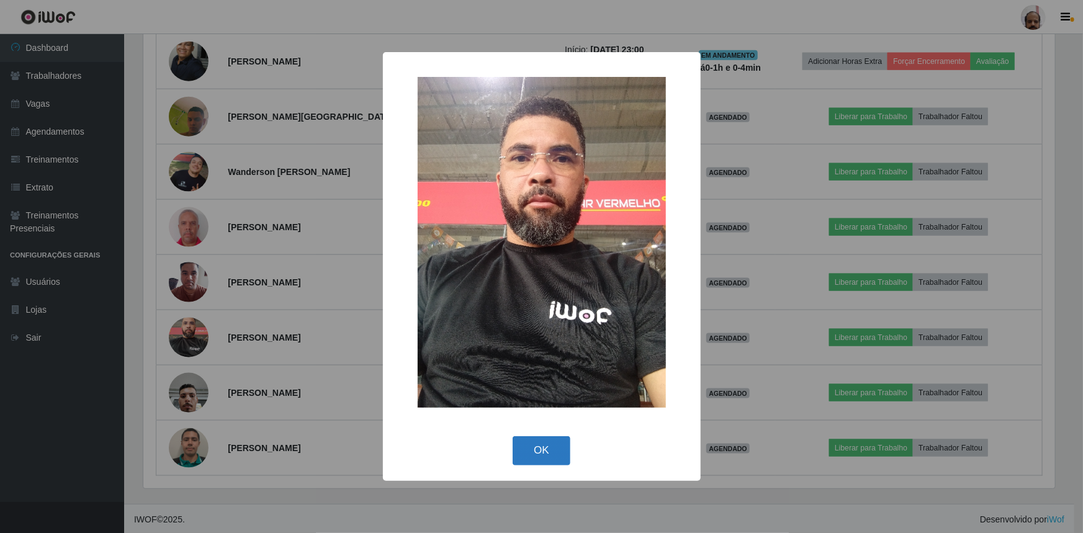
click at [548, 459] on button "OK" at bounding box center [542, 450] width 58 height 29
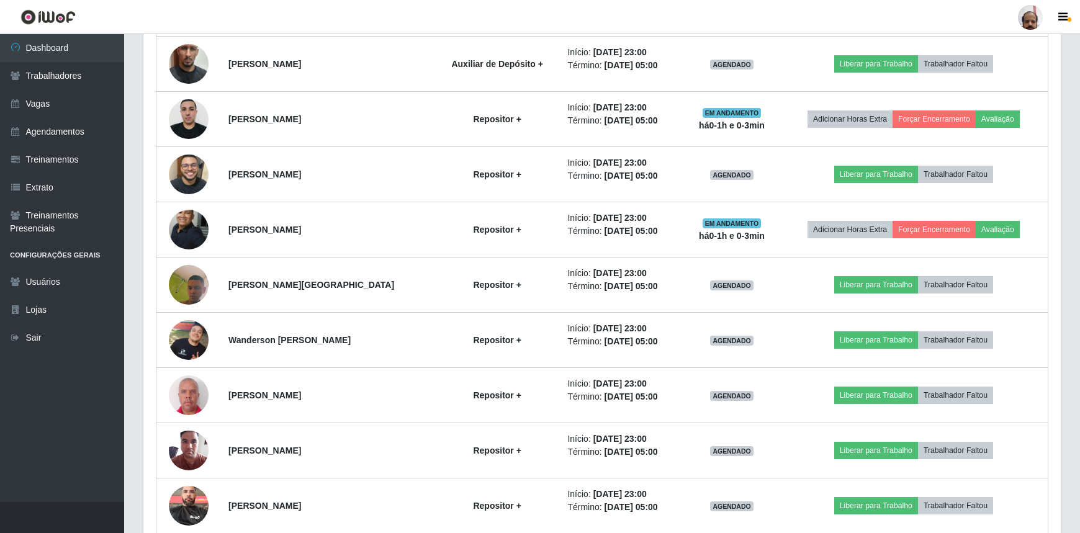
scroll to position [562, 0]
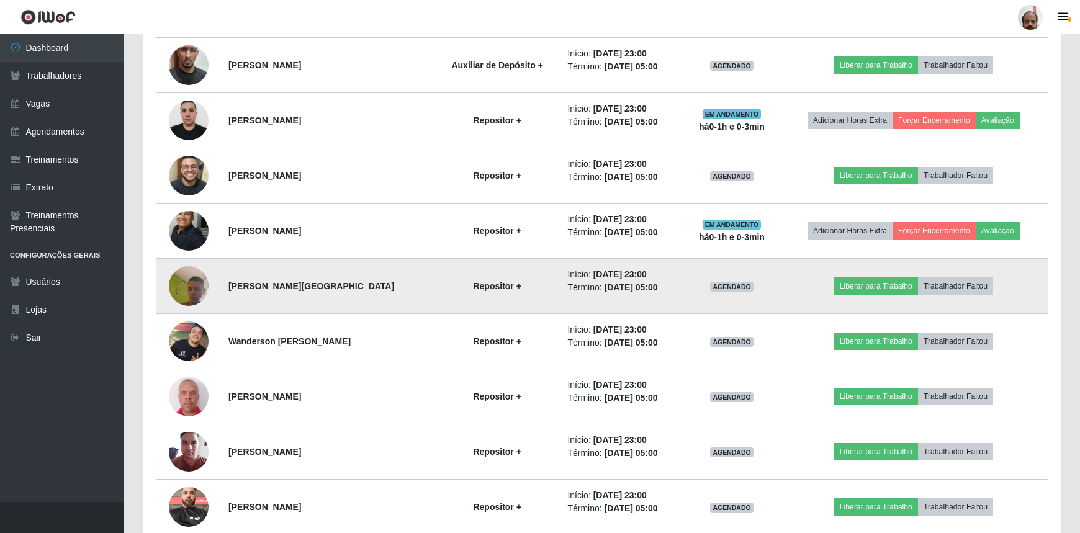
click at [870, 296] on td "Liberar para Trabalho Trabalhador Faltou" at bounding box center [914, 286] width 269 height 55
click at [870, 289] on button "Liberar para Trabalho" at bounding box center [876, 286] width 84 height 17
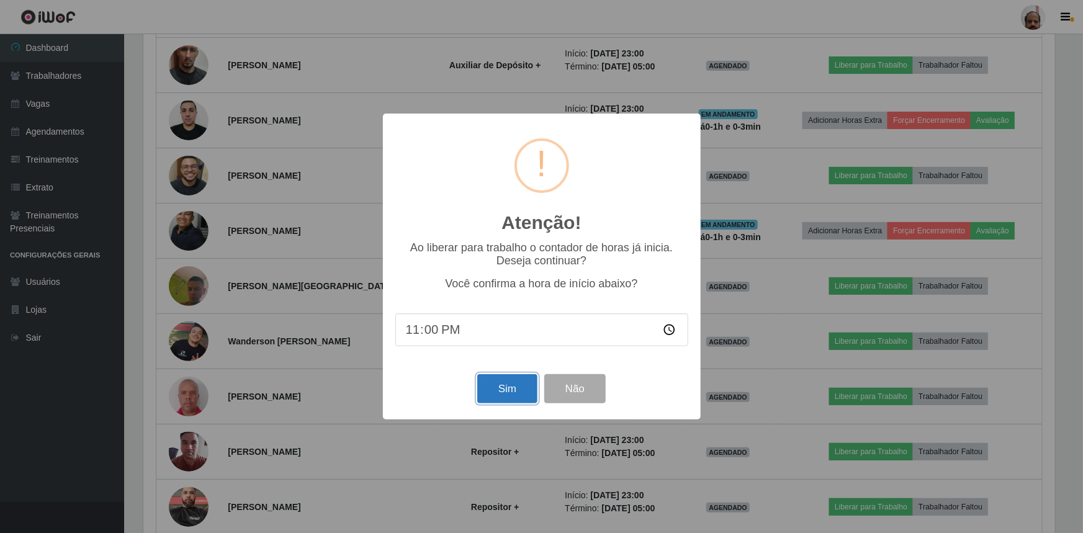
click at [513, 392] on button "Sim" at bounding box center [507, 388] width 60 height 29
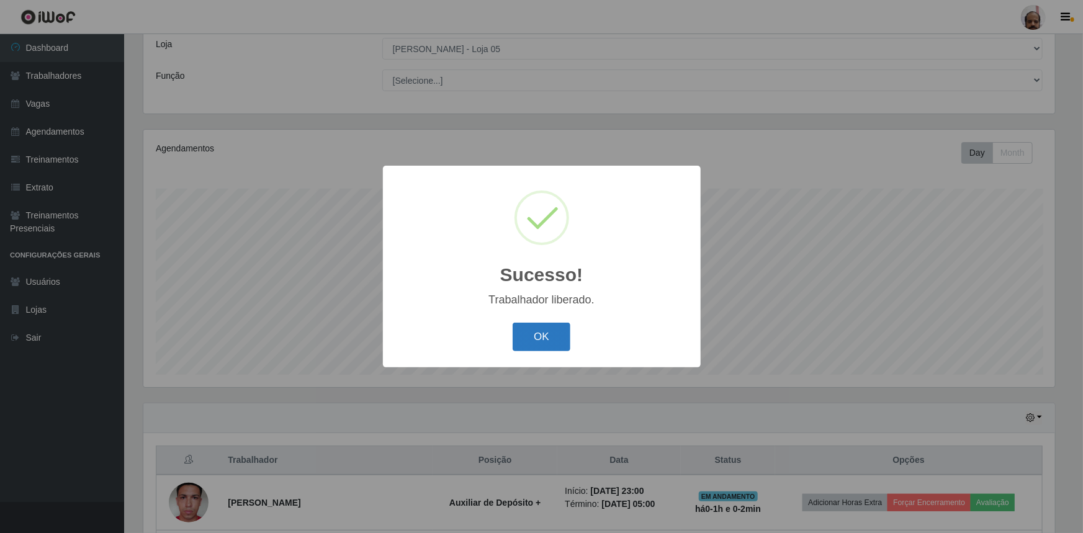
click at [548, 343] on button "OK" at bounding box center [542, 337] width 58 height 29
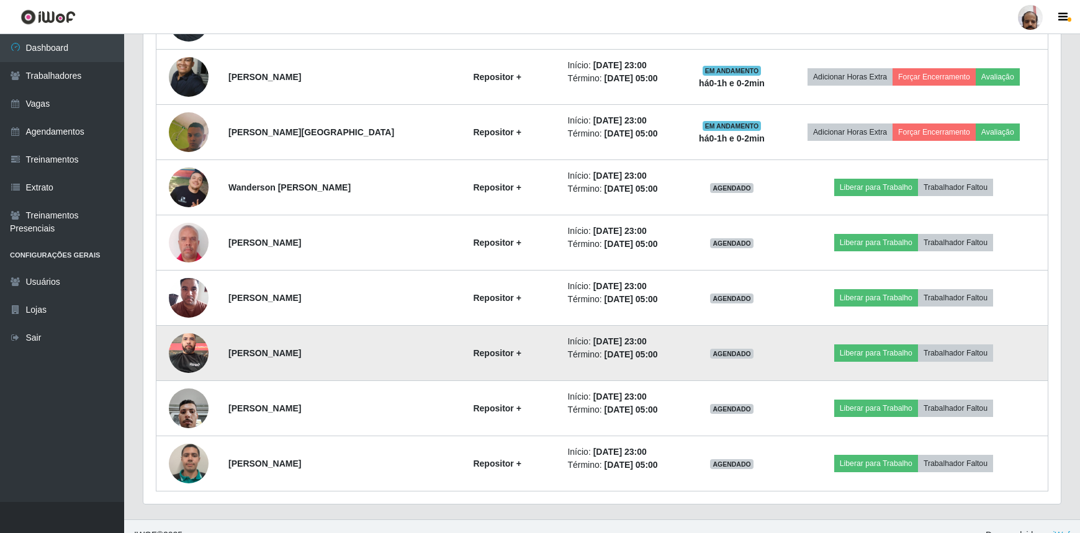
scroll to position [731, 0]
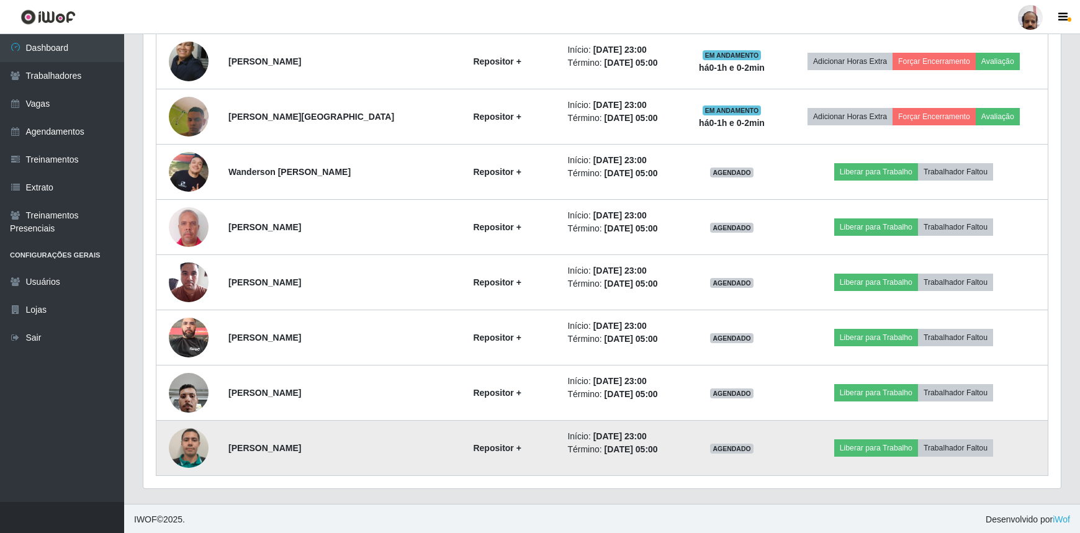
click at [870, 456] on td "Liberar para Trabalho Trabalhador Faltou" at bounding box center [914, 448] width 269 height 55
click at [895, 448] on button "Liberar para Trabalho" at bounding box center [876, 448] width 84 height 17
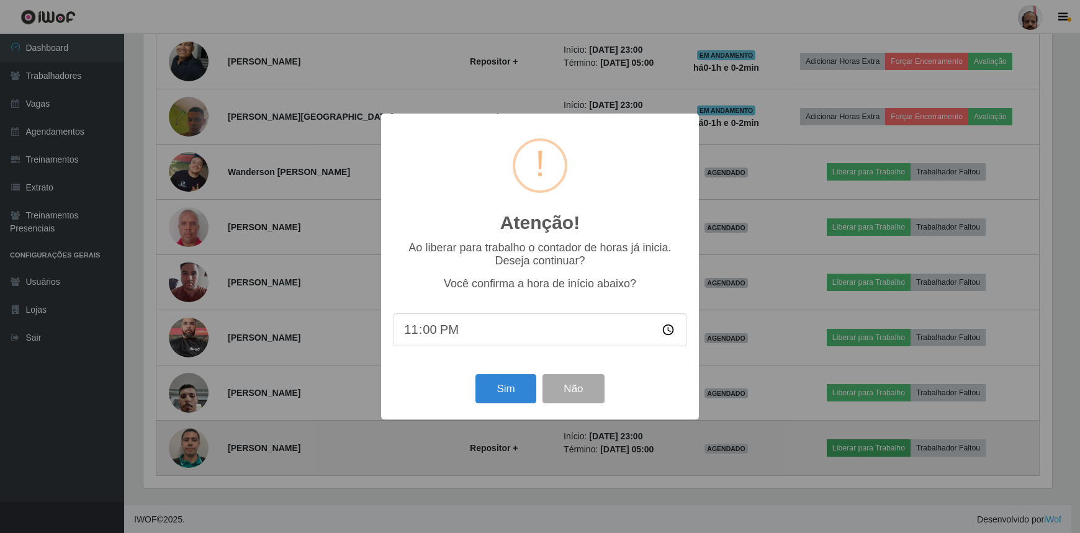
scroll to position [258, 912]
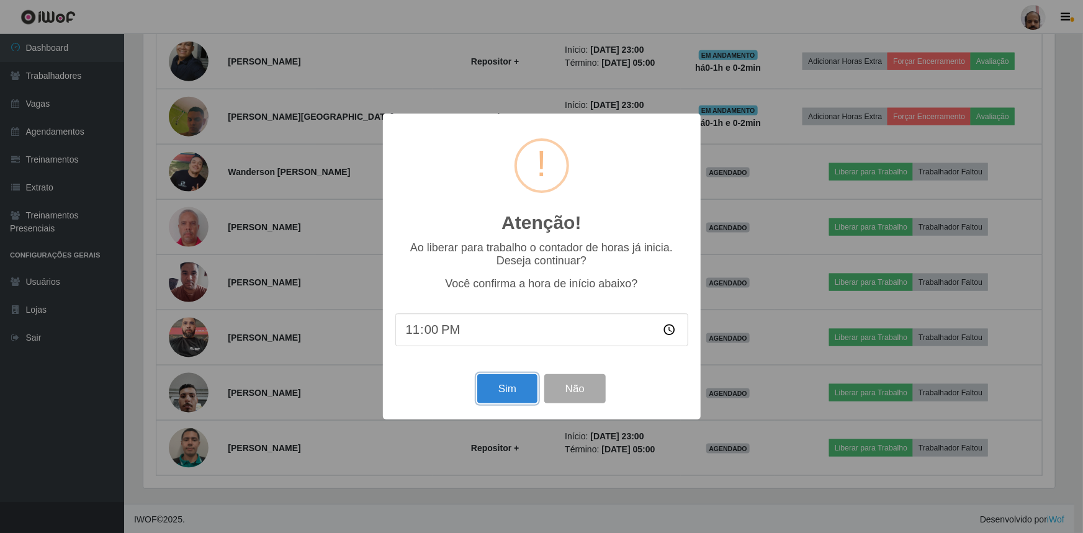
click at [510, 403] on button "Sim" at bounding box center [507, 388] width 60 height 29
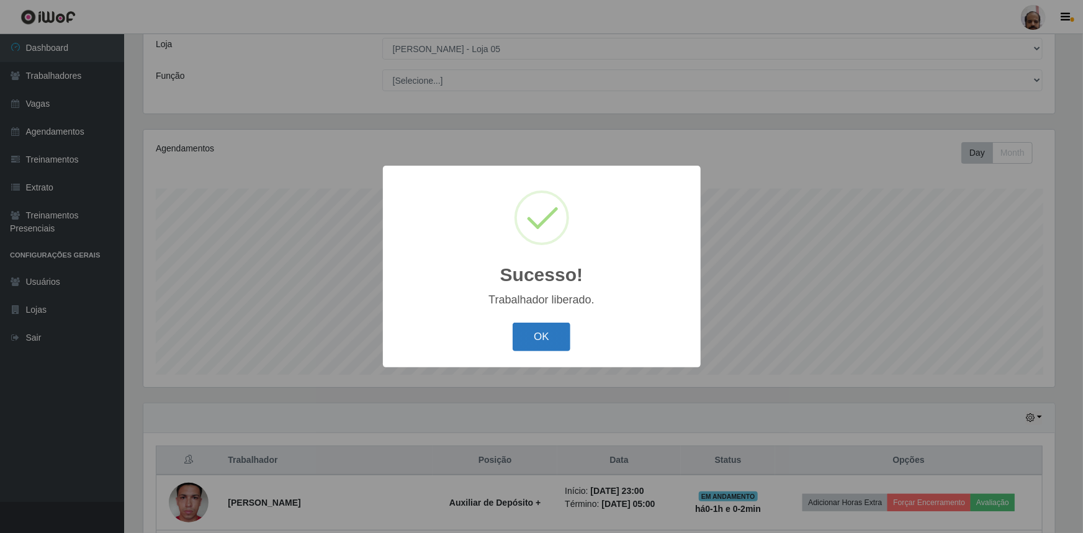
click at [551, 351] on button "OK" at bounding box center [542, 337] width 58 height 29
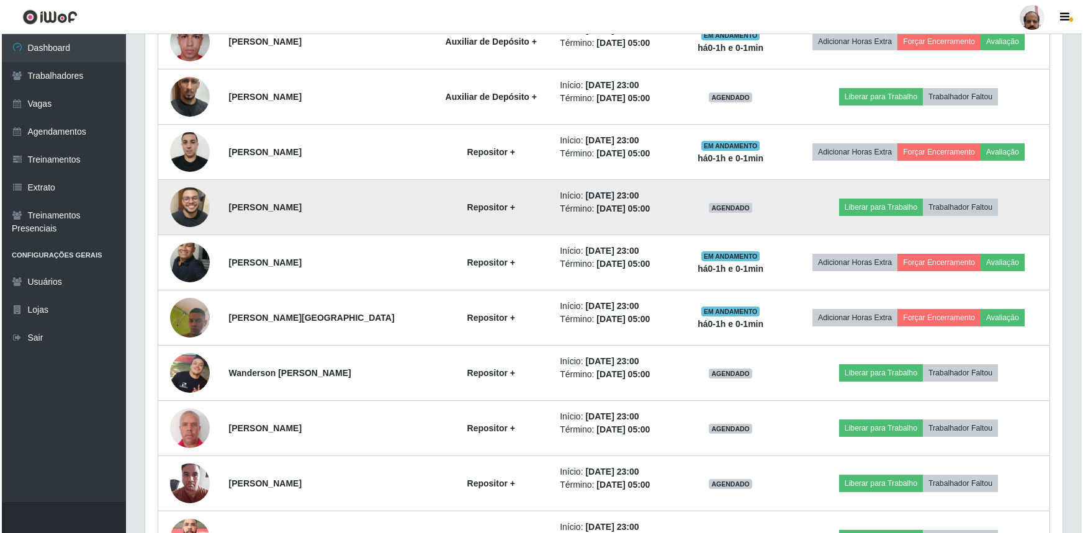
scroll to position [633, 0]
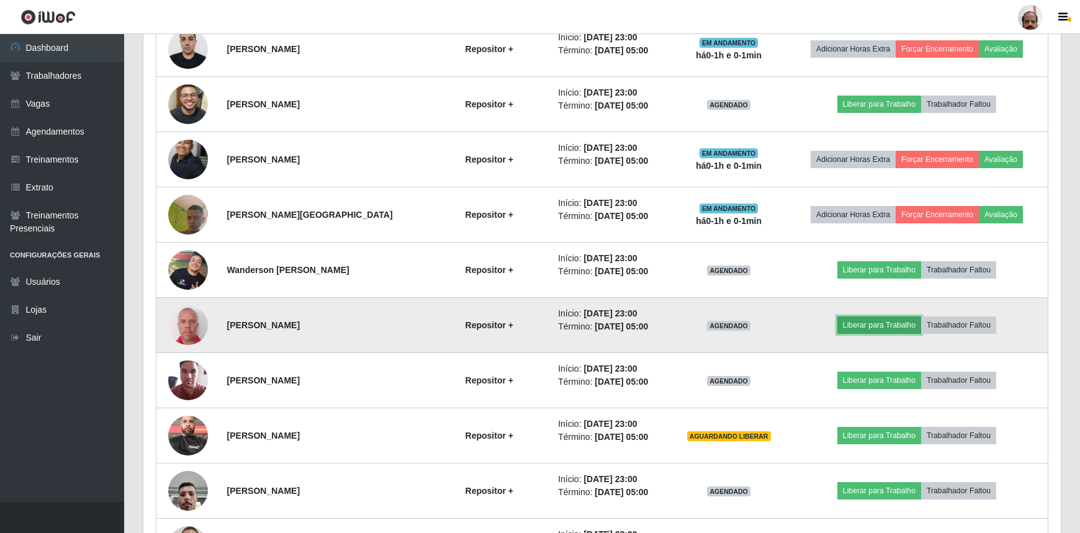
click at [886, 331] on button "Liberar para Trabalho" at bounding box center [880, 325] width 84 height 17
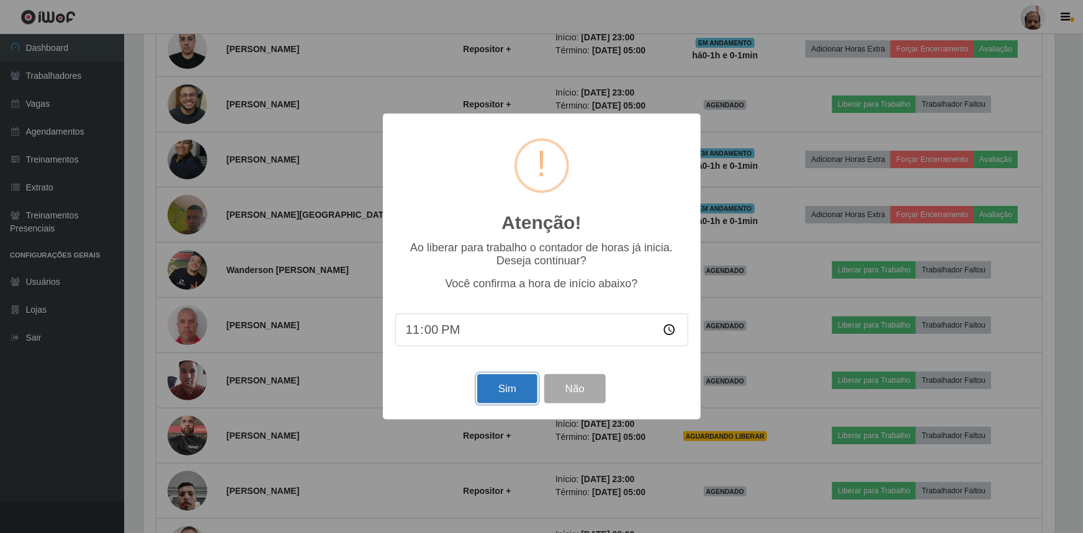
click at [522, 400] on button "Sim" at bounding box center [507, 388] width 60 height 29
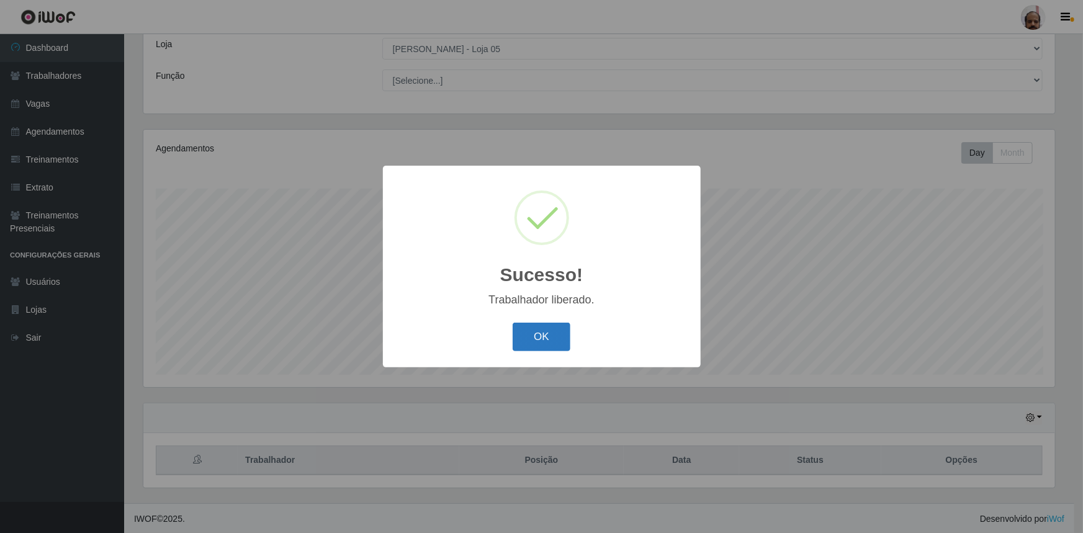
click at [551, 343] on button "OK" at bounding box center [542, 337] width 58 height 29
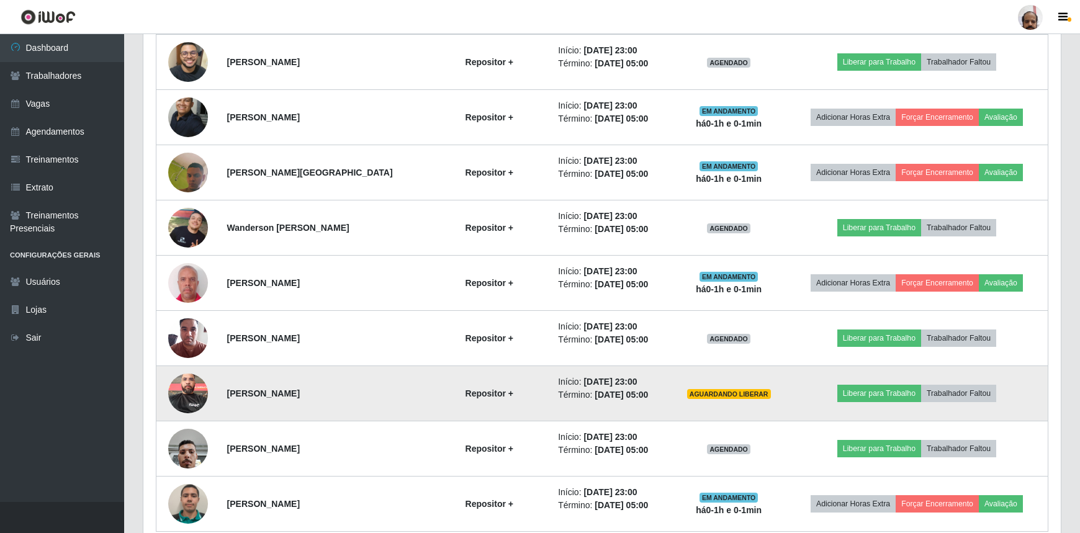
scroll to position [731, 0]
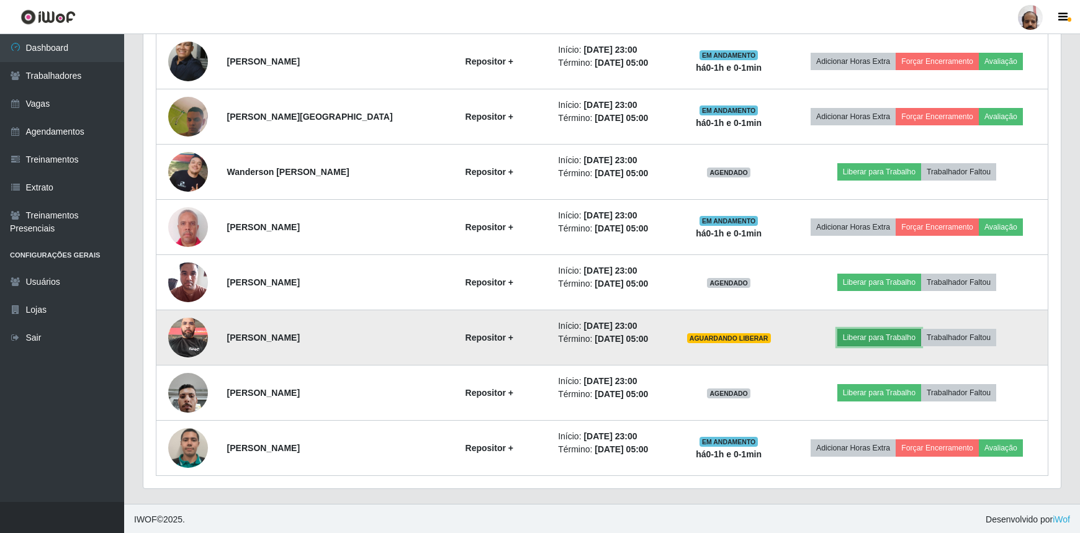
click at [882, 336] on button "Liberar para Trabalho" at bounding box center [880, 337] width 84 height 17
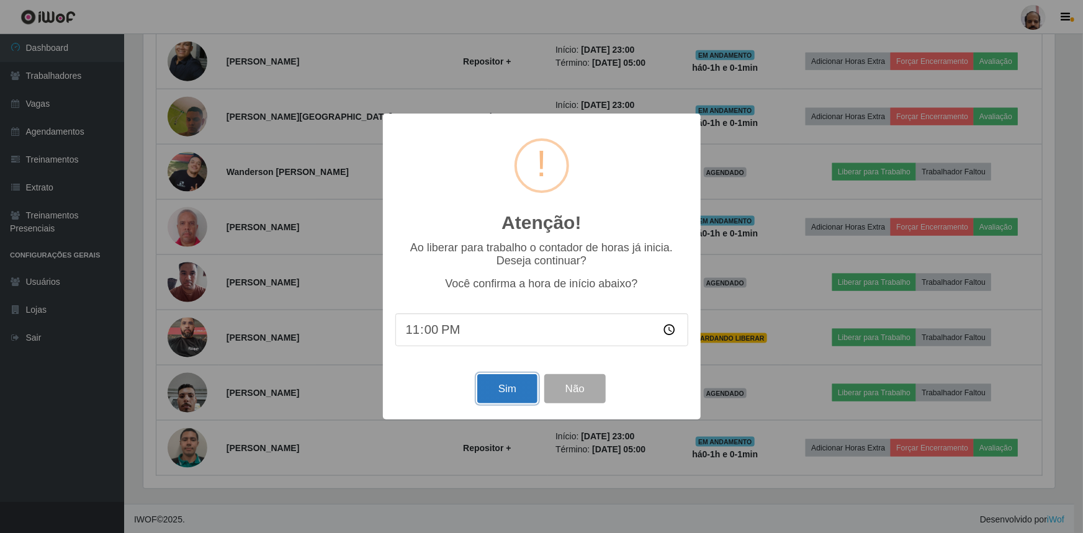
click at [518, 393] on button "Sim" at bounding box center [507, 388] width 60 height 29
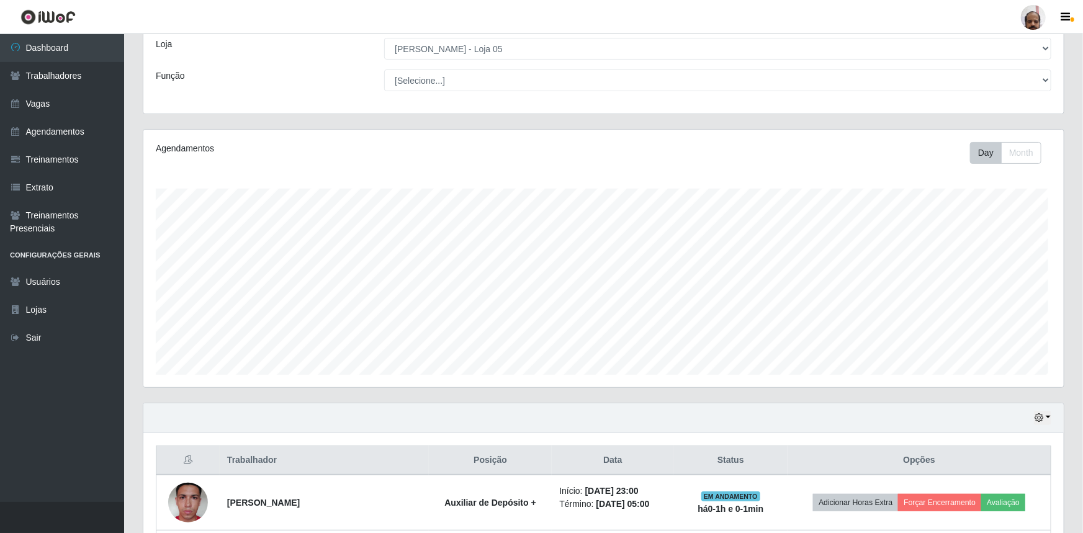
scroll to position [620636, 619981]
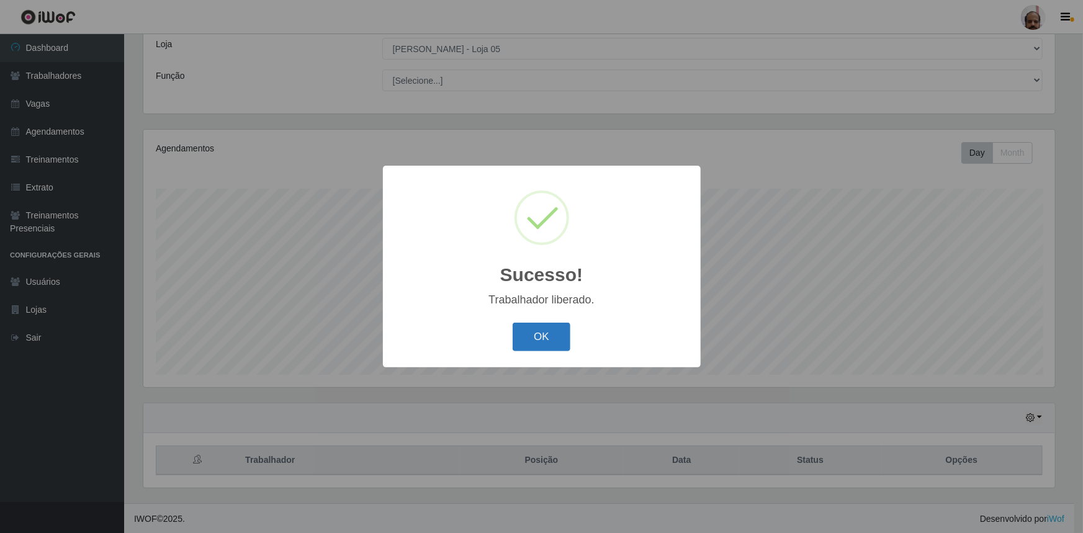
click at [543, 341] on button "OK" at bounding box center [542, 337] width 58 height 29
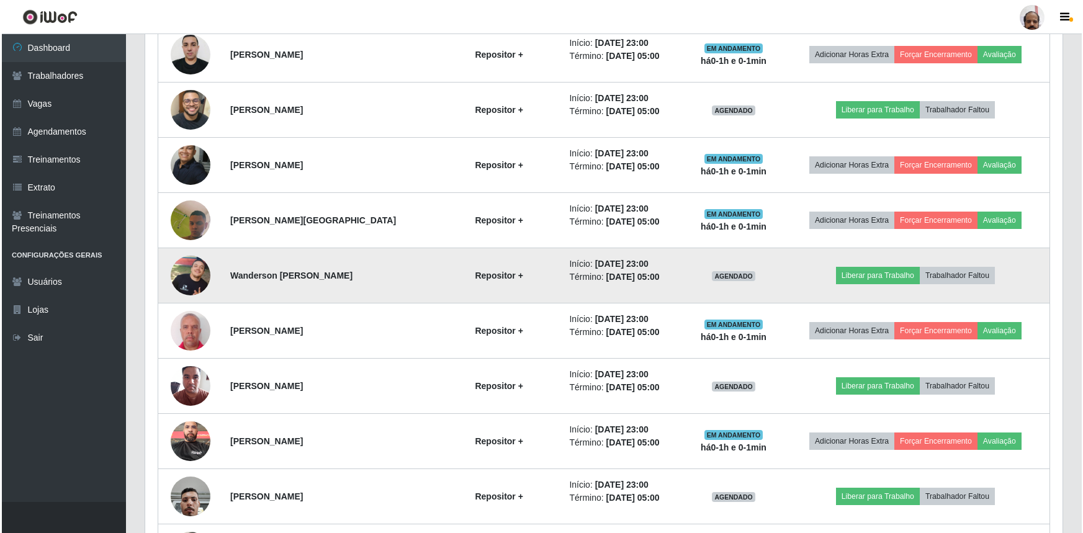
scroll to position [690, 0]
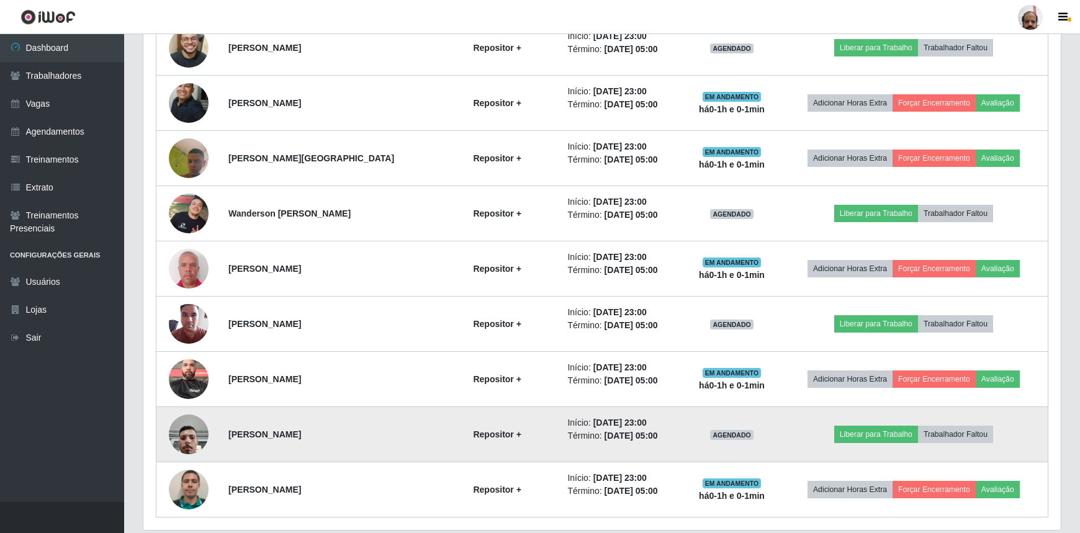
click at [863, 441] on td "Liberar para Trabalho Trabalhador Faltou" at bounding box center [914, 434] width 269 height 55
click at [888, 436] on button "Liberar para Trabalho" at bounding box center [876, 434] width 84 height 17
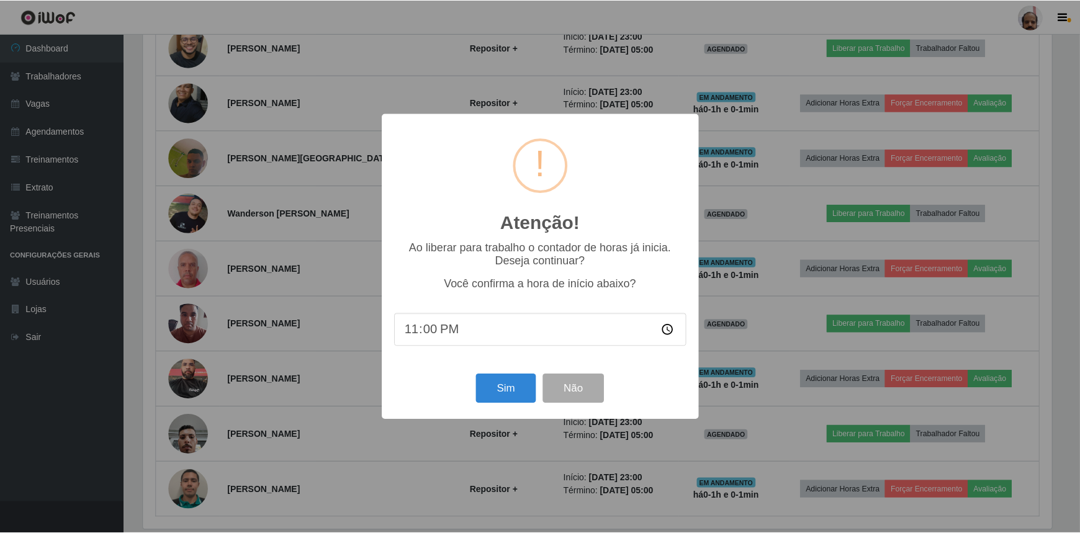
scroll to position [258, 912]
drag, startPoint x: 523, startPoint y: 389, endPoint x: 552, endPoint y: 398, distance: 29.9
click at [523, 390] on button "Sim" at bounding box center [507, 388] width 60 height 29
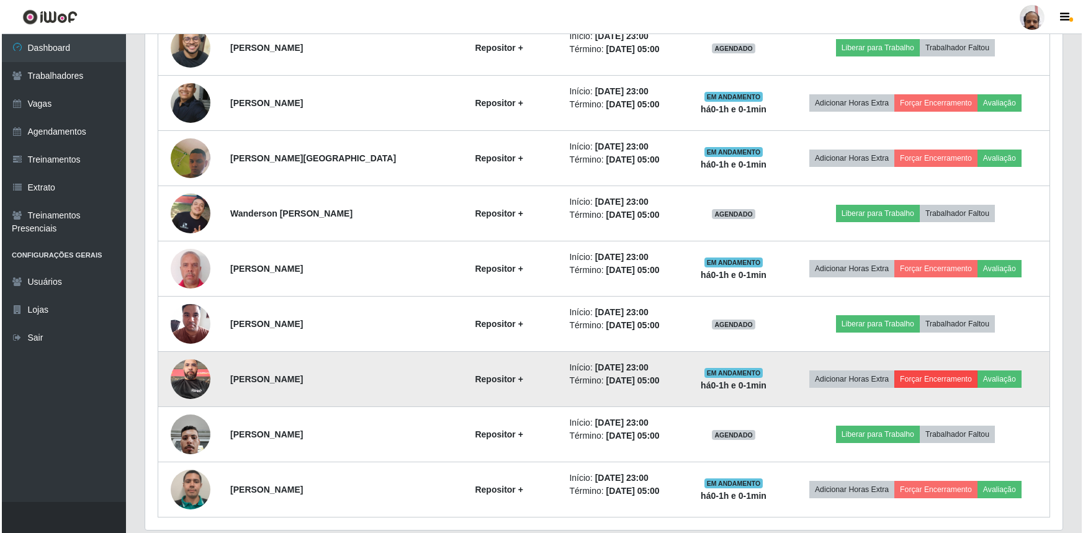
scroll to position [620636, 619981]
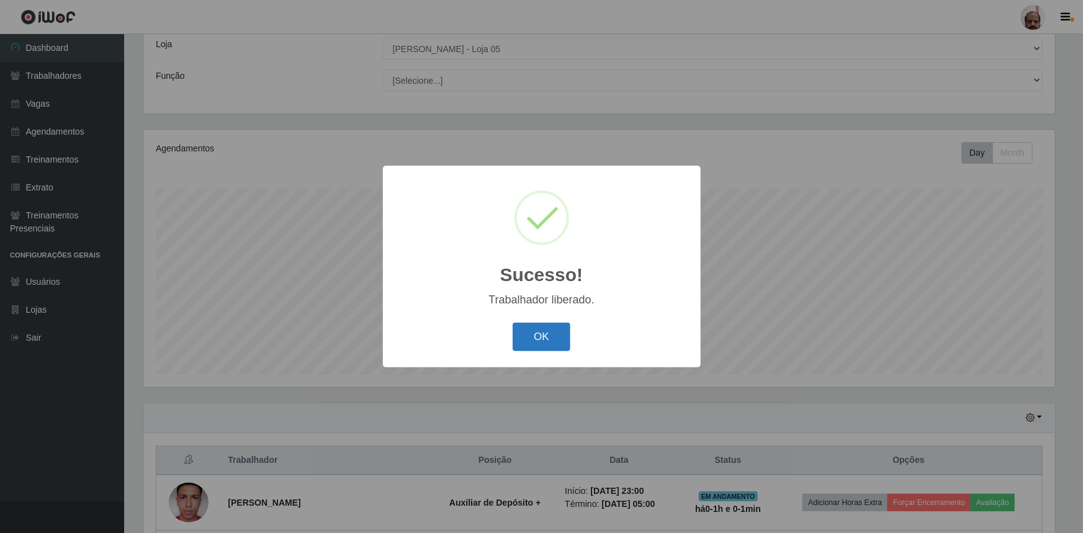
click at [557, 340] on button "OK" at bounding box center [542, 337] width 58 height 29
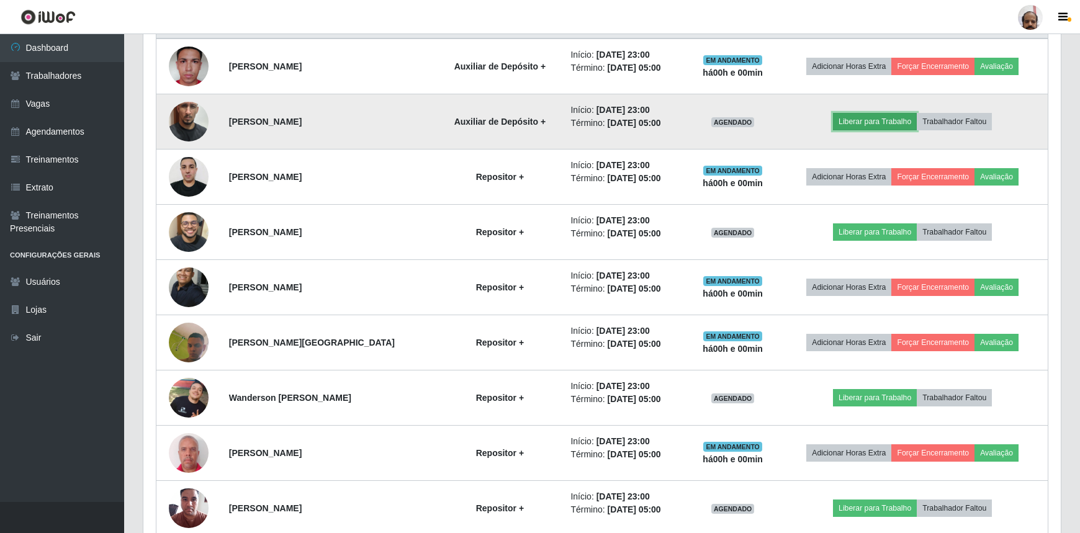
click at [877, 124] on button "Liberar para Trabalho" at bounding box center [875, 121] width 84 height 17
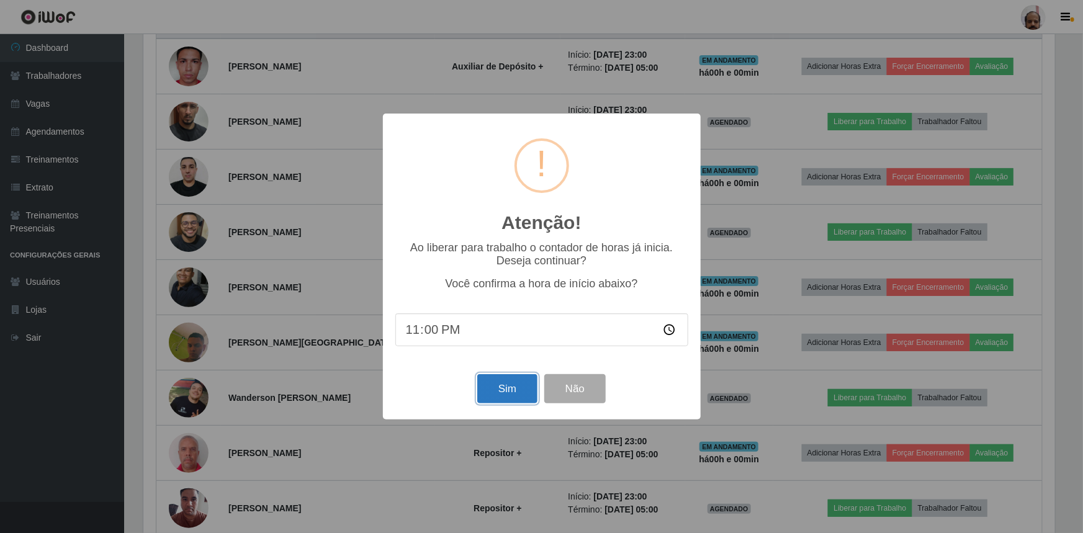
click at [513, 392] on button "Sim" at bounding box center [507, 388] width 60 height 29
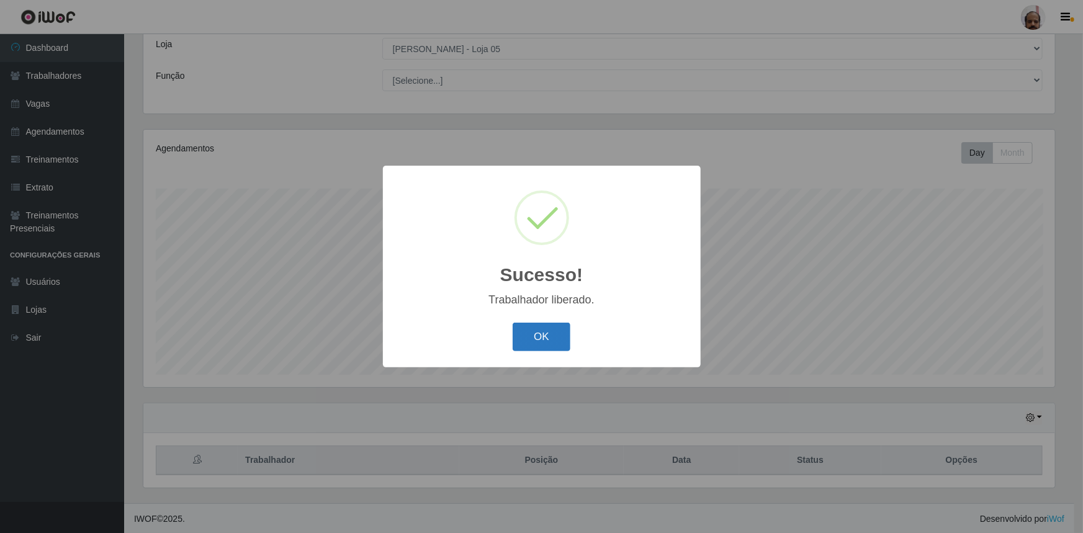
click at [541, 333] on button "OK" at bounding box center [542, 337] width 58 height 29
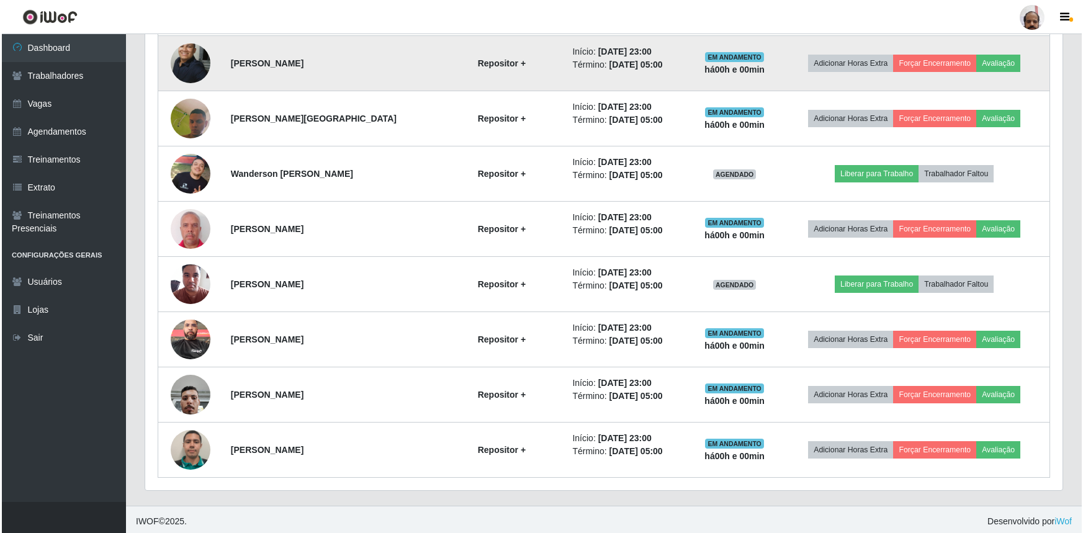
scroll to position [731, 0]
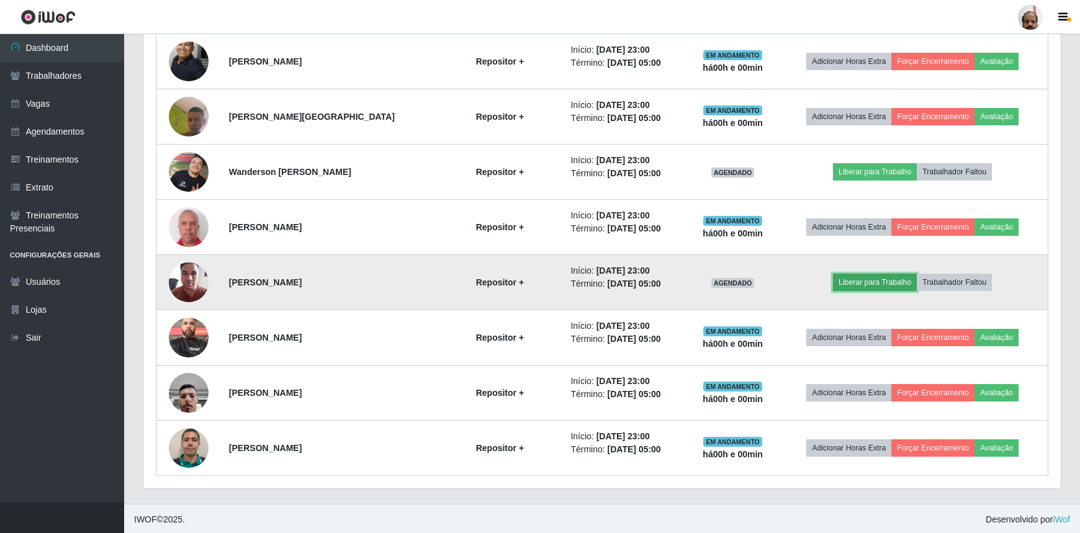
click at [865, 284] on button "Liberar para Trabalho" at bounding box center [875, 282] width 84 height 17
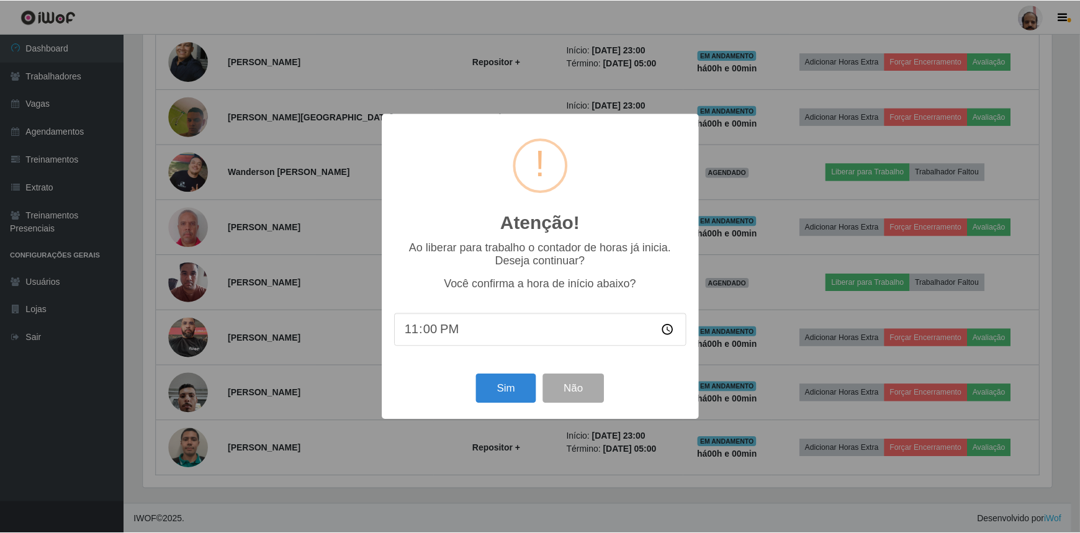
scroll to position [258, 912]
click at [518, 385] on button "Sim" at bounding box center [507, 388] width 60 height 29
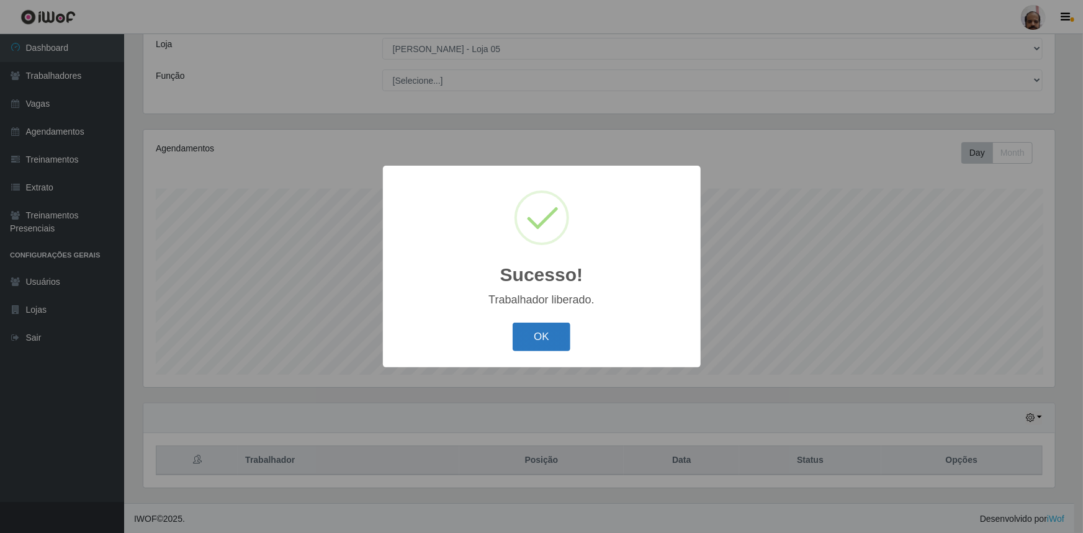
click at [536, 341] on button "OK" at bounding box center [542, 337] width 58 height 29
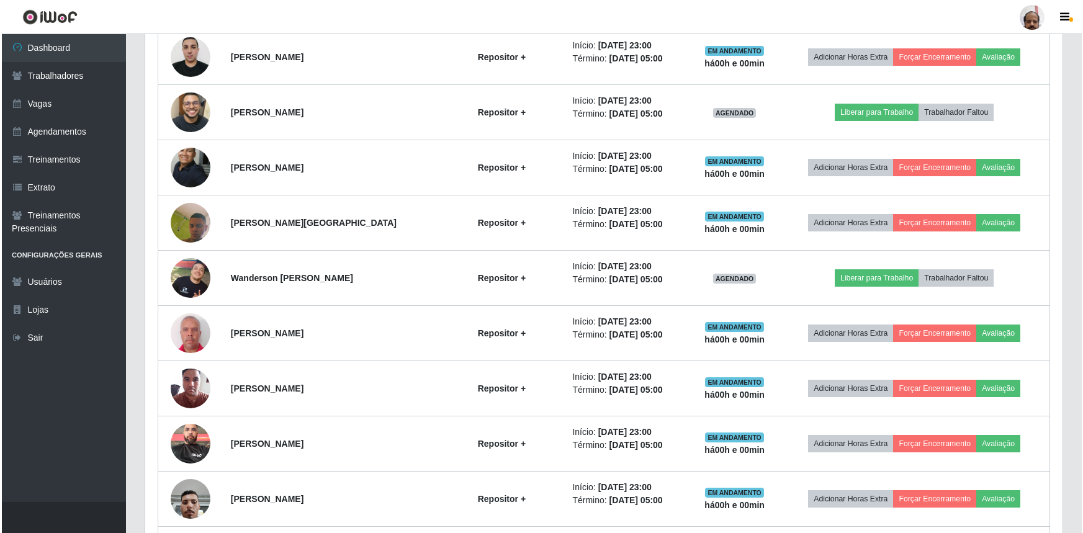
scroll to position [505, 0]
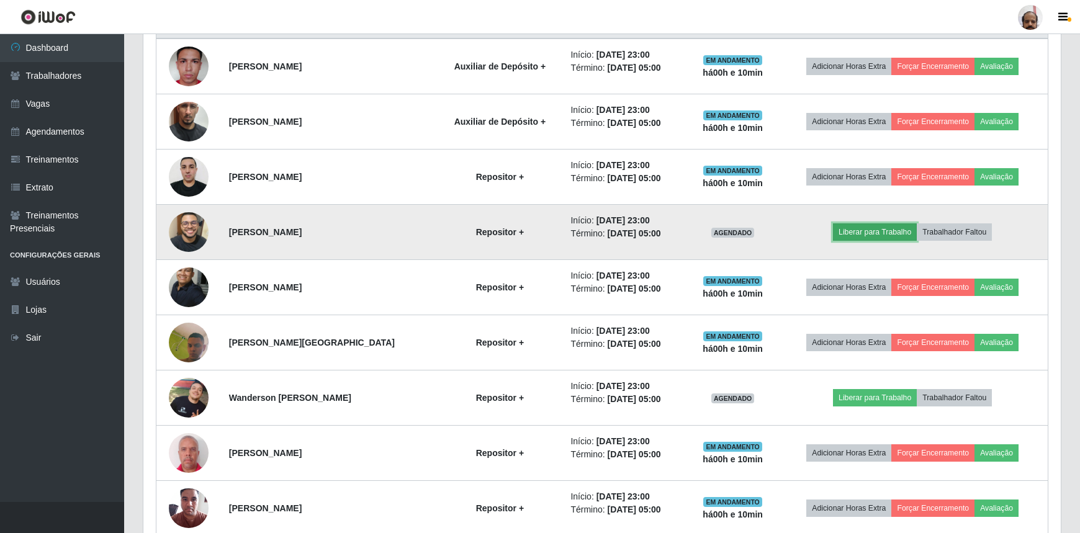
click at [882, 235] on button "Liberar para Trabalho" at bounding box center [875, 232] width 84 height 17
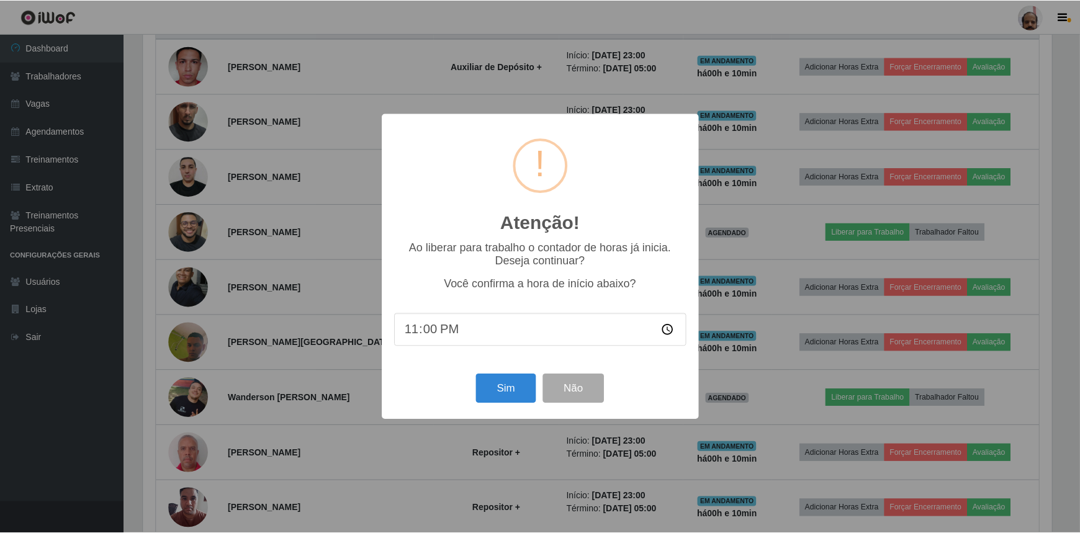
scroll to position [258, 912]
click at [497, 395] on button "Sim" at bounding box center [507, 388] width 60 height 29
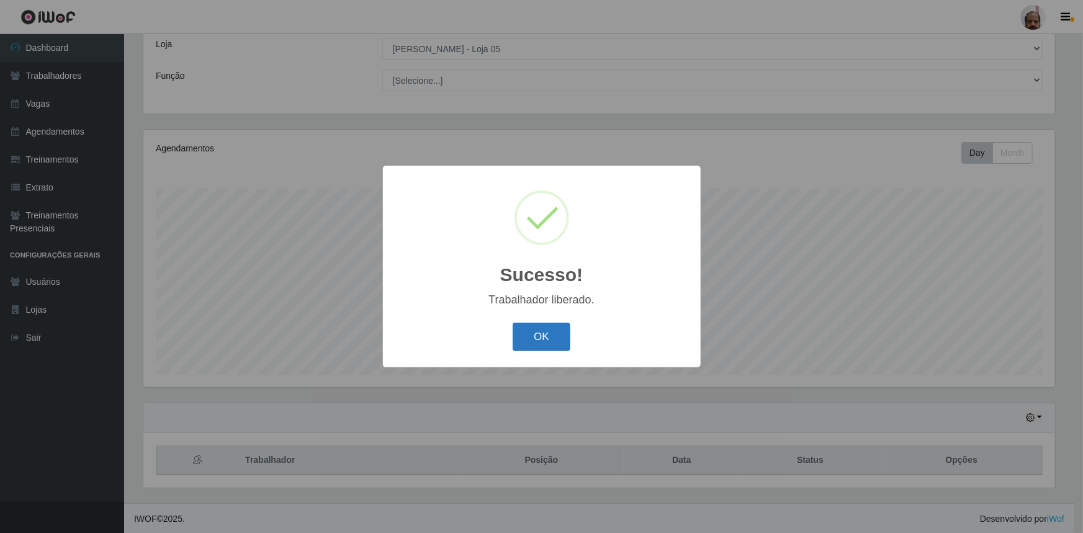
click at [551, 348] on button "OK" at bounding box center [542, 337] width 58 height 29
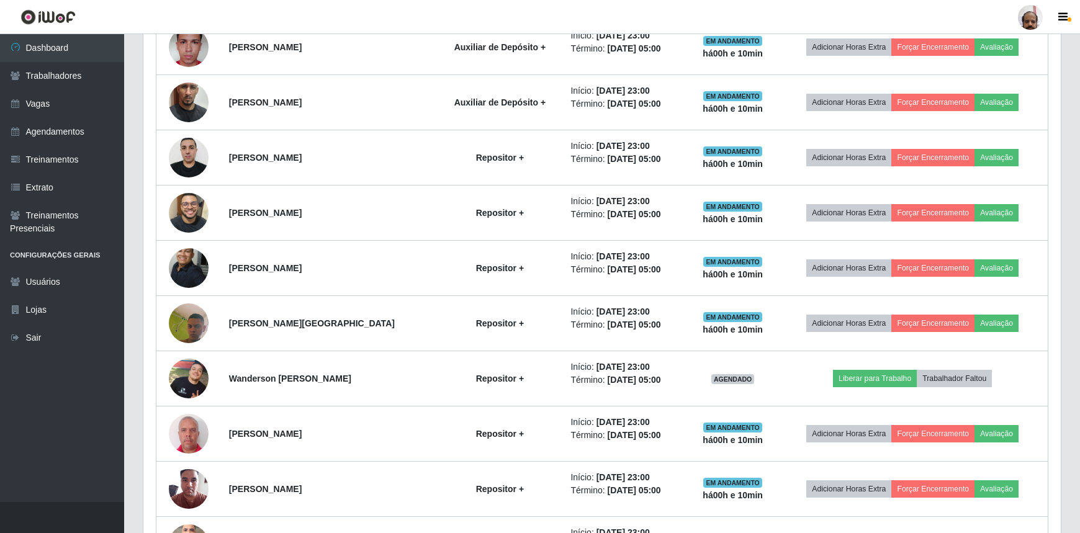
scroll to position [633, 0]
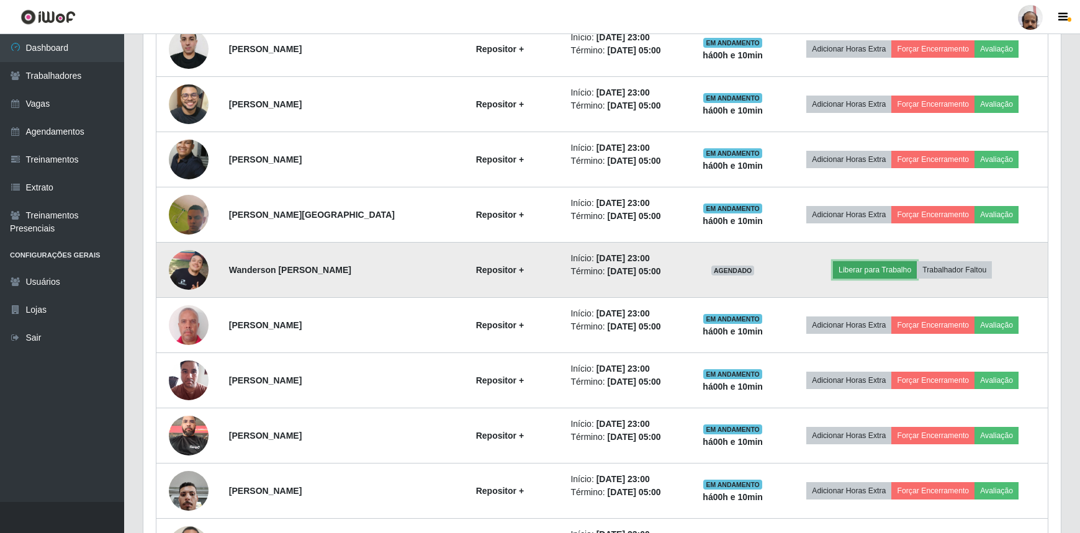
click at [879, 271] on button "Liberar para Trabalho" at bounding box center [875, 269] width 84 height 17
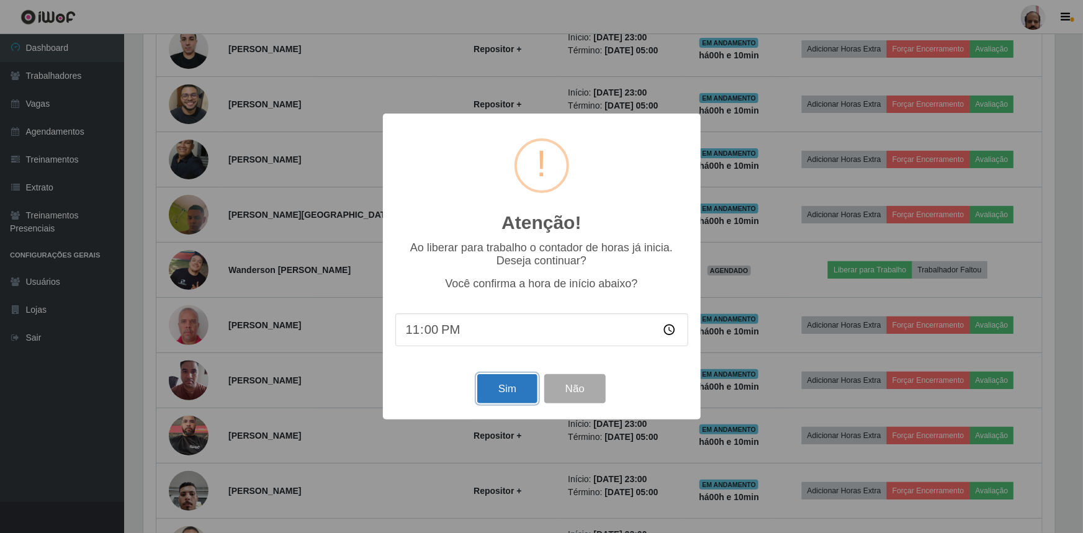
click at [522, 397] on button "Sim" at bounding box center [507, 388] width 60 height 29
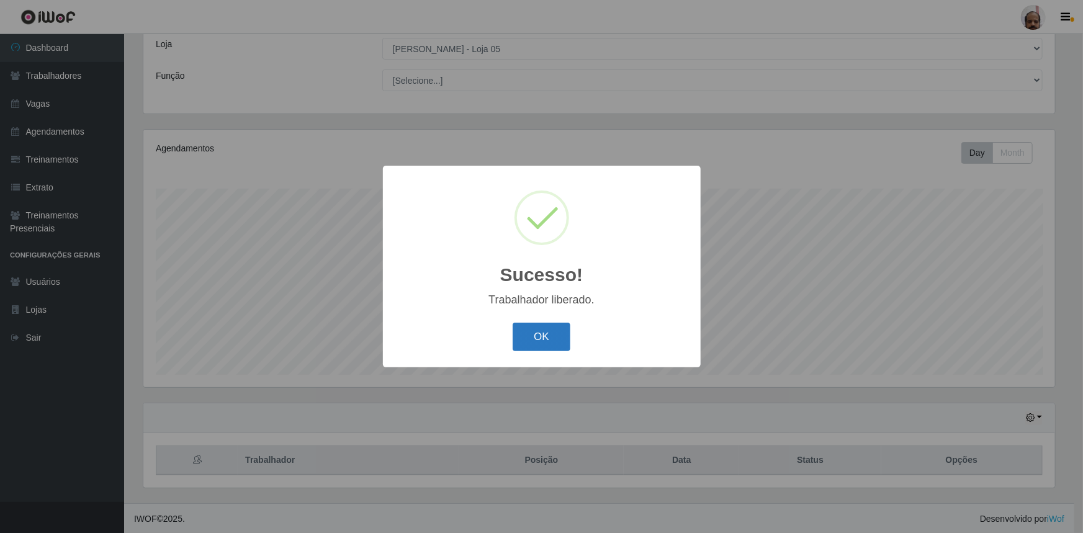
drag, startPoint x: 547, startPoint y: 320, endPoint x: 549, endPoint y: 338, distance: 17.6
click at [548, 322] on div "OK Cancel" at bounding box center [542, 336] width 293 height 35
click at [549, 340] on button "OK" at bounding box center [542, 337] width 58 height 29
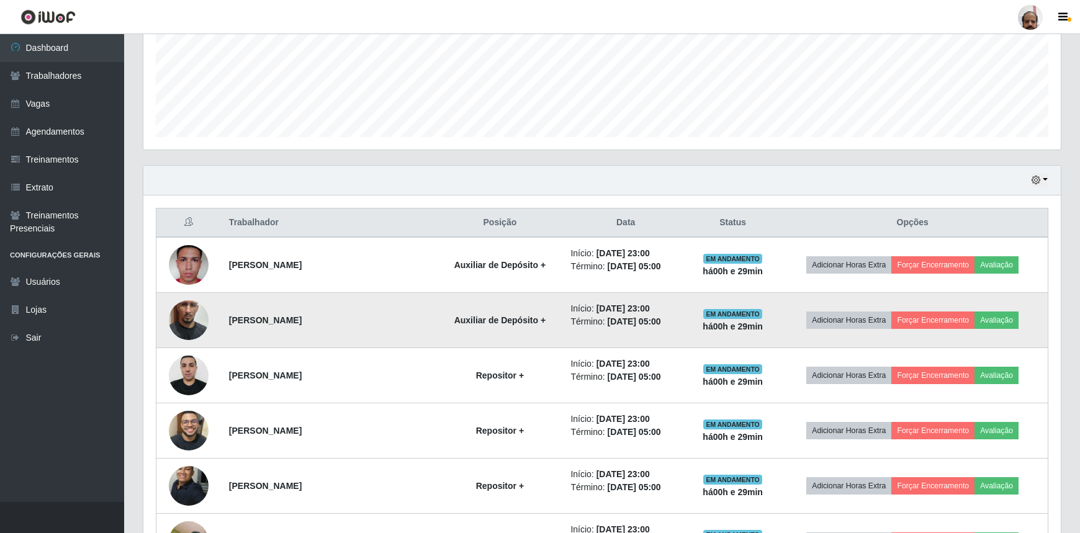
scroll to position [224, 0]
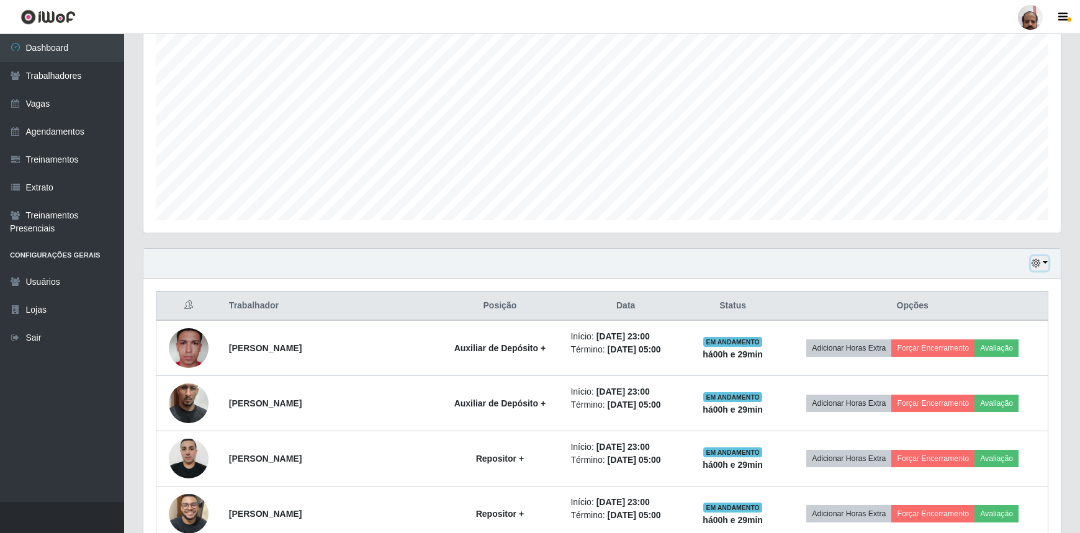
click at [1036, 265] on icon "button" at bounding box center [1036, 263] width 9 height 9
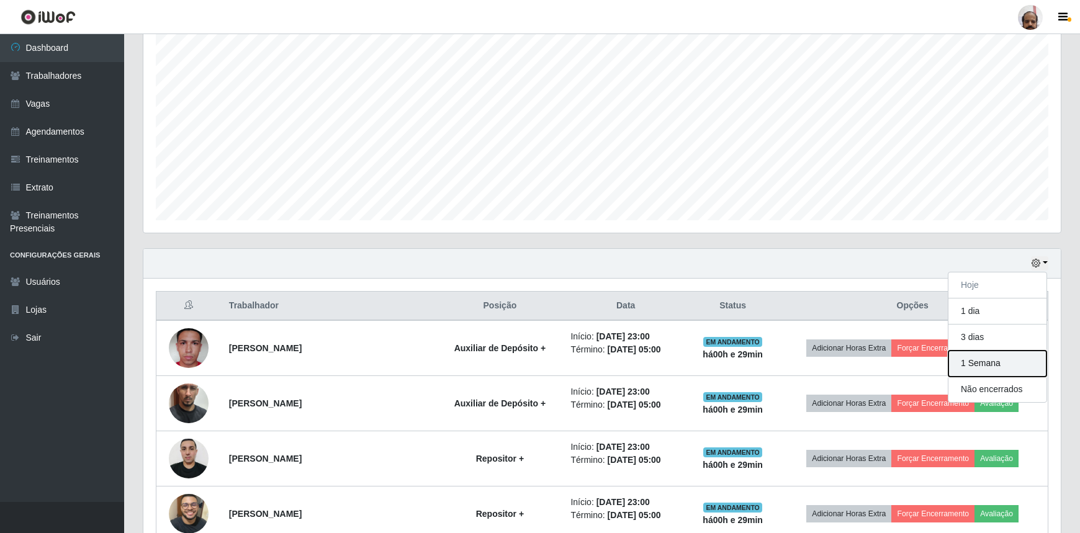
click at [964, 368] on button "1 Semana" at bounding box center [998, 364] width 98 height 26
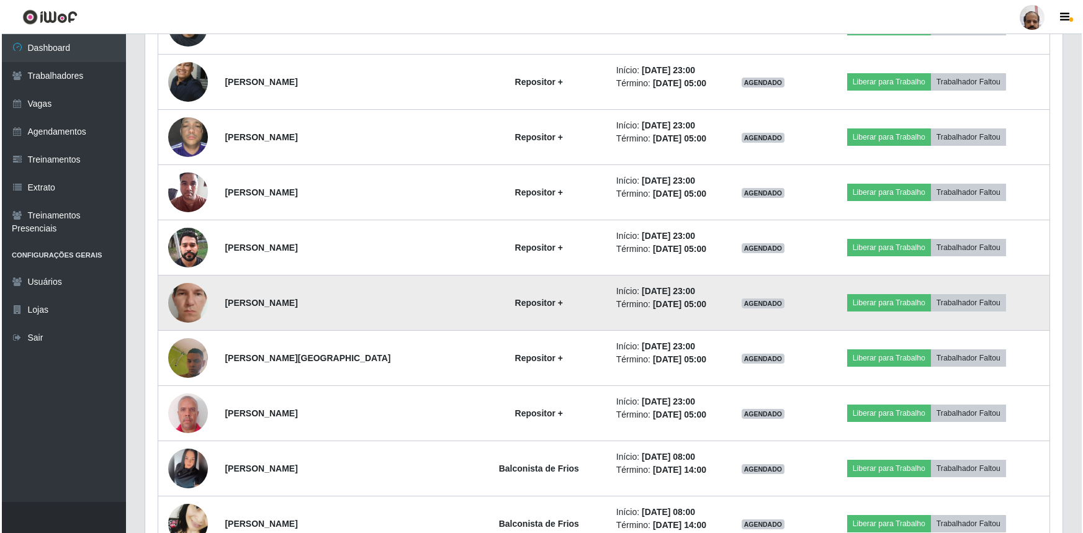
scroll to position [3779, 0]
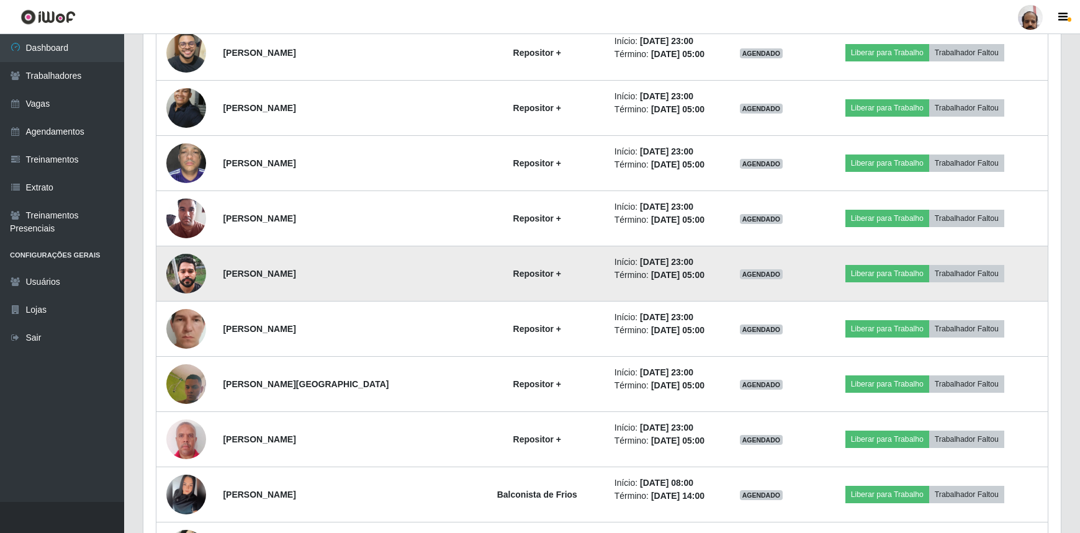
click at [188, 271] on img at bounding box center [186, 273] width 40 height 53
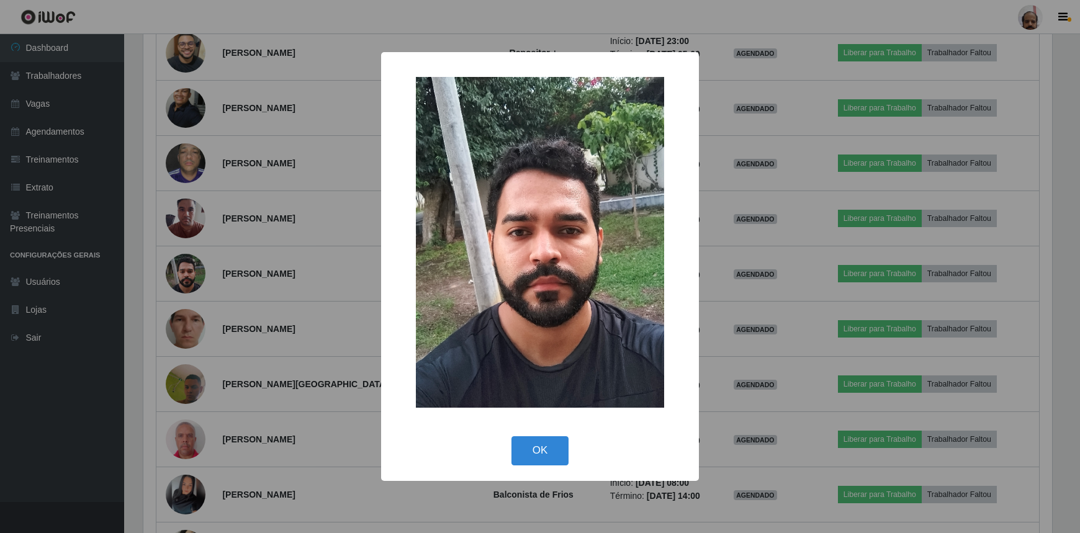
scroll to position [258, 912]
click at [539, 444] on button "OK" at bounding box center [542, 450] width 58 height 29
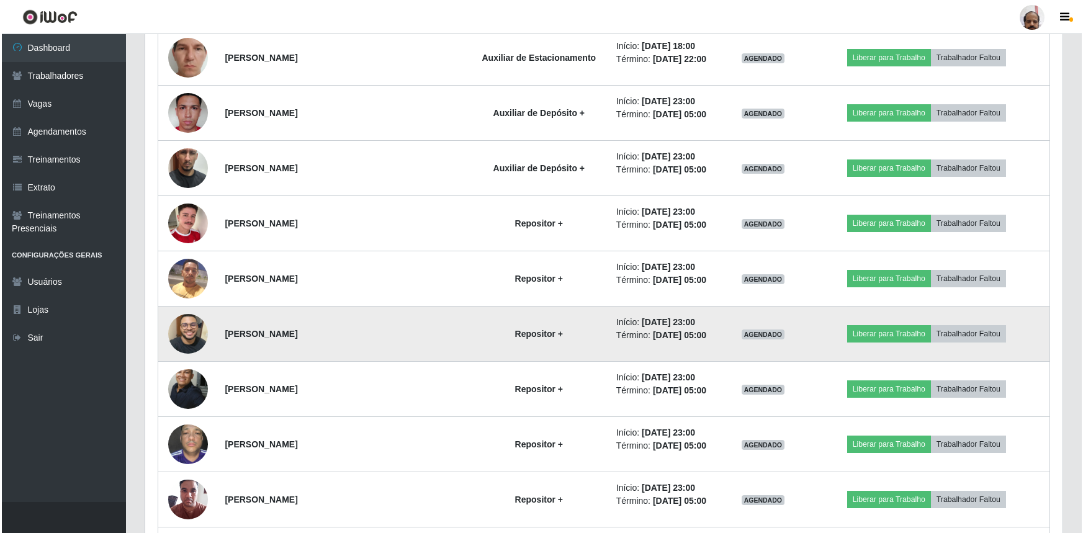
scroll to position [3497, 0]
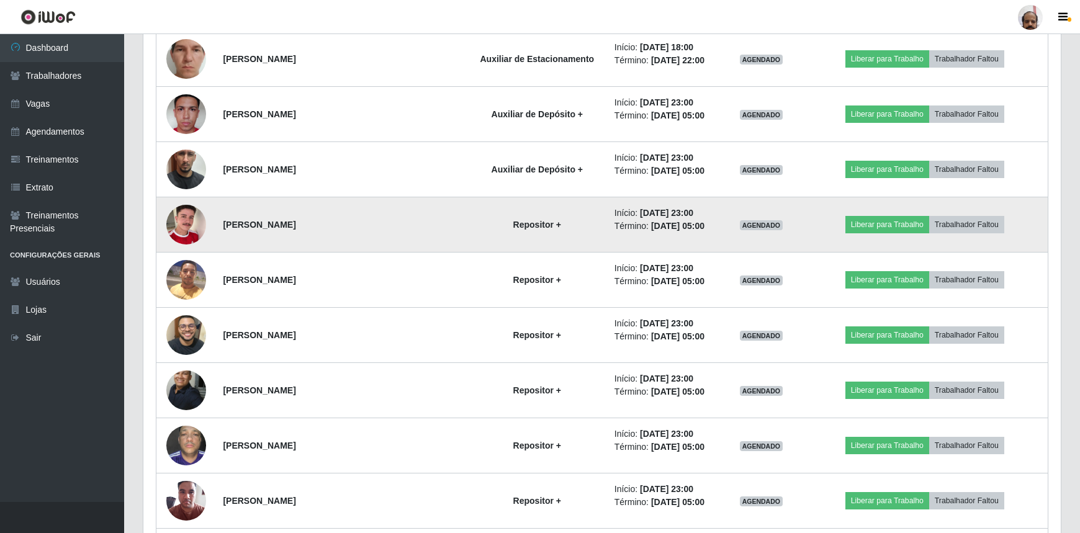
click at [184, 219] on img at bounding box center [186, 224] width 40 height 71
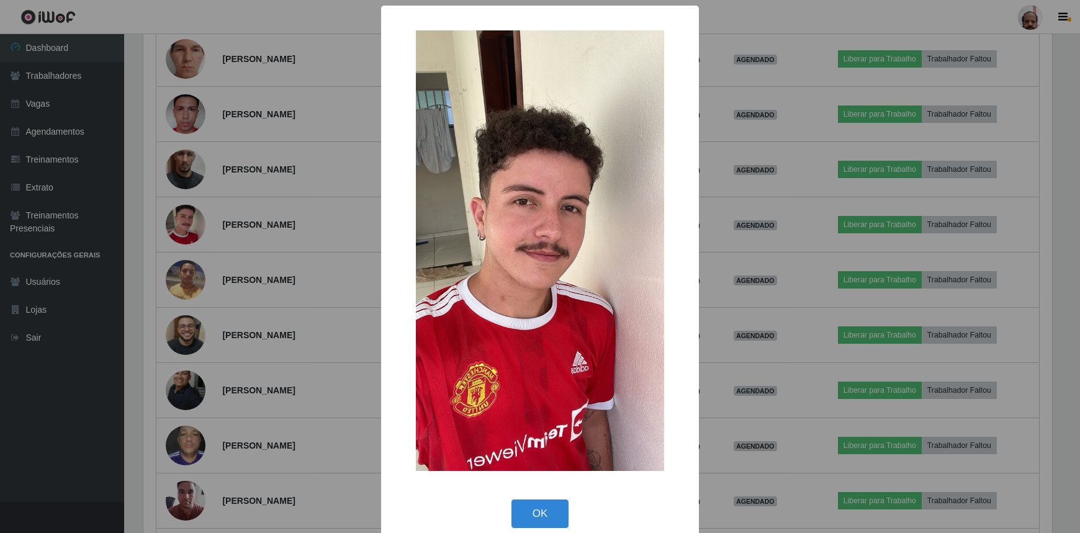
scroll to position [258, 912]
click at [544, 519] on button "OK" at bounding box center [542, 514] width 58 height 29
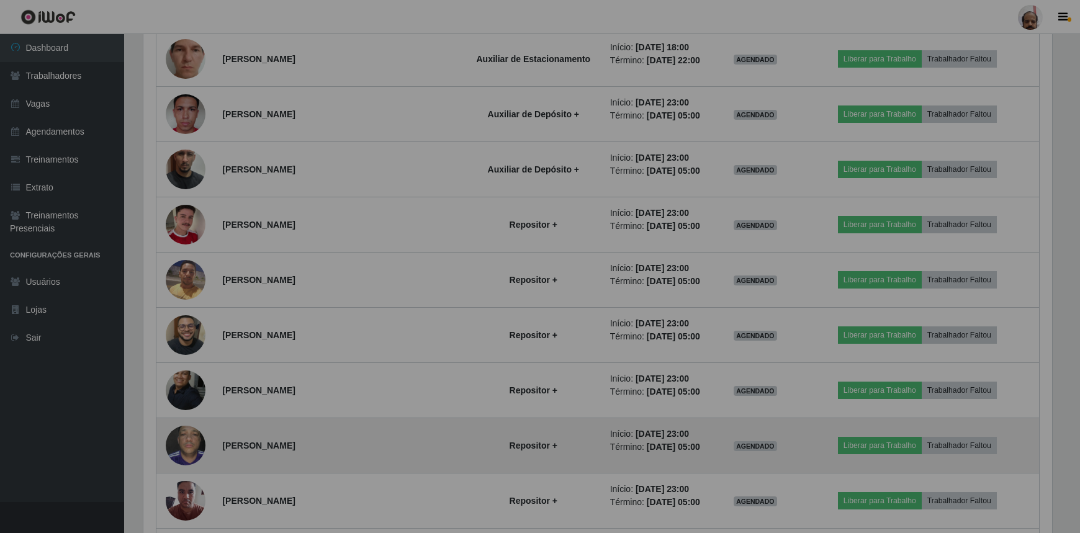
scroll to position [258, 918]
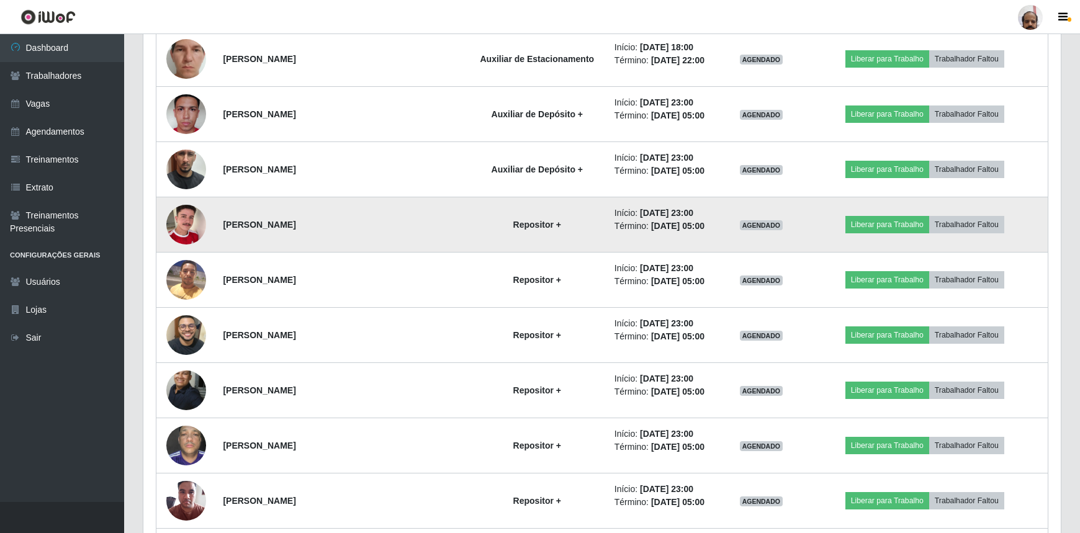
click at [188, 230] on img at bounding box center [186, 224] width 40 height 71
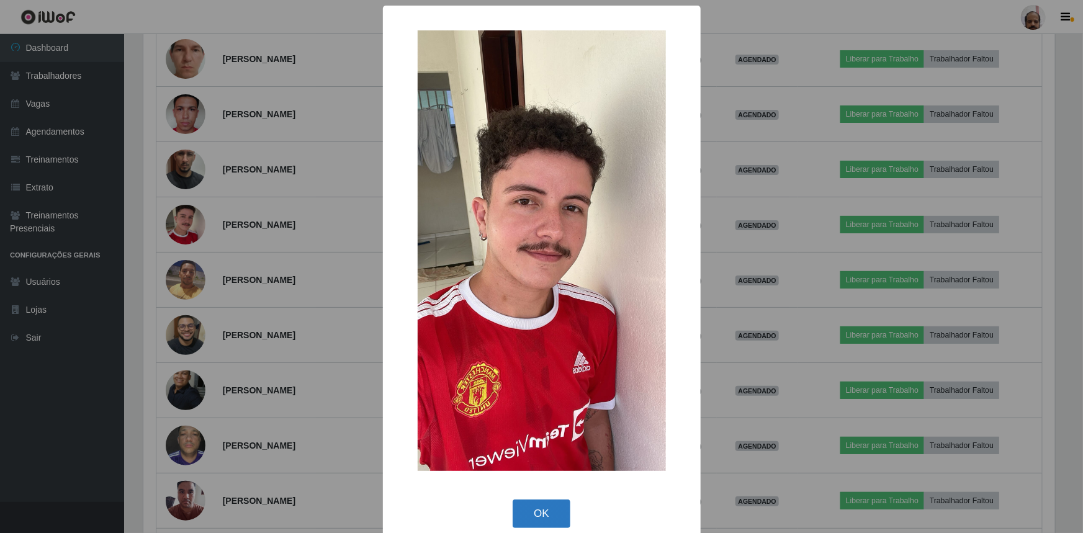
click at [540, 510] on button "OK" at bounding box center [542, 514] width 58 height 29
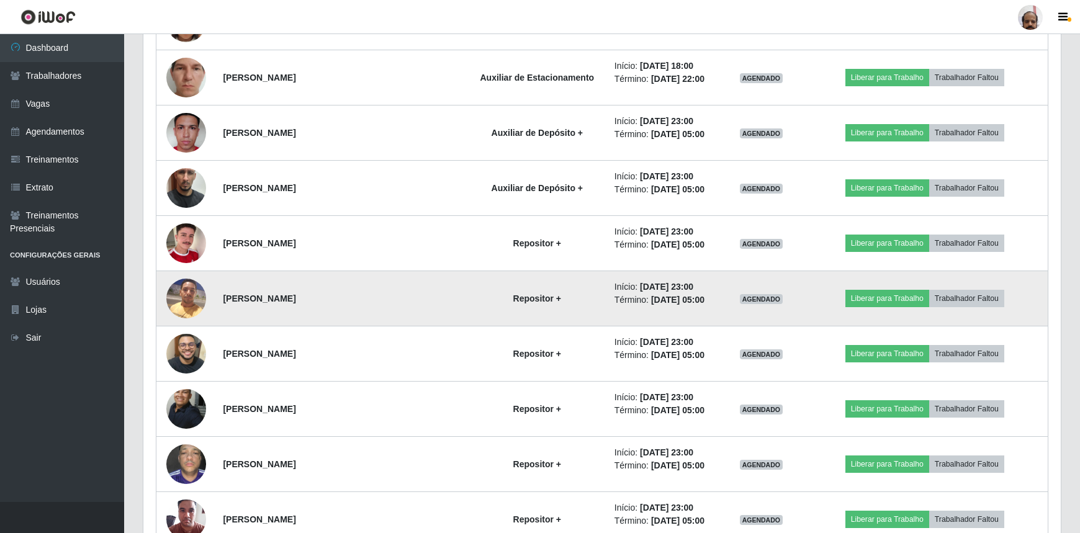
scroll to position [3497, 0]
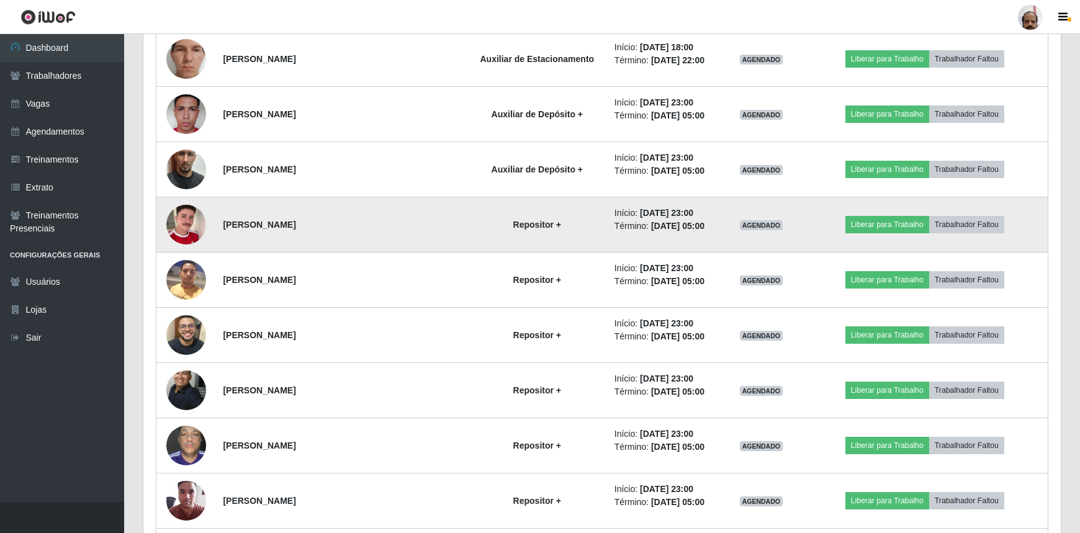
click at [190, 223] on img at bounding box center [186, 224] width 40 height 71
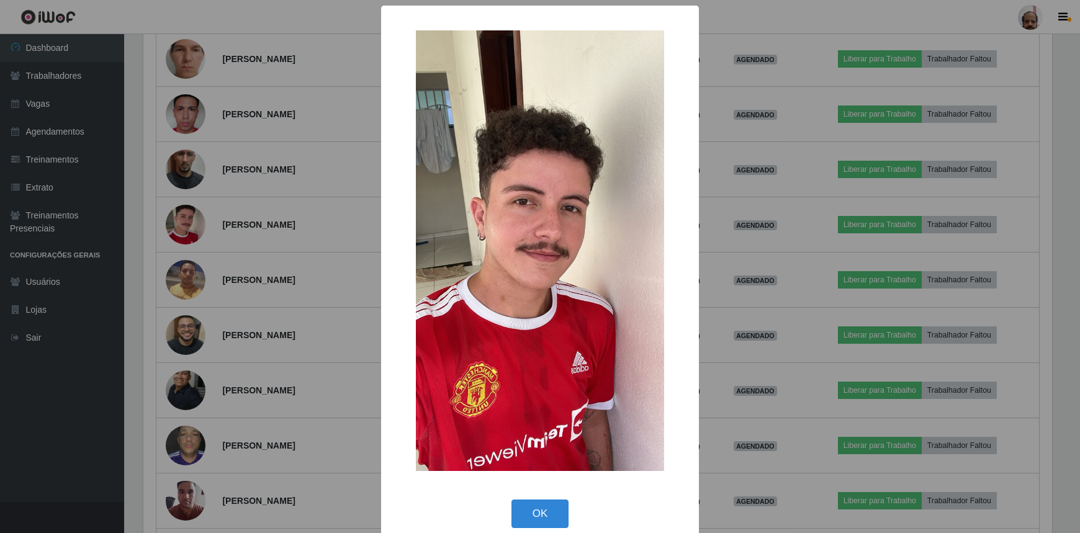
scroll to position [258, 912]
click at [545, 522] on button "OK" at bounding box center [542, 514] width 58 height 29
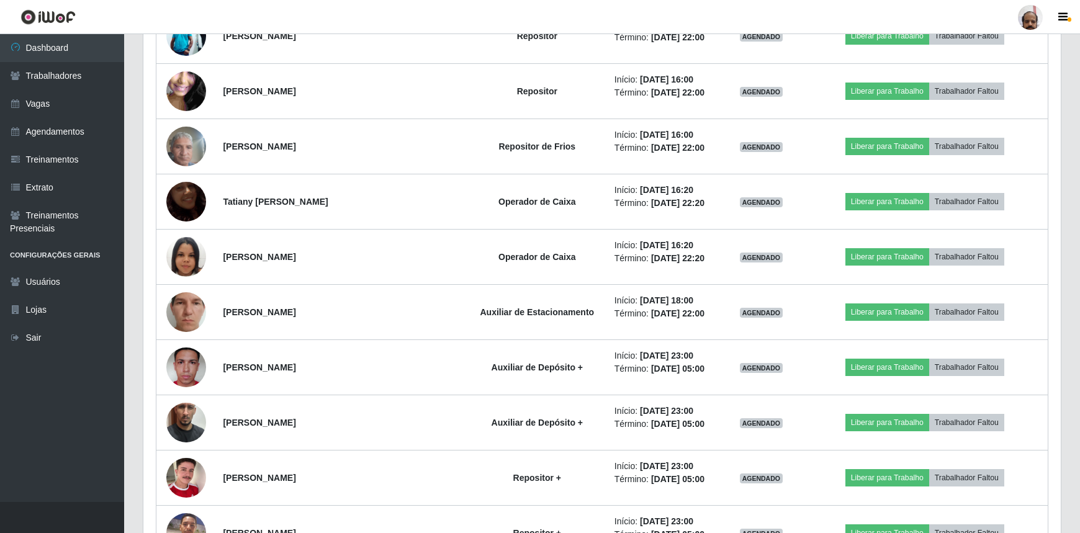
scroll to position [3215, 0]
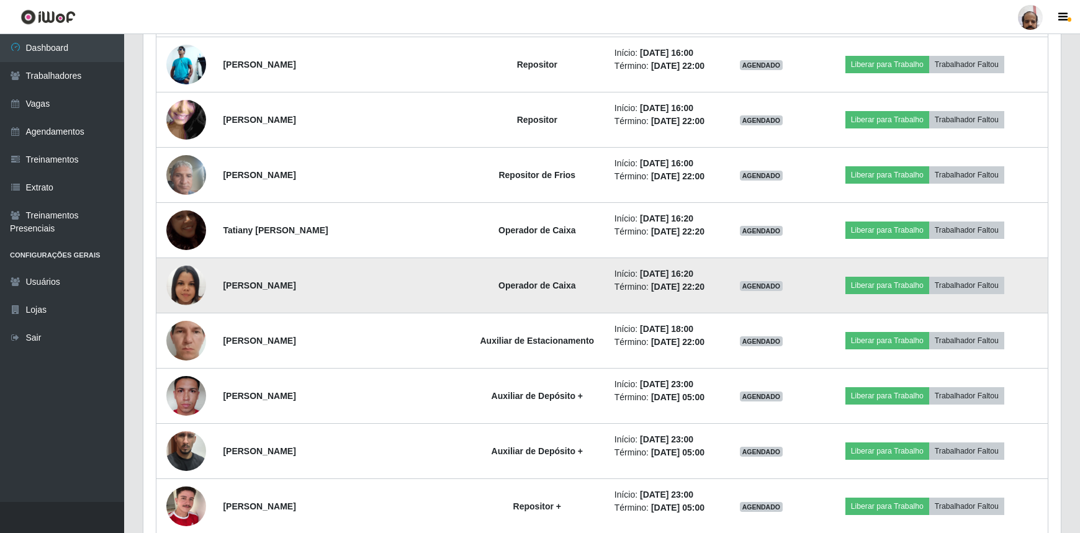
click at [192, 279] on img at bounding box center [186, 285] width 40 height 71
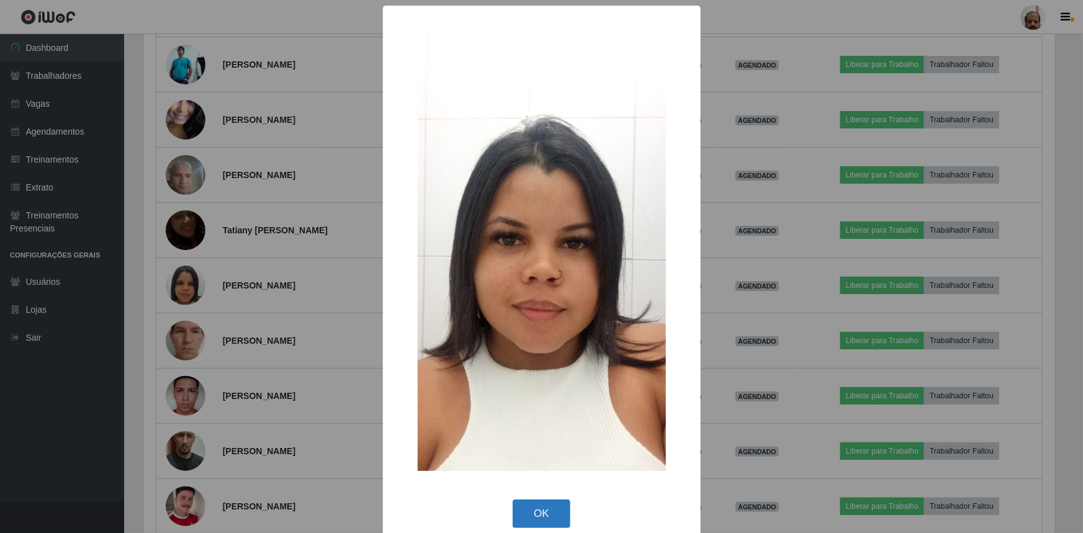
click at [531, 514] on button "OK" at bounding box center [542, 514] width 58 height 29
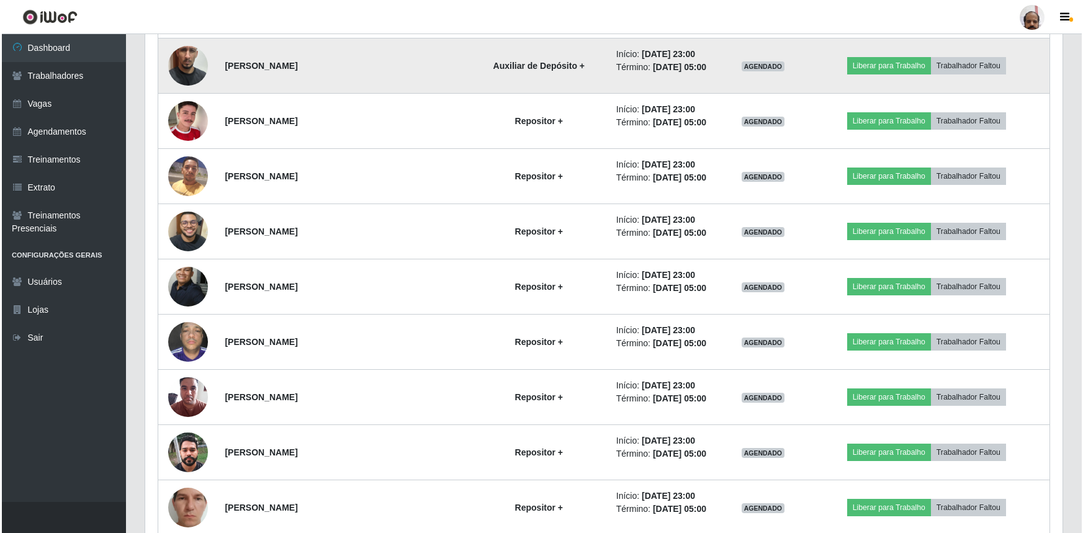
scroll to position [3610, 0]
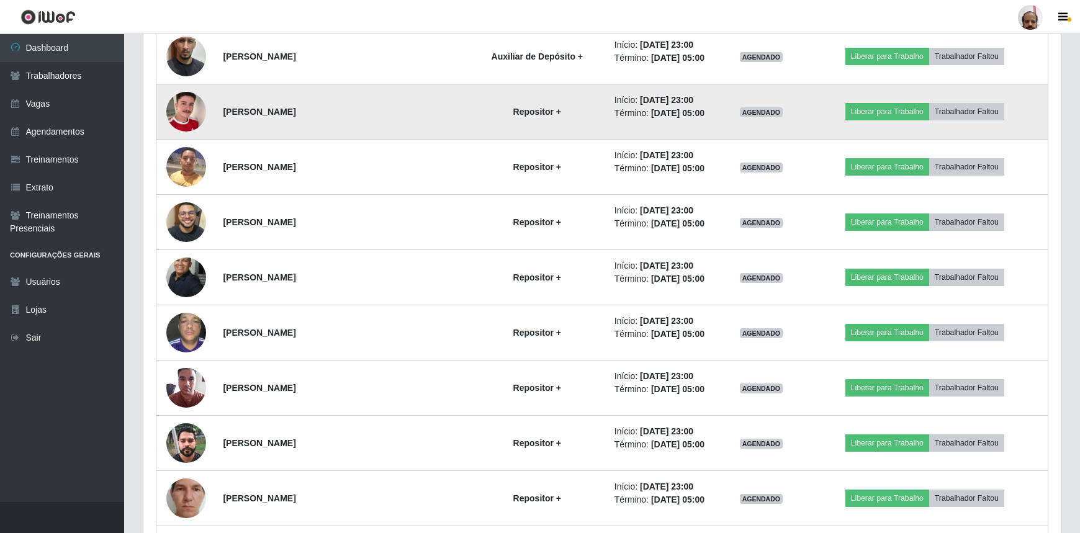
click at [186, 108] on img at bounding box center [186, 111] width 40 height 71
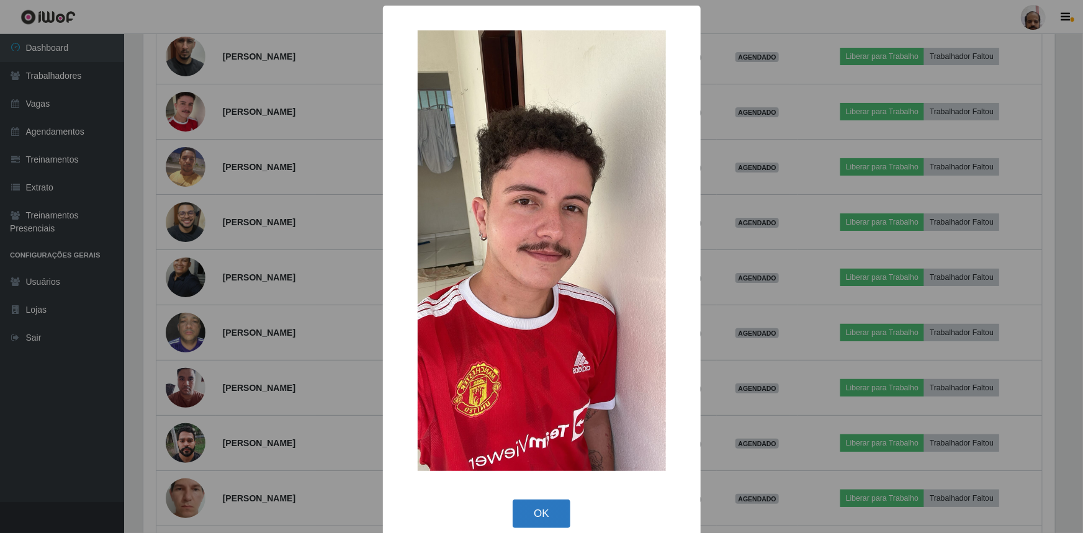
click at [536, 512] on button "OK" at bounding box center [542, 514] width 58 height 29
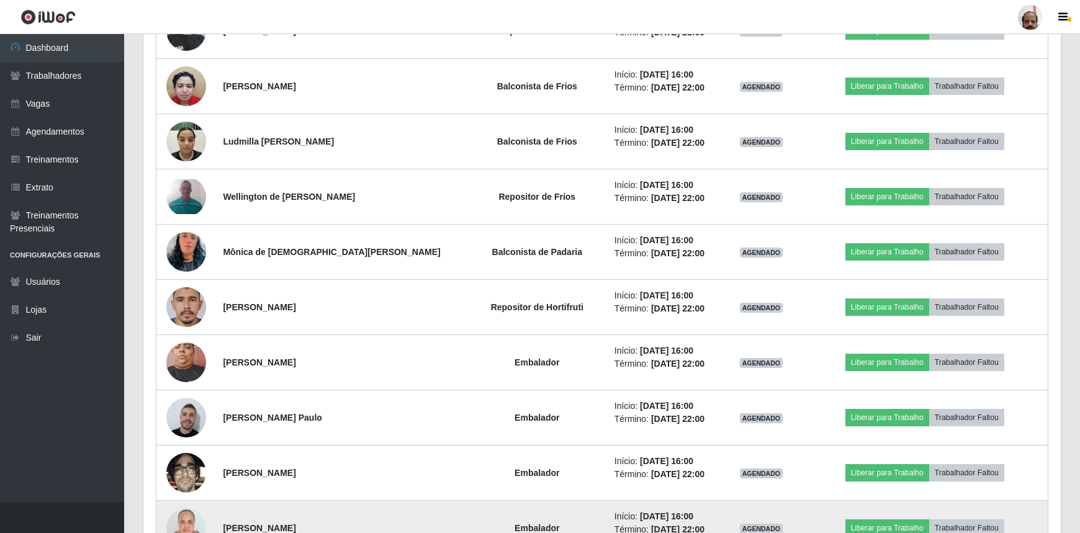
scroll to position [2030, 0]
